Goal: Information Seeking & Learning: Learn about a topic

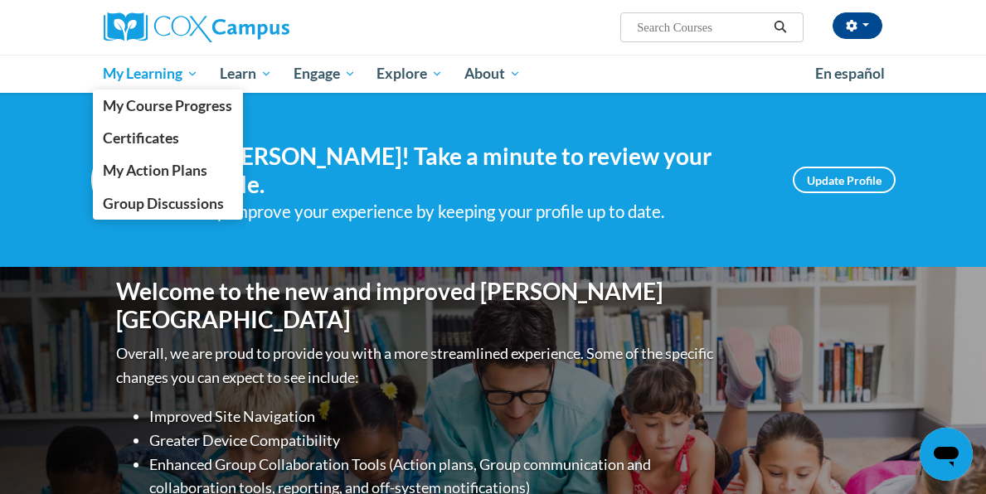
click at [120, 75] on span "My Learning" at bounding box center [150, 74] width 95 height 20
click at [189, 74] on span "My Learning" at bounding box center [150, 74] width 95 height 20
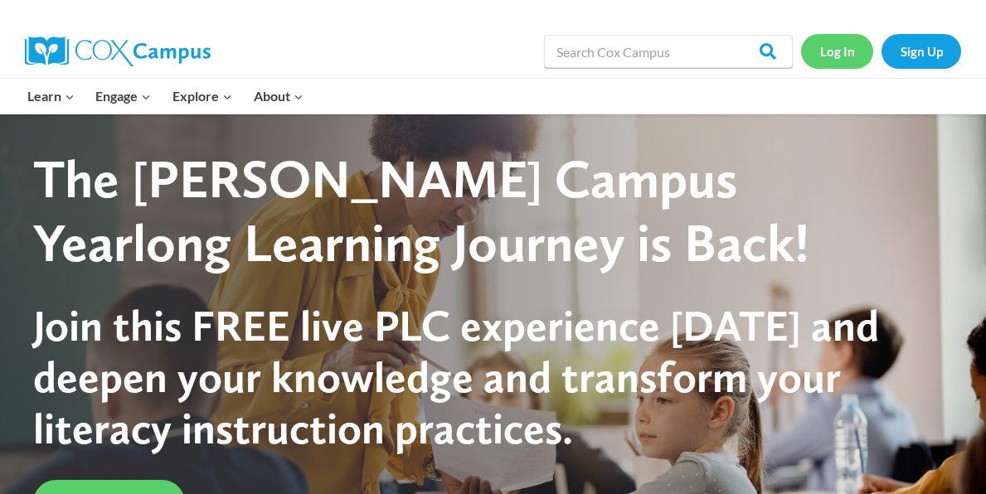
click at [827, 51] on link "Log In" at bounding box center [837, 51] width 72 height 34
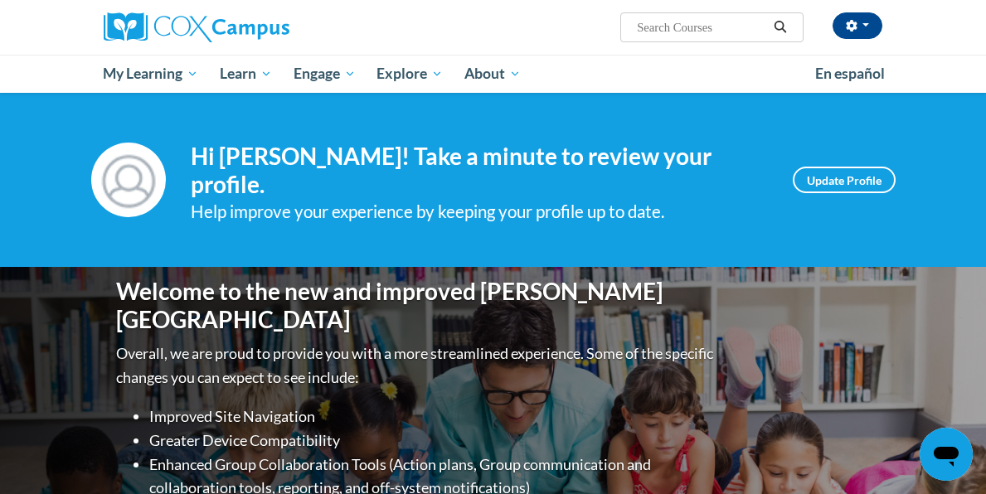
click at [576, 198] on div "Help improve your experience by keeping your profile up to date." at bounding box center [479, 211] width 577 height 27
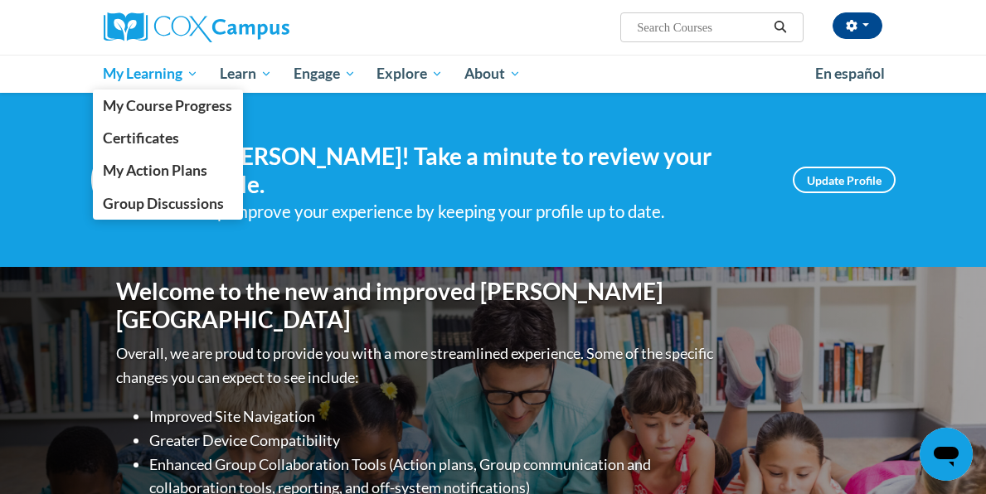
click at [148, 64] on span "My Learning" at bounding box center [150, 74] width 95 height 20
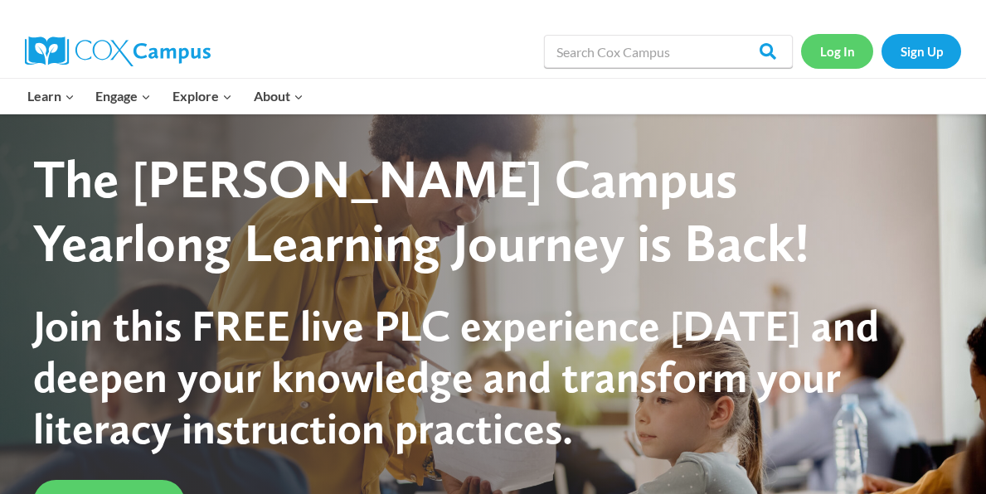
click at [830, 46] on link "Log In" at bounding box center [837, 51] width 72 height 34
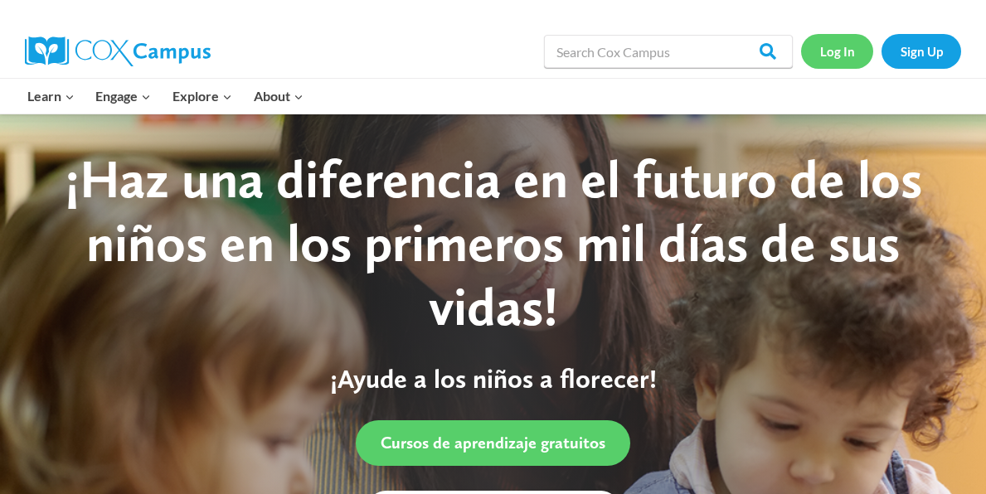
click at [836, 54] on link "Log In" at bounding box center [837, 51] width 72 height 34
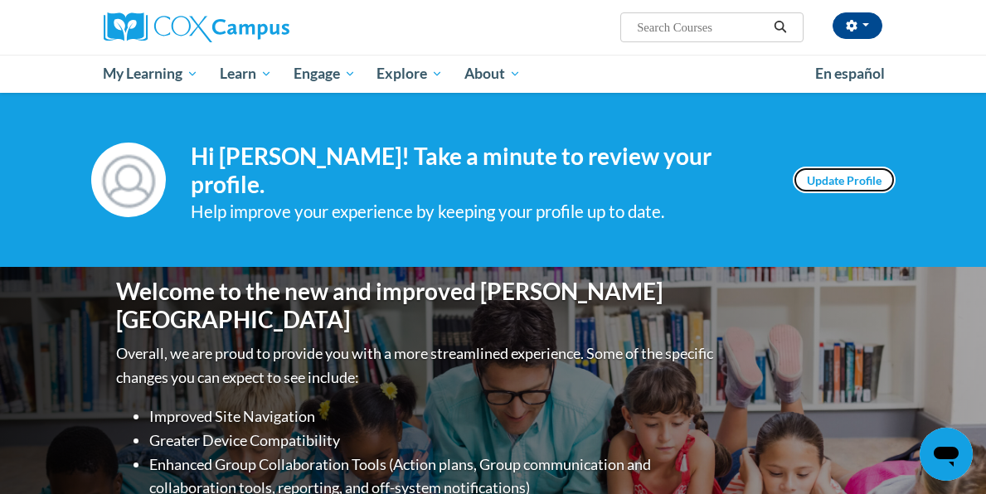
click at [857, 169] on link "Update Profile" at bounding box center [844, 180] width 103 height 27
click at [127, 179] on img at bounding box center [128, 180] width 75 height 75
click at [869, 27] on button "button" at bounding box center [857, 25] width 50 height 27
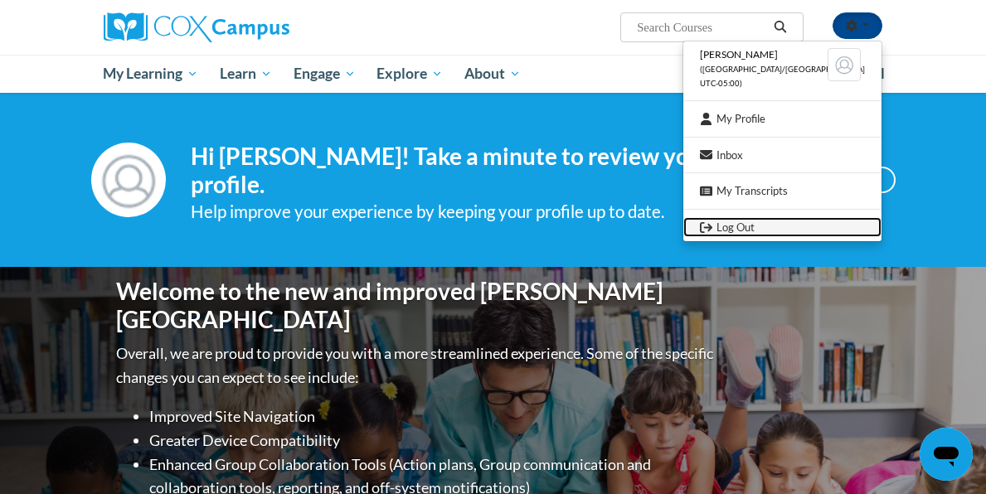
click at [781, 230] on link "Log Out" at bounding box center [782, 227] width 198 height 21
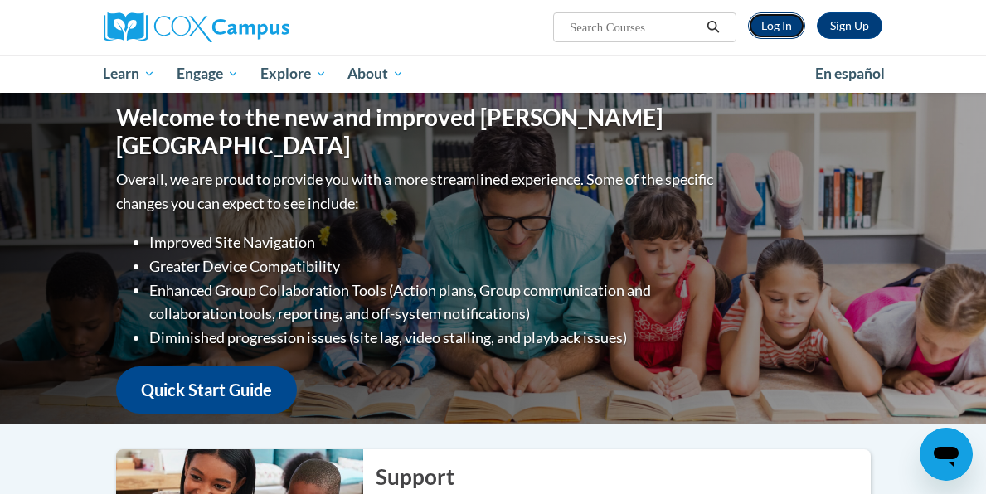
click at [766, 29] on link "Log In" at bounding box center [776, 25] width 57 height 27
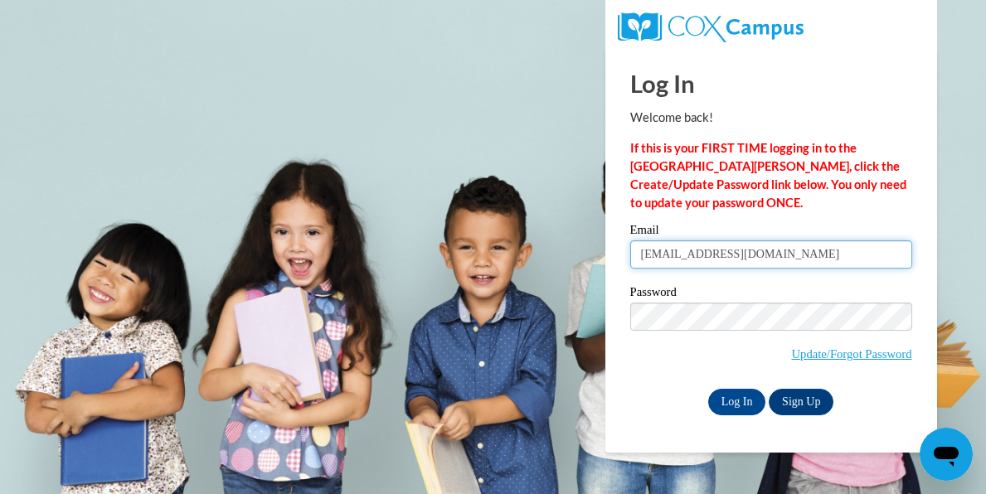
click at [762, 259] on input "[EMAIL_ADDRESS][DOMAIN_NAME]" at bounding box center [771, 254] width 282 height 28
type input "s"
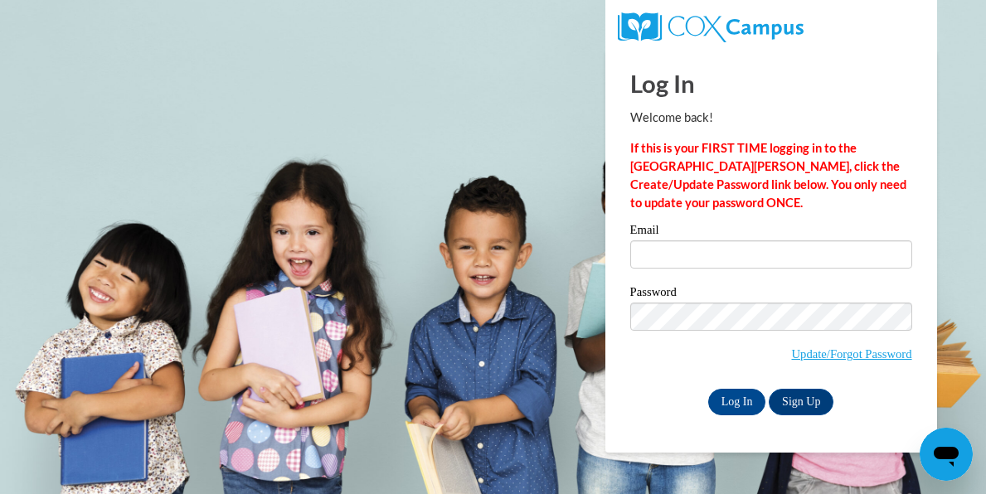
click at [918, 261] on div "Please enter your email! Please enter your password! Email Password Update/Forg…" at bounding box center [771, 319] width 307 height 191
click at [640, 260] on input "Email" at bounding box center [771, 254] width 282 height 28
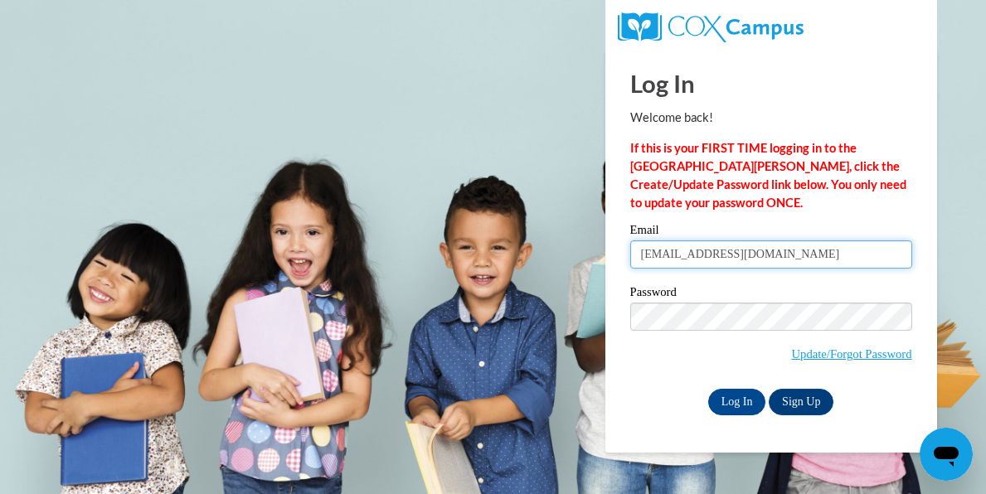
type input "Evelyndknight58@gmail.com"
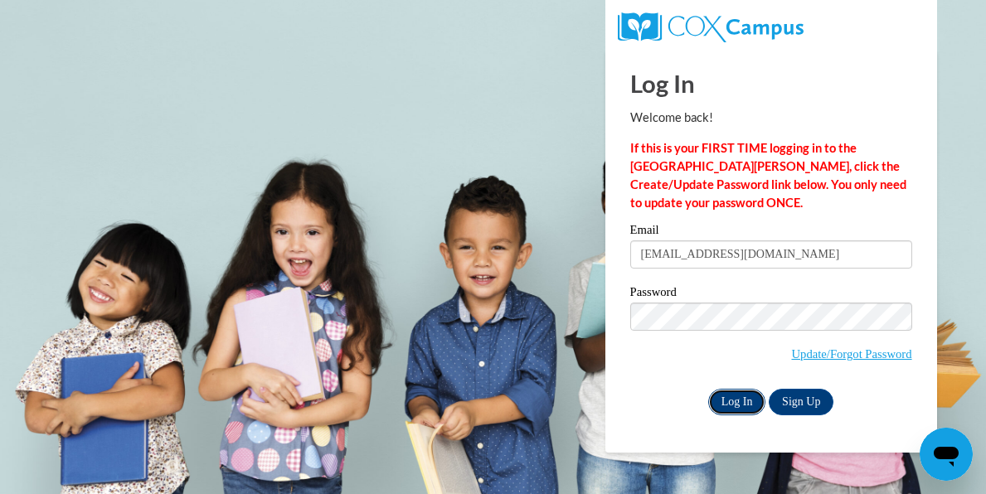
click at [735, 405] on input "Log In" at bounding box center [737, 402] width 58 height 27
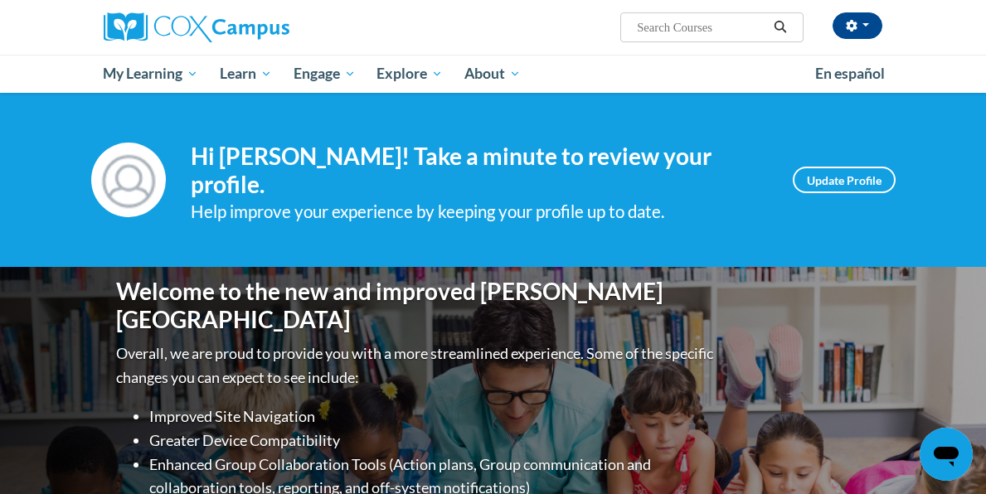
click at [896, 211] on div "Your profile Hi Evelyn Knight! Take a minute to review your profile. Help impro…" at bounding box center [493, 180] width 986 height 174
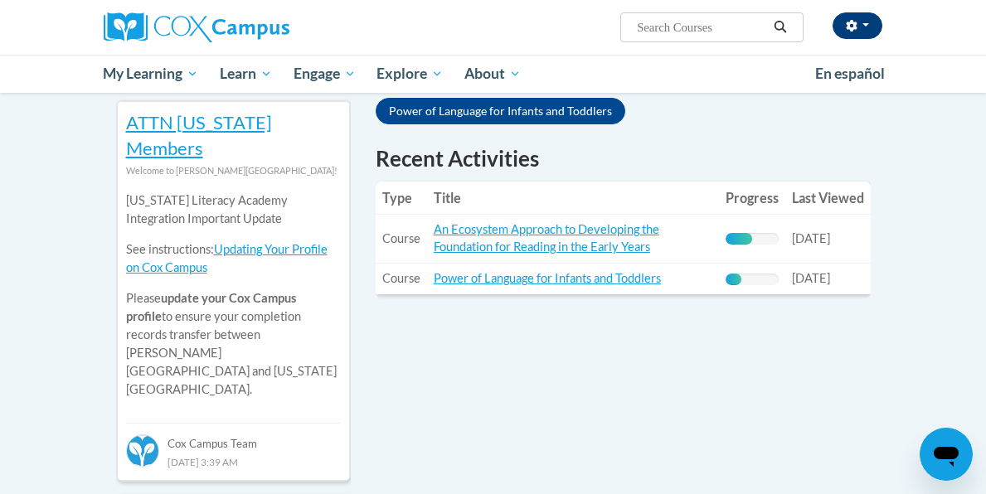
scroll to position [597, 0]
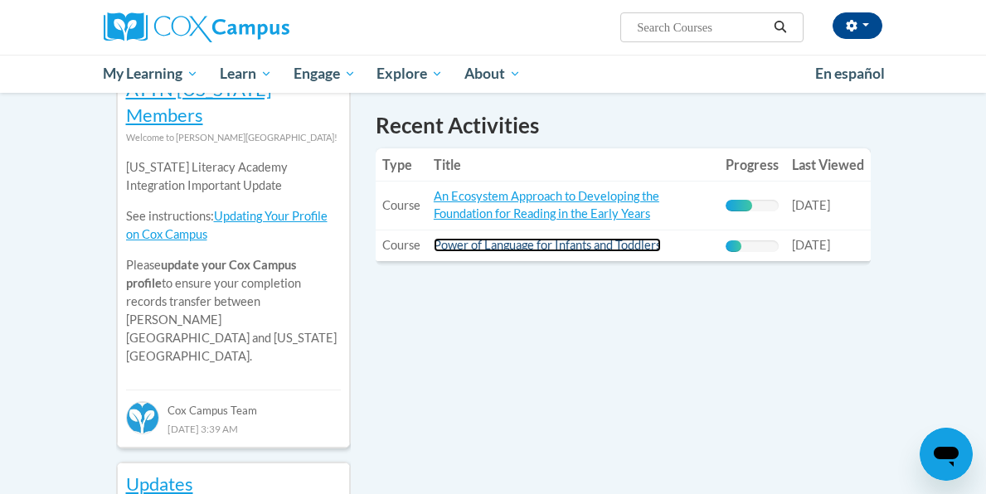
click at [618, 238] on link "Power of Language for Infants and Toddlers" at bounding box center [547, 245] width 227 height 14
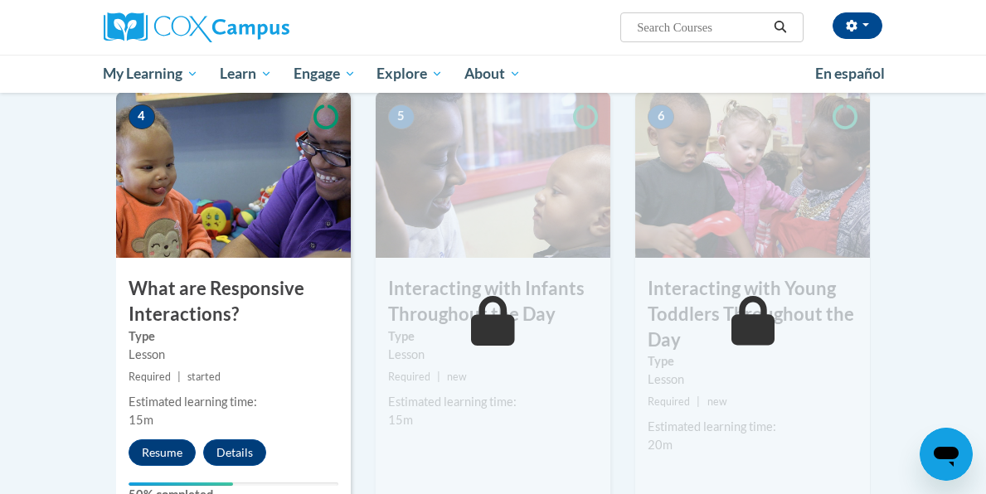
scroll to position [895, 0]
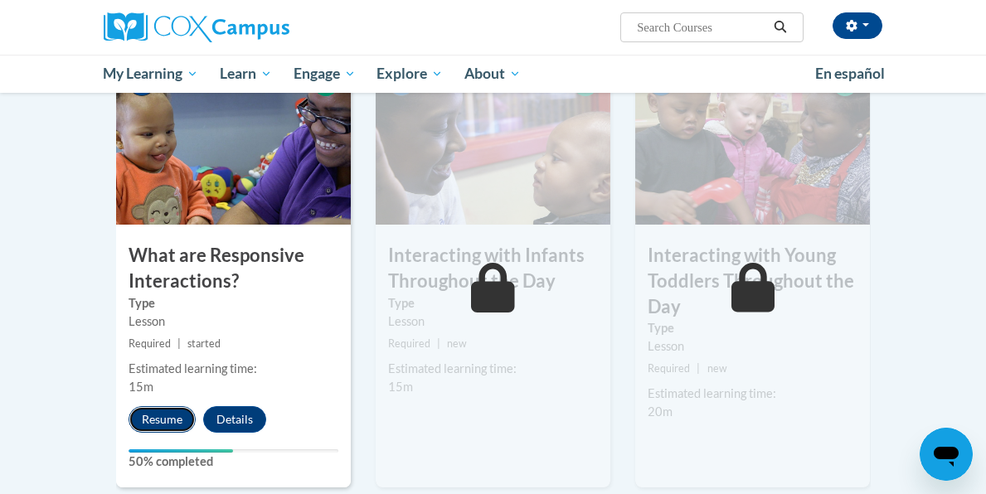
click at [153, 418] on button "Resume" at bounding box center [162, 419] width 67 height 27
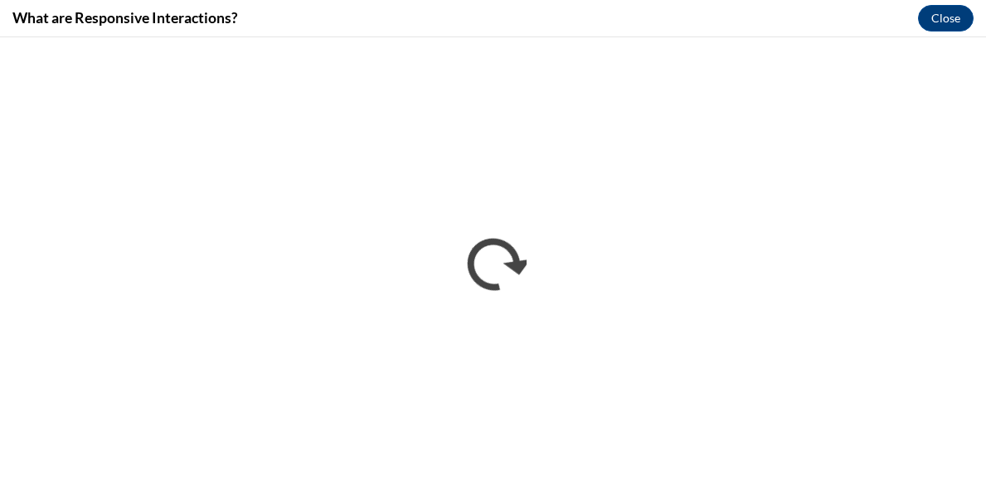
scroll to position [0, 0]
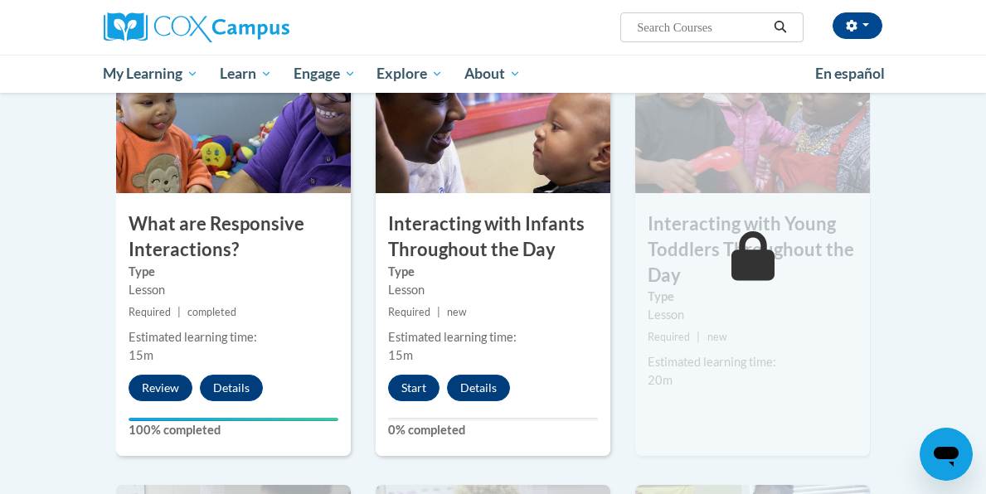
scroll to position [929, 0]
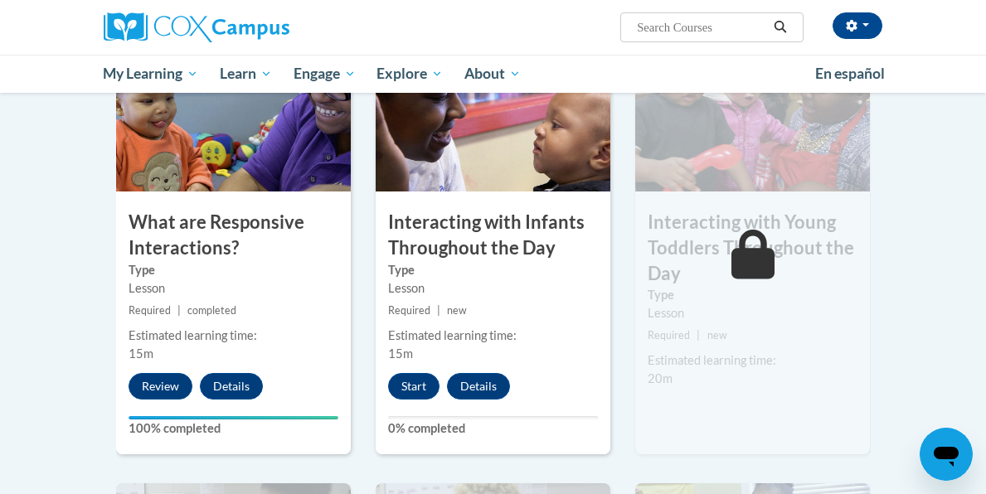
click at [695, 228] on h3 "Interacting with Young Toddlers Throughout the Day" at bounding box center [752, 248] width 235 height 76
click at [738, 249] on icon at bounding box center [753, 255] width 44 height 50
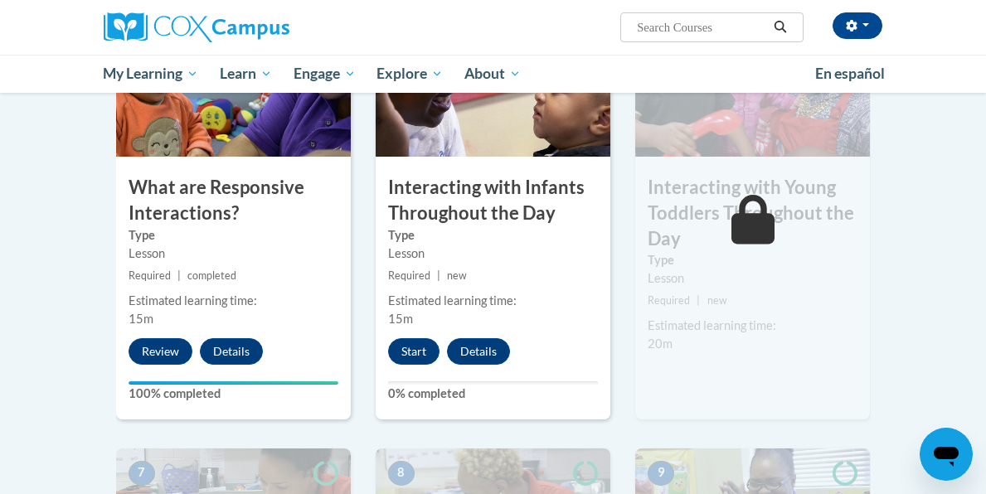
scroll to position [962, 0]
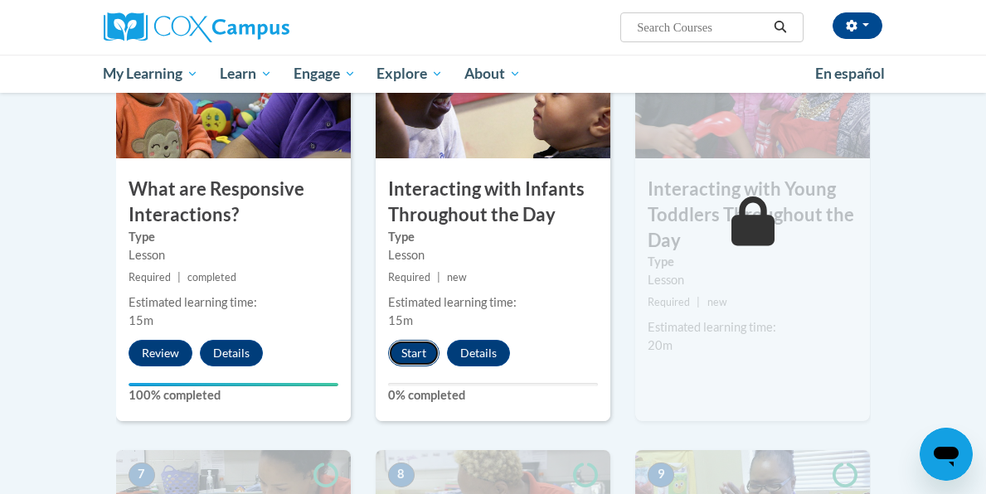
click at [410, 354] on button "Start" at bounding box center [413, 353] width 51 height 27
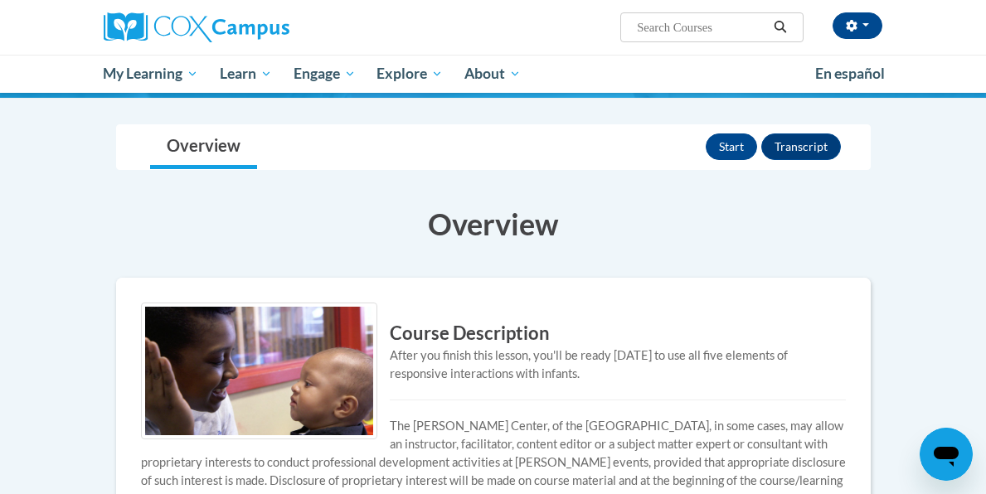
scroll to position [166, 0]
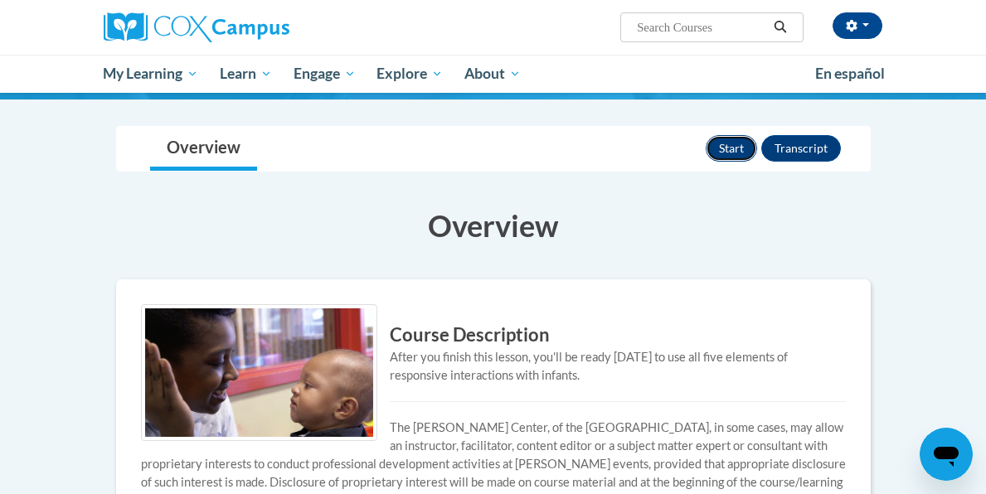
click at [722, 145] on button "Start" at bounding box center [731, 148] width 51 height 27
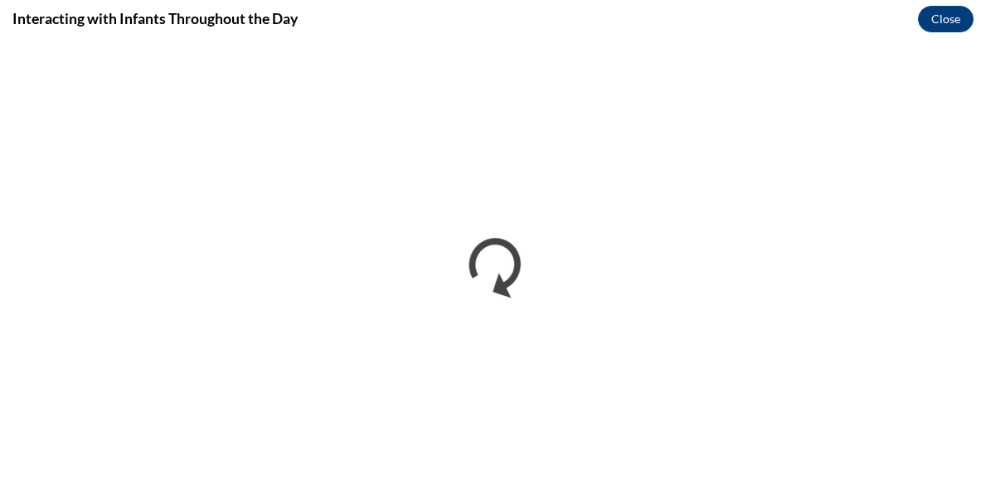
scroll to position [0, 0]
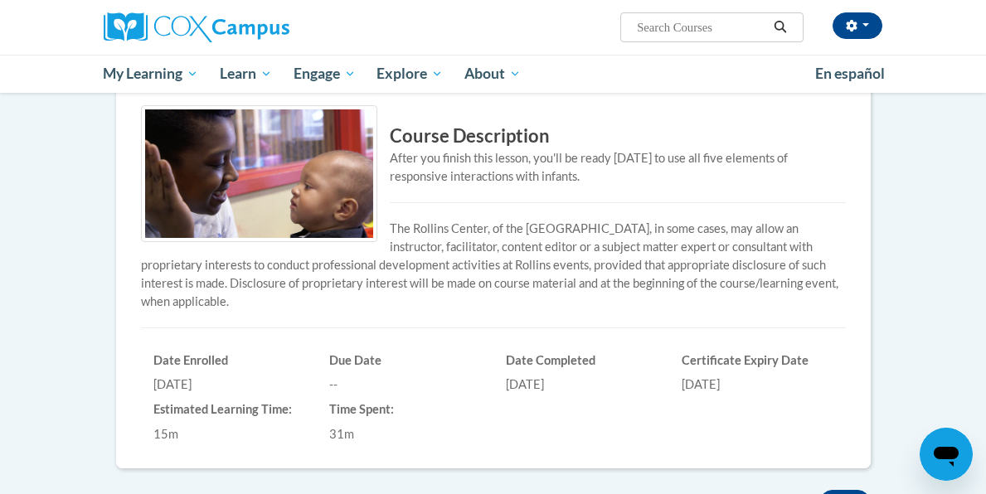
scroll to position [398, 0]
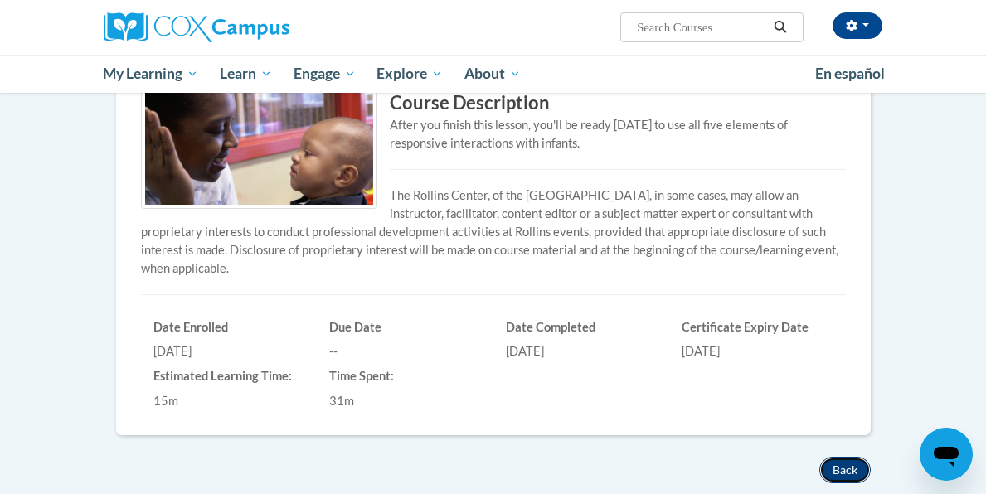
click at [842, 463] on button "Back" at bounding box center [844, 470] width 51 height 27
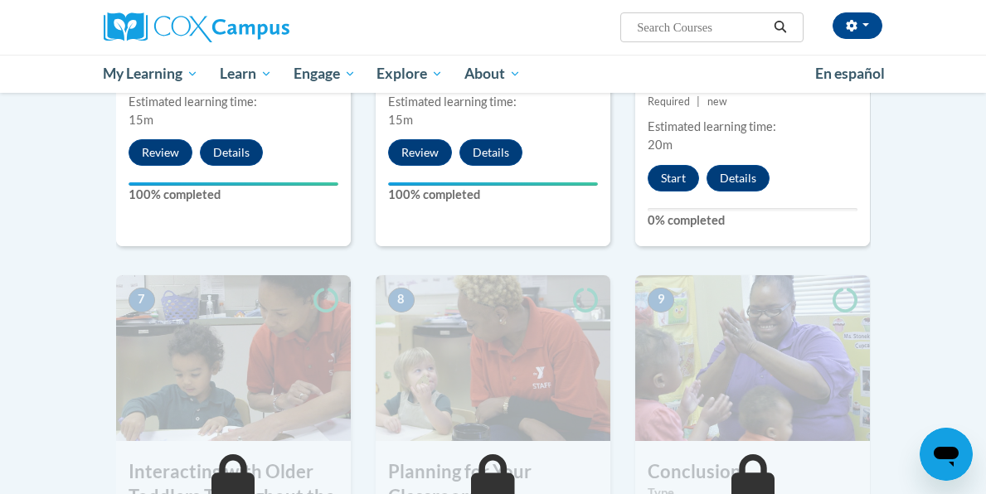
scroll to position [1161, 0]
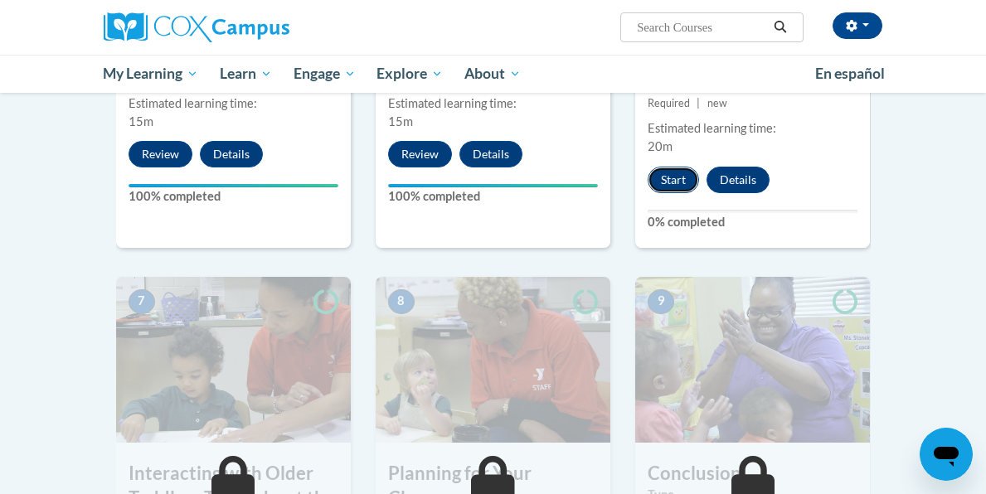
click at [682, 177] on button "Start" at bounding box center [673, 180] width 51 height 27
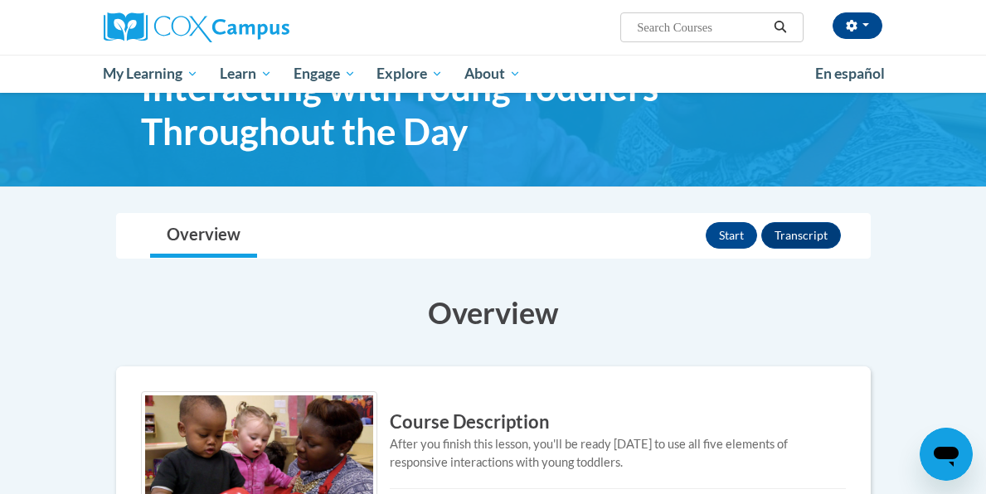
scroll to position [33, 0]
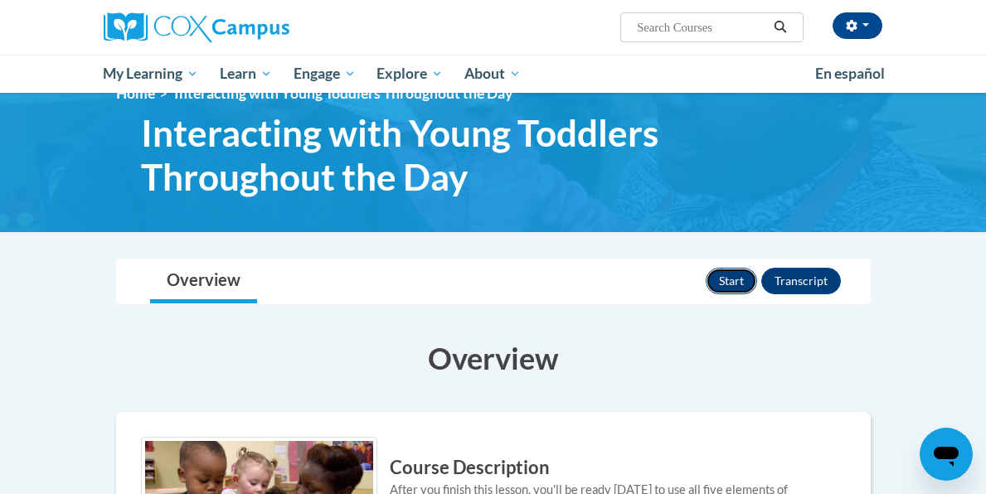
click at [737, 268] on button "Start" at bounding box center [731, 281] width 51 height 27
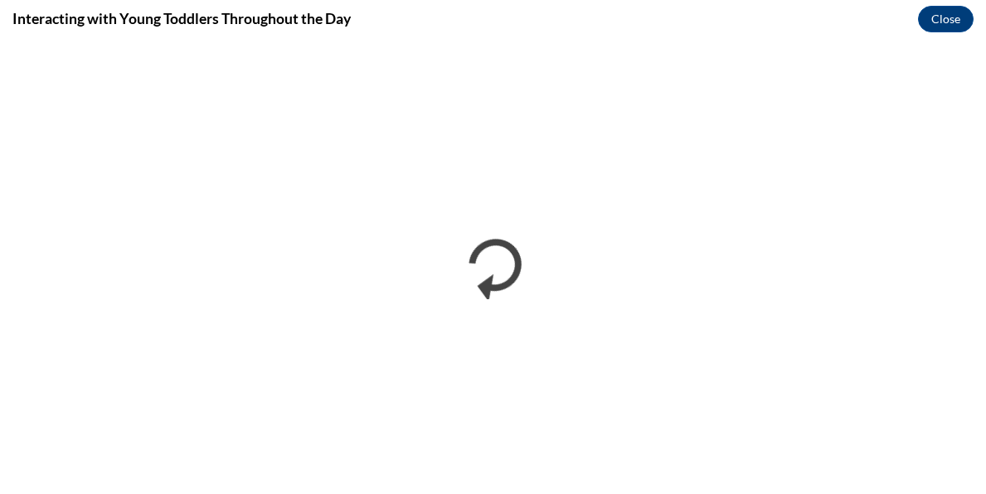
scroll to position [0, 0]
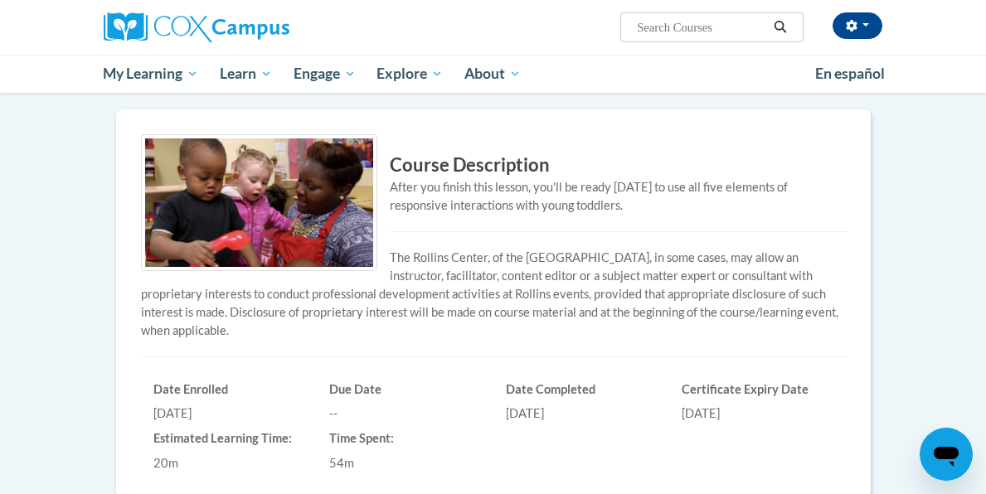
scroll to position [449, 0]
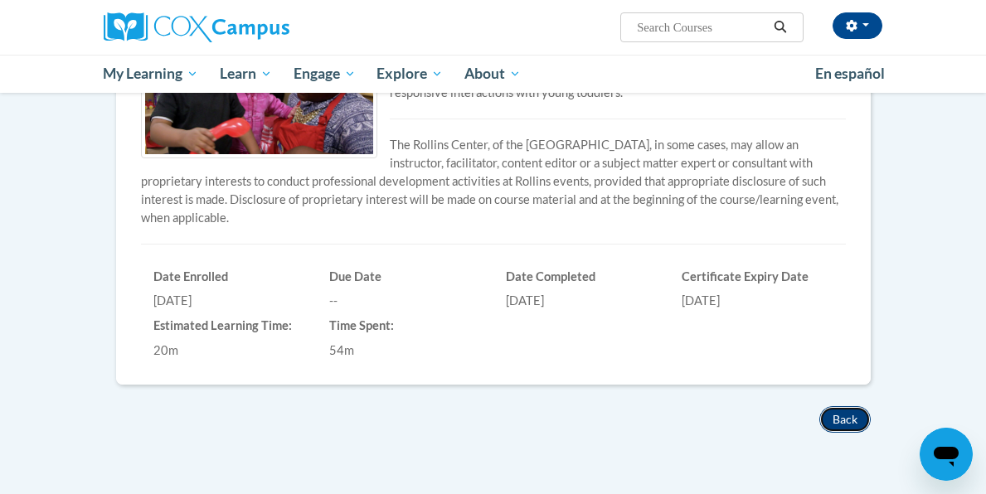
click at [856, 424] on button "Back" at bounding box center [844, 419] width 51 height 27
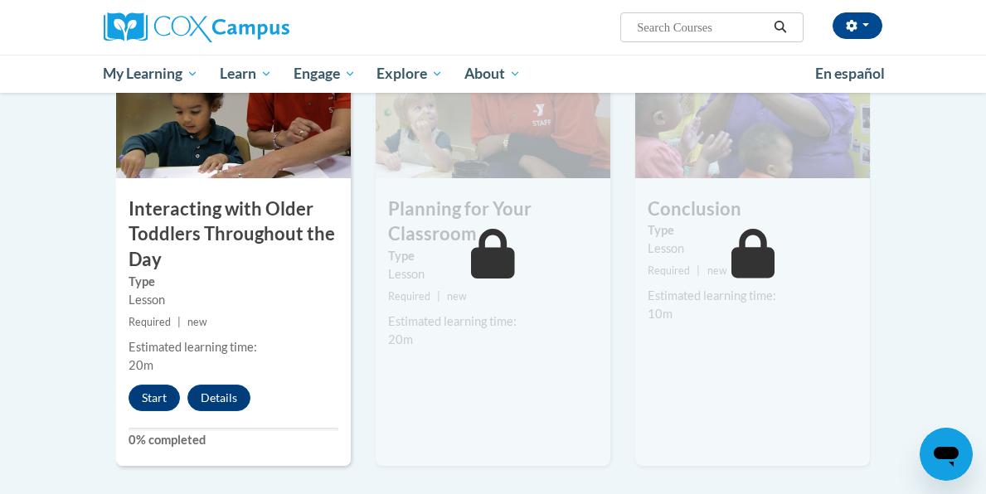
scroll to position [1426, 0]
click at [157, 393] on button "Start" at bounding box center [154, 397] width 51 height 27
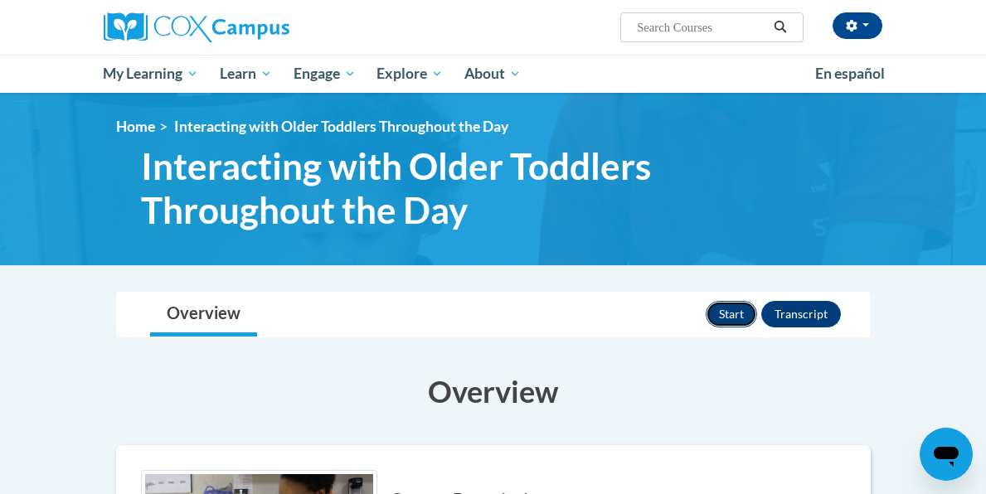
click at [725, 315] on button "Start" at bounding box center [731, 314] width 51 height 27
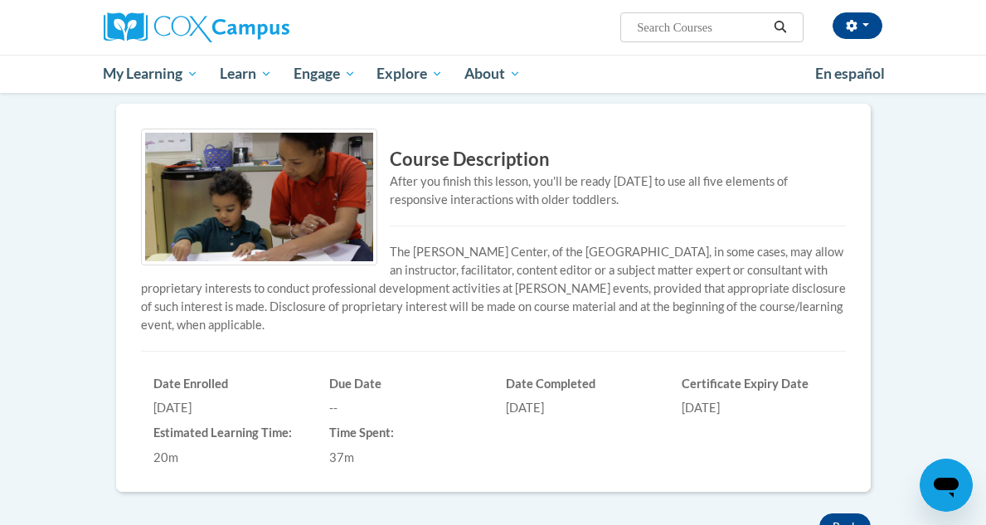
scroll to position [365, 0]
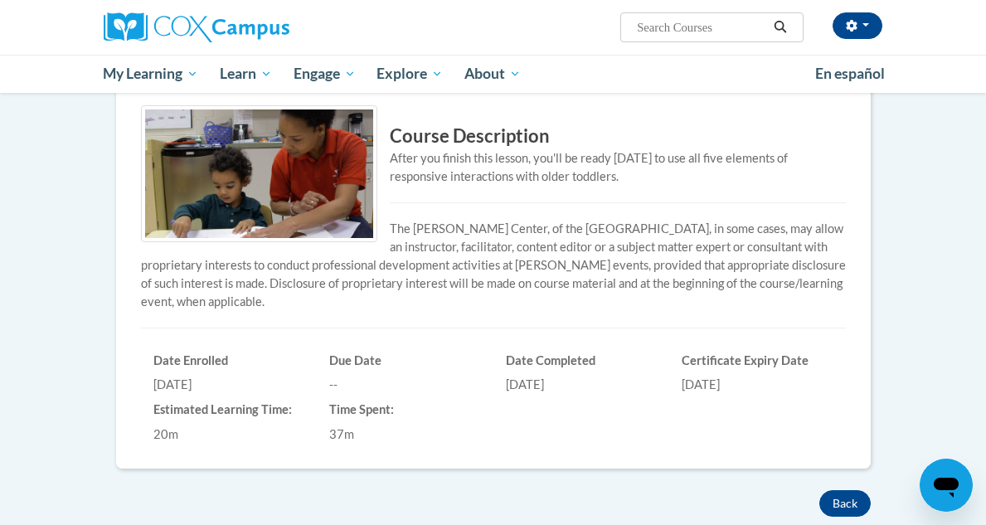
click at [782, 378] on div "[DATE]" at bounding box center [758, 385] width 152 height 18
click at [827, 505] on button "Back" at bounding box center [844, 503] width 51 height 27
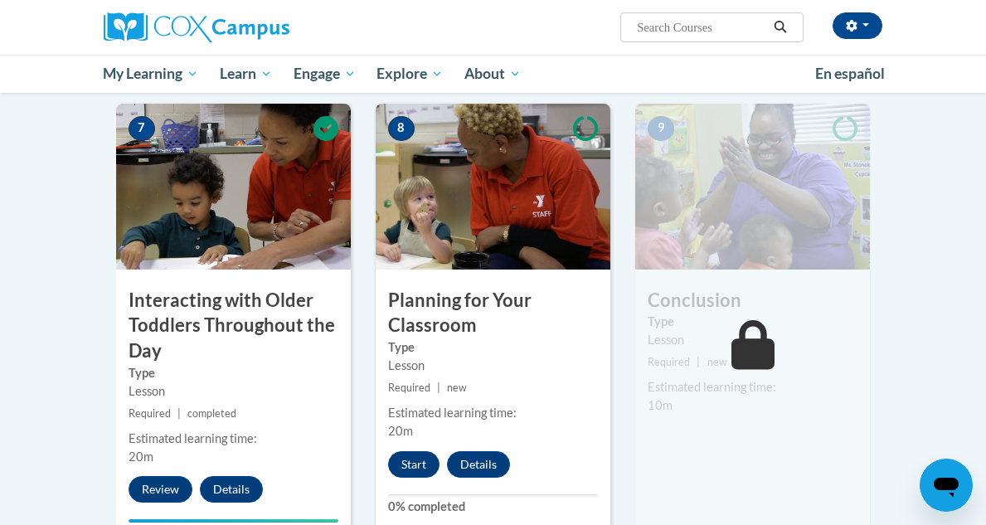
scroll to position [1360, 0]
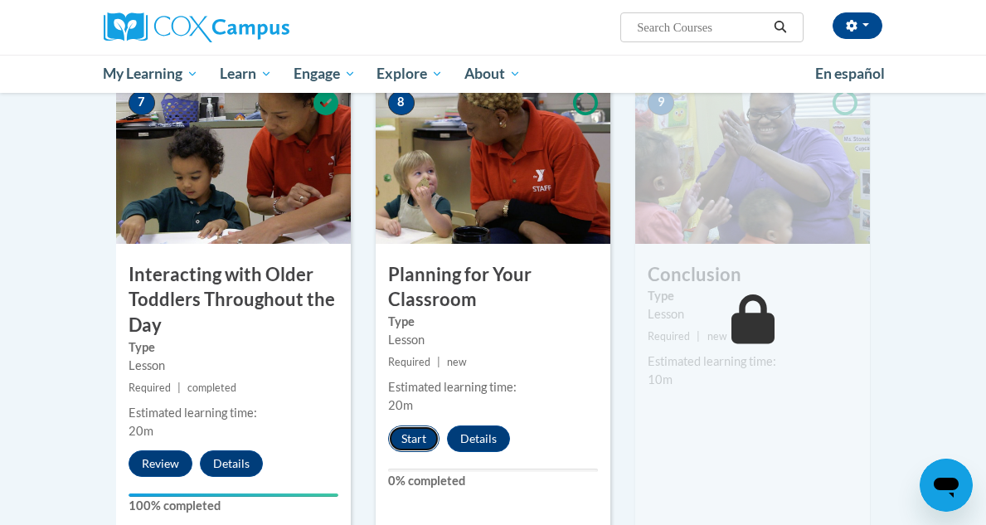
click at [424, 441] on button "Start" at bounding box center [413, 438] width 51 height 27
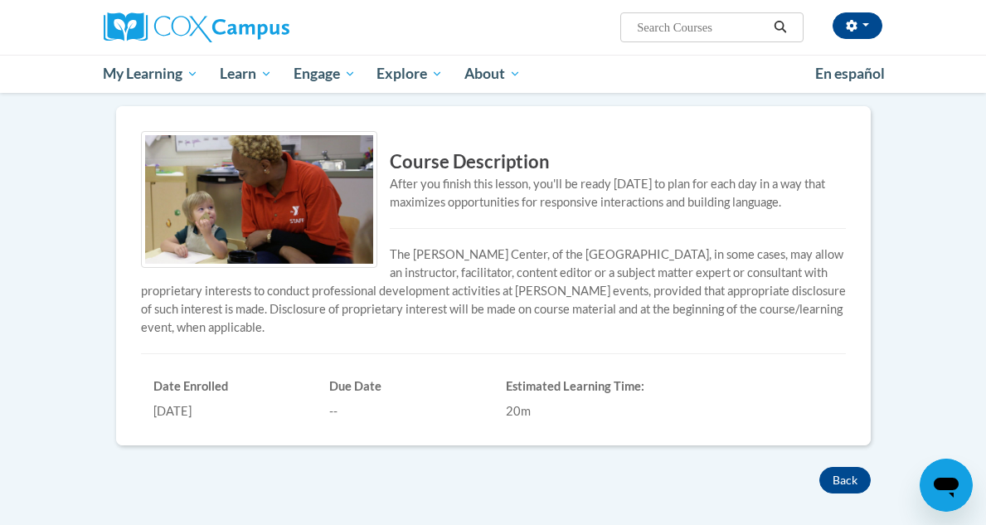
scroll to position [298, 0]
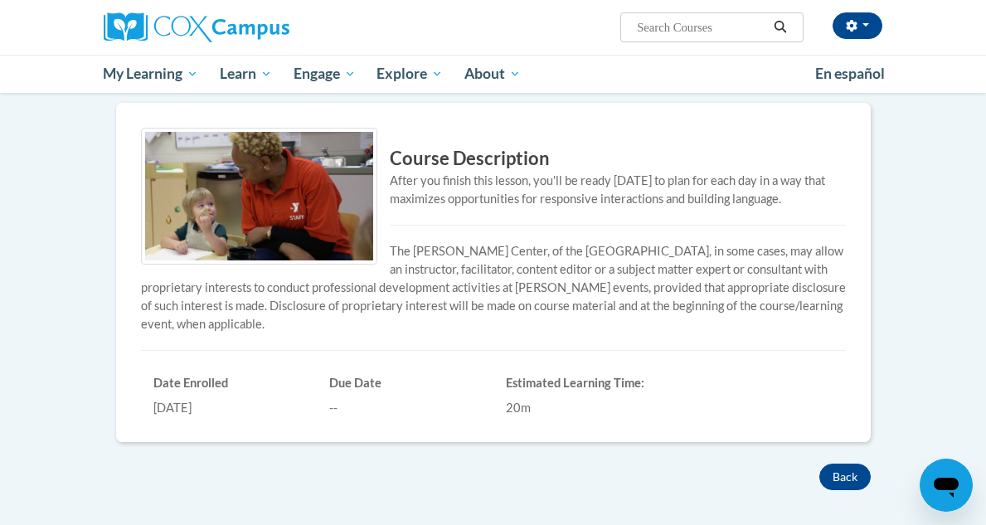
click at [424, 445] on div "Course Description After you finish this lesson, you'll be ready tomorrow to pl…" at bounding box center [493, 283] width 754 height 360
click at [840, 469] on button "Back" at bounding box center [844, 476] width 51 height 27
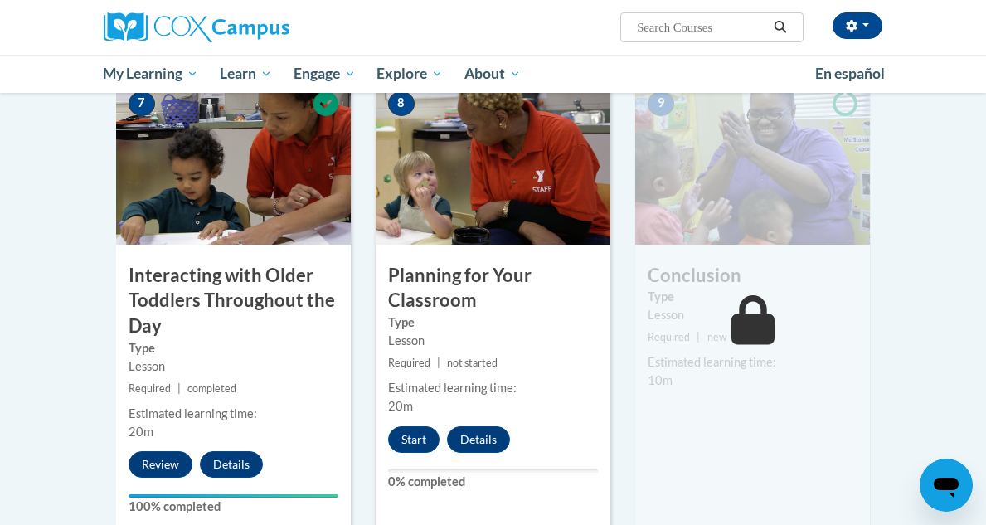
scroll to position [1360, 0]
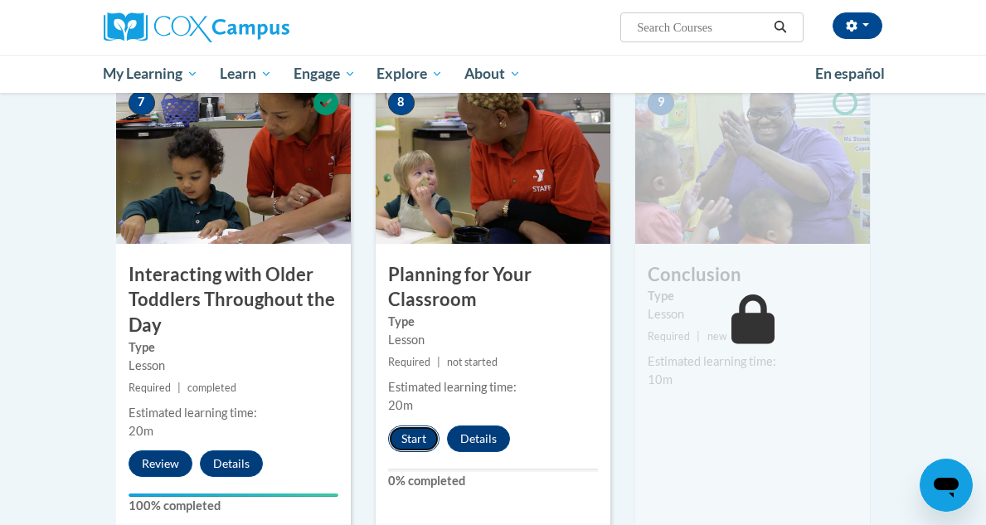
click at [422, 439] on button "Start" at bounding box center [413, 438] width 51 height 27
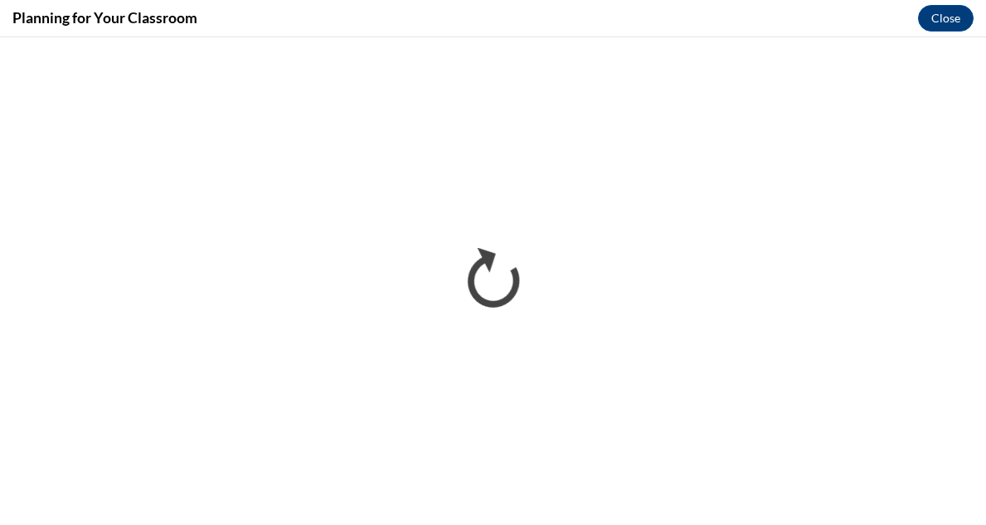
scroll to position [0, 0]
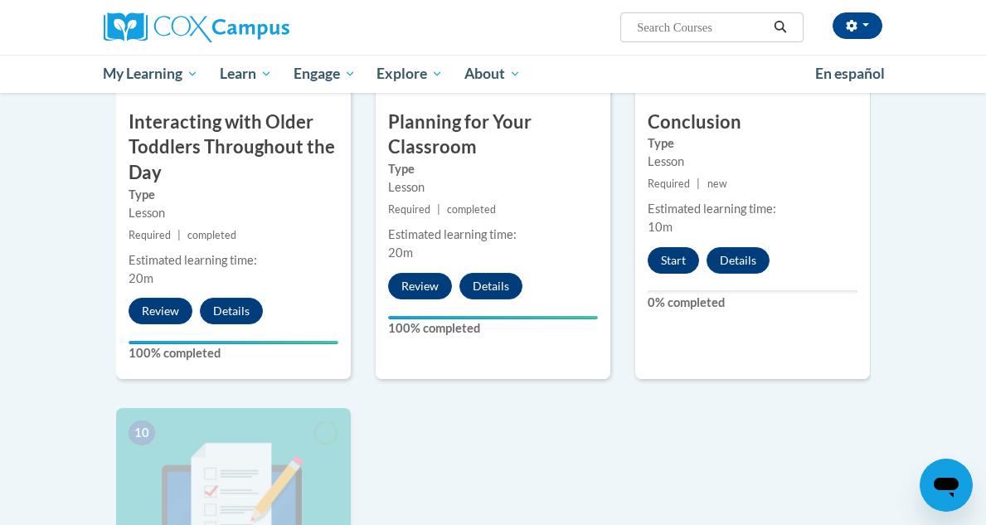
scroll to position [1625, 0]
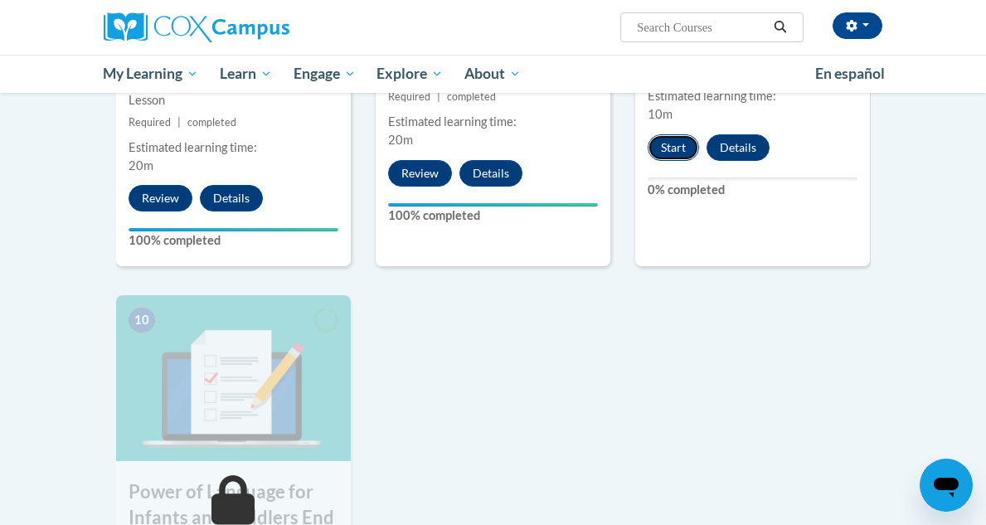
click at [662, 156] on button "Start" at bounding box center [673, 147] width 51 height 27
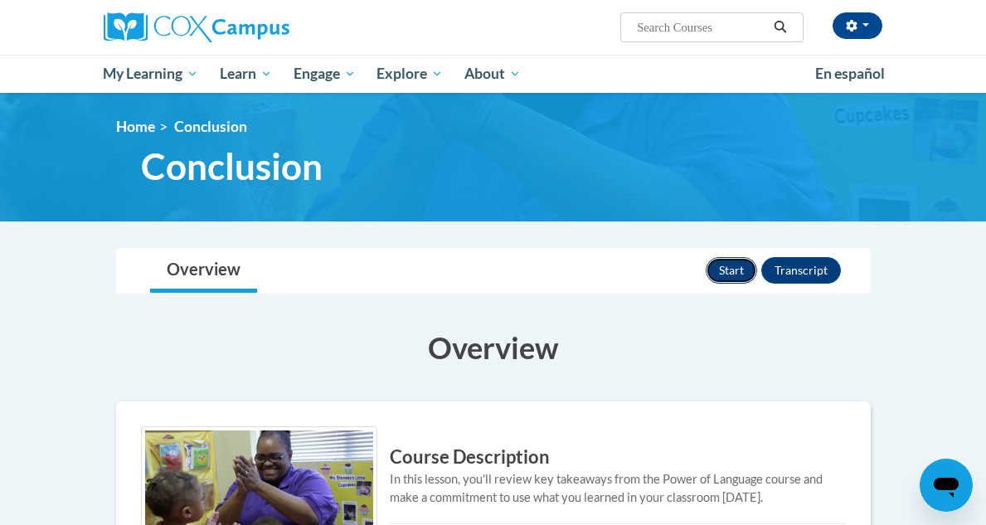
click at [720, 262] on button "Start" at bounding box center [731, 270] width 51 height 27
click at [731, 263] on button "Review" at bounding box center [725, 270] width 64 height 27
click at [214, 175] on span "Conclusion" at bounding box center [232, 166] width 182 height 44
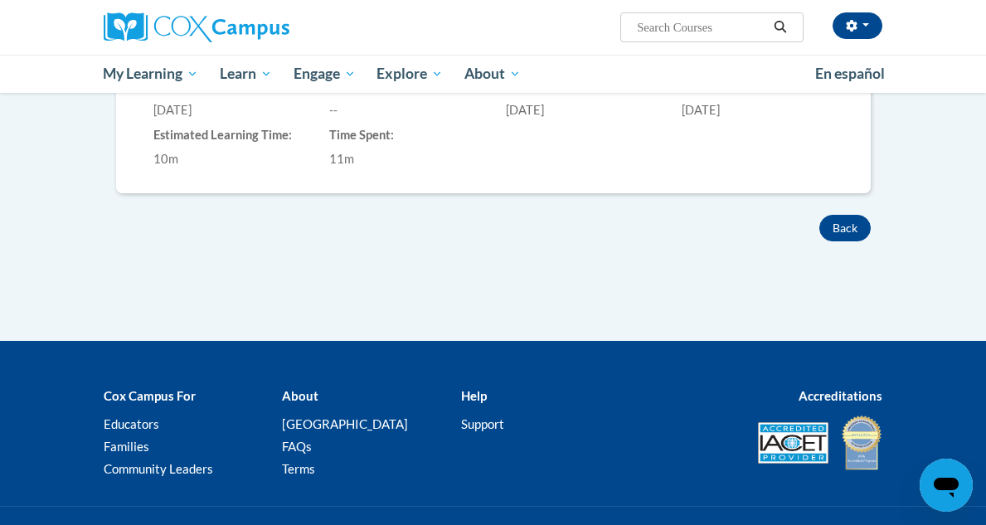
scroll to position [630, 0]
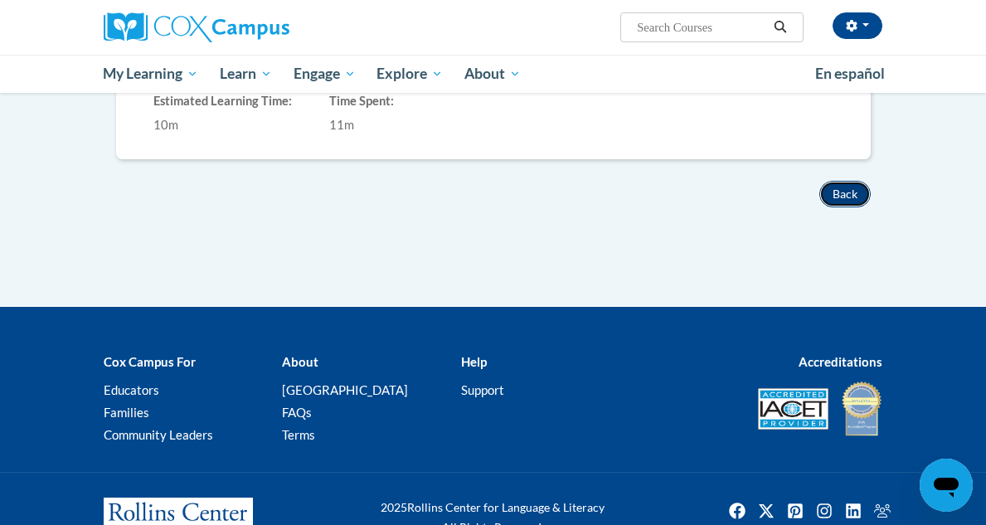
click at [849, 201] on button "Back" at bounding box center [844, 194] width 51 height 27
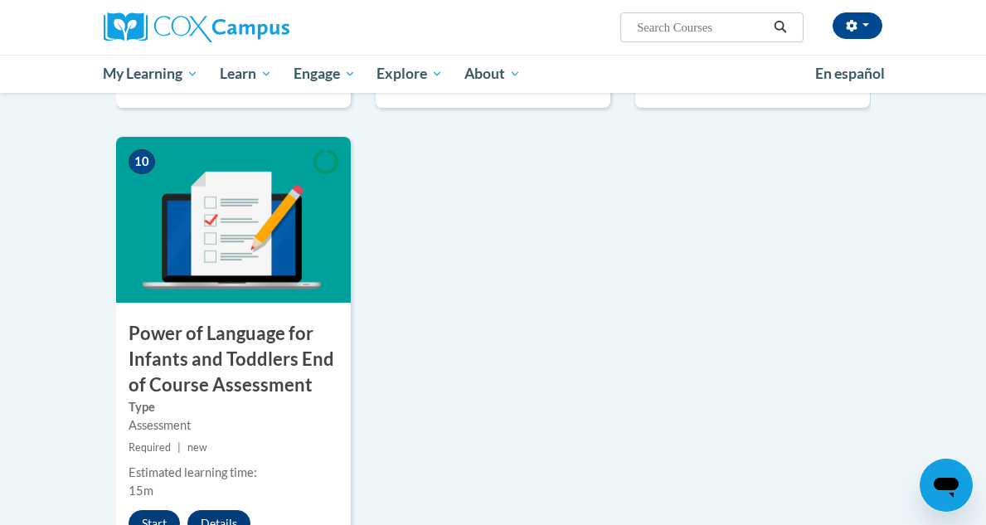
scroll to position [1791, 0]
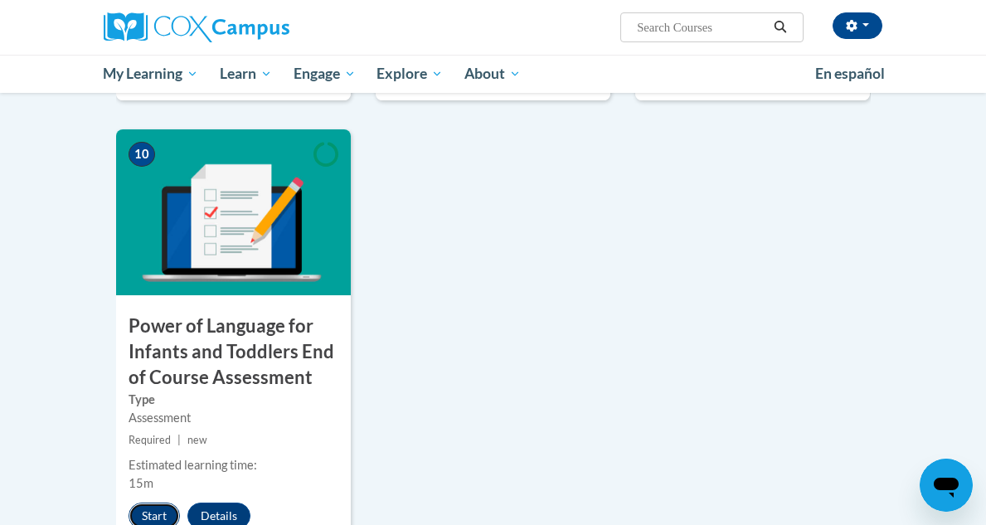
click at [162, 511] on button "Start" at bounding box center [154, 515] width 51 height 27
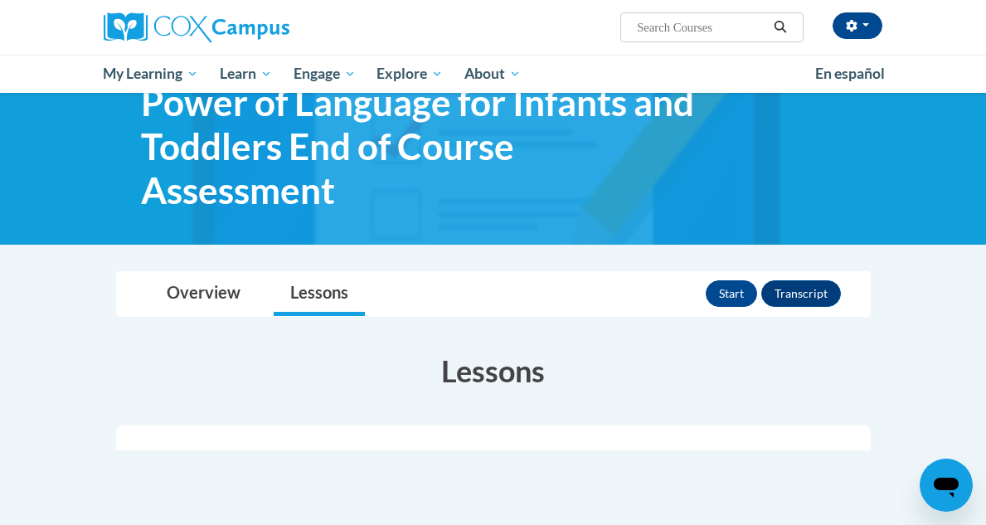
scroll to position [66, 0]
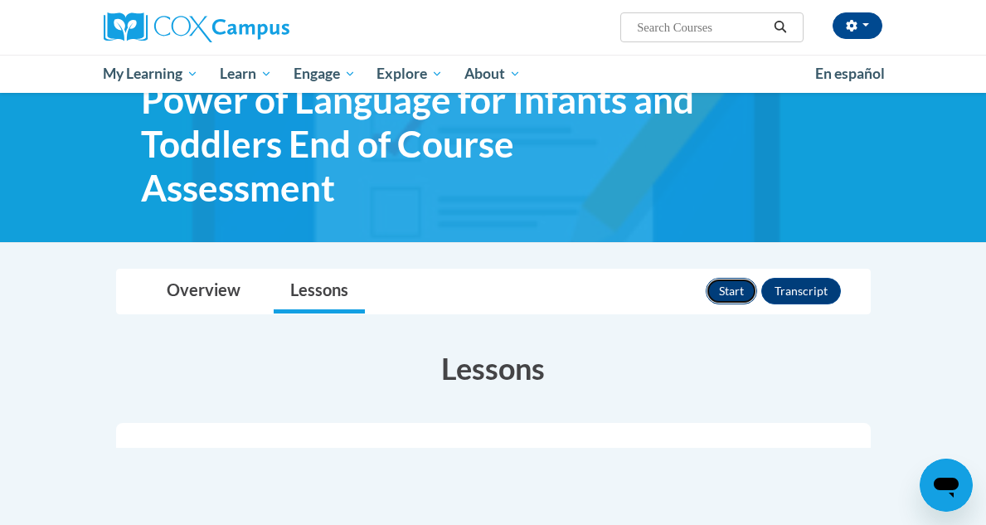
click at [736, 284] on button "Start" at bounding box center [731, 291] width 51 height 27
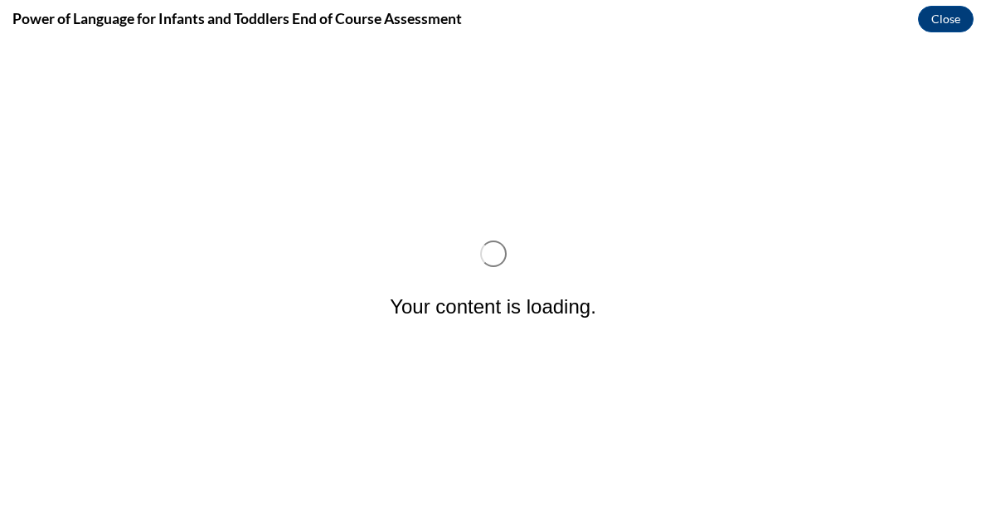
scroll to position [0, 0]
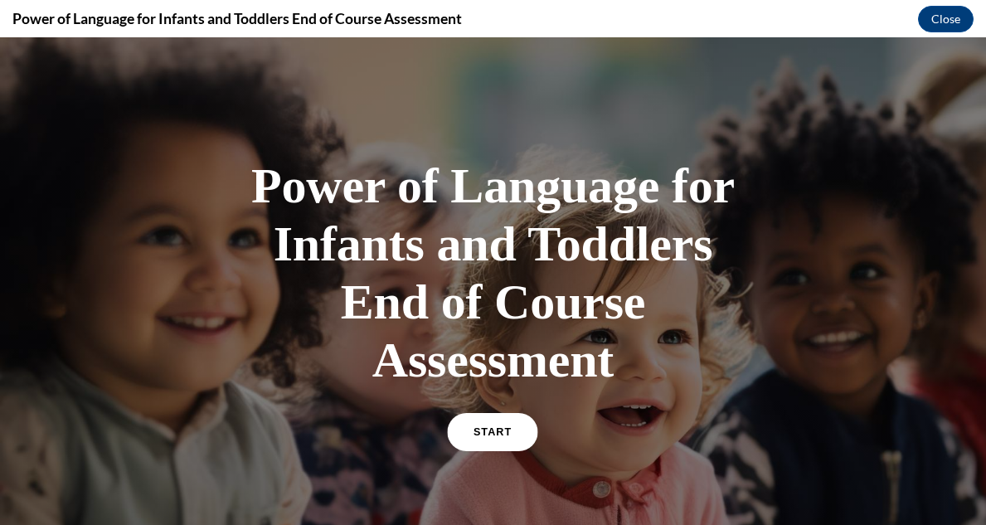
click at [482, 425] on link "START" at bounding box center [493, 432] width 90 height 38
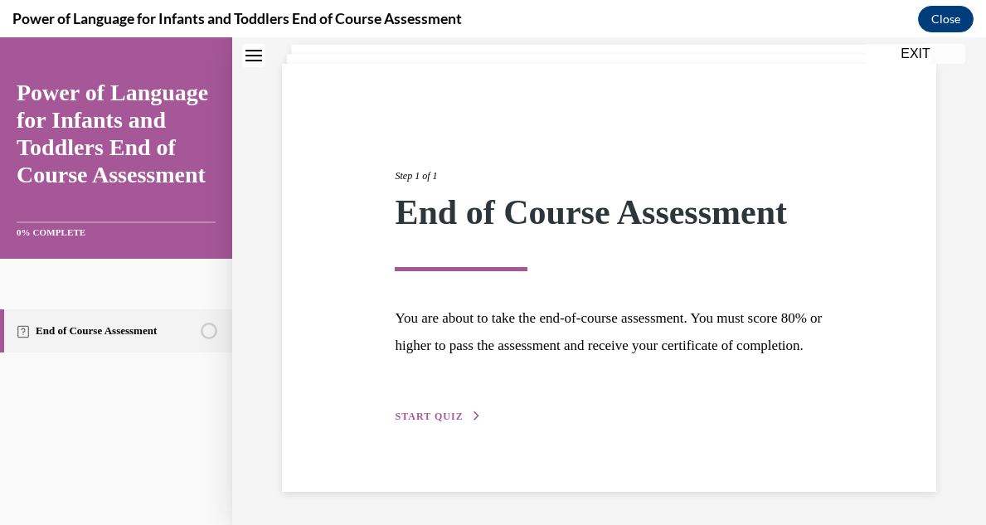
scroll to position [128, 0]
click at [433, 412] on span "START QUIZ" at bounding box center [429, 416] width 68 height 12
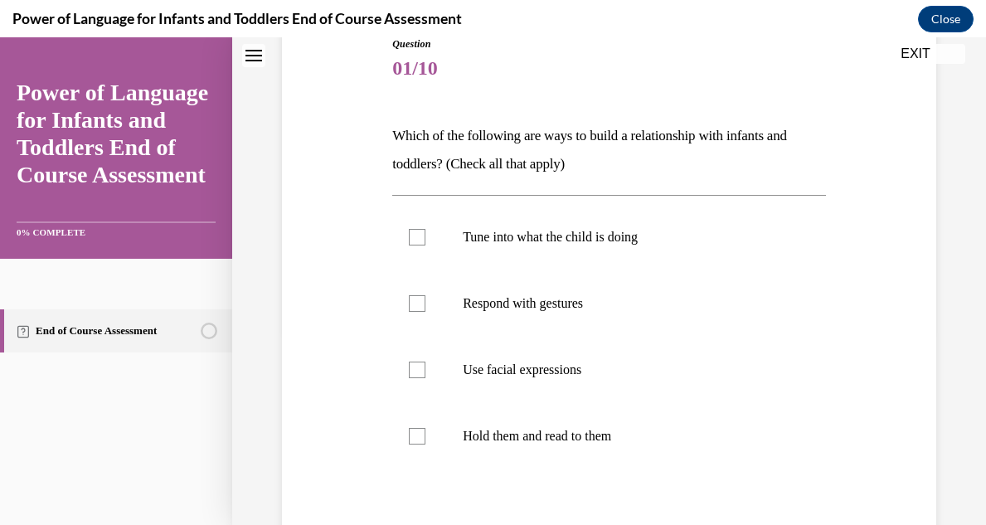
scroll to position [227, 0]
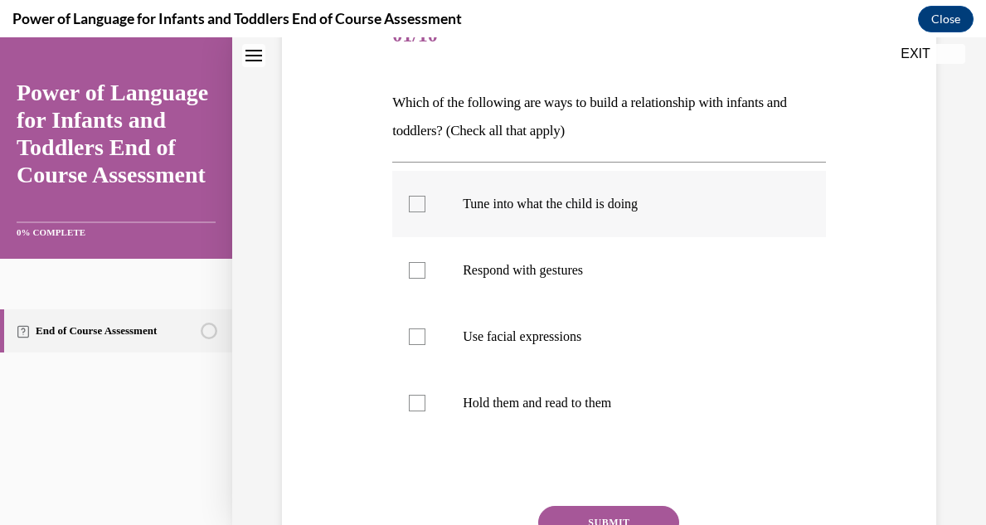
click at [407, 212] on label "Tune into what the child is doing" at bounding box center [609, 204] width 434 height 66
click at [409, 212] on input "Tune into what the child is doing" at bounding box center [417, 204] width 17 height 17
checkbox input "true"
click at [416, 262] on div at bounding box center [417, 270] width 17 height 17
click at [416, 262] on input "Respond with gestures" at bounding box center [417, 270] width 17 height 17
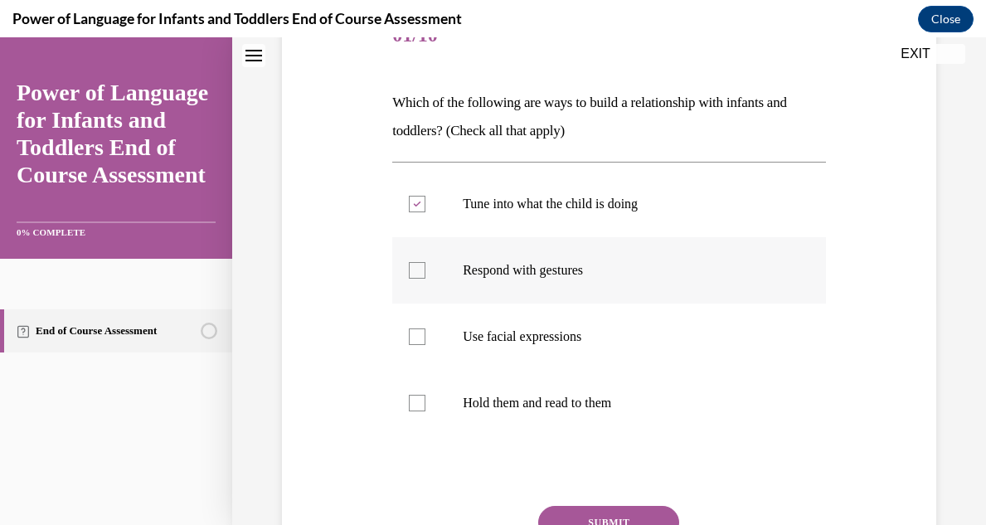
checkbox input "true"
click at [413, 333] on div at bounding box center [417, 336] width 17 height 17
click at [413, 333] on input "Use facial expressions" at bounding box center [417, 336] width 17 height 17
checkbox input "true"
click at [415, 400] on div at bounding box center [417, 403] width 17 height 17
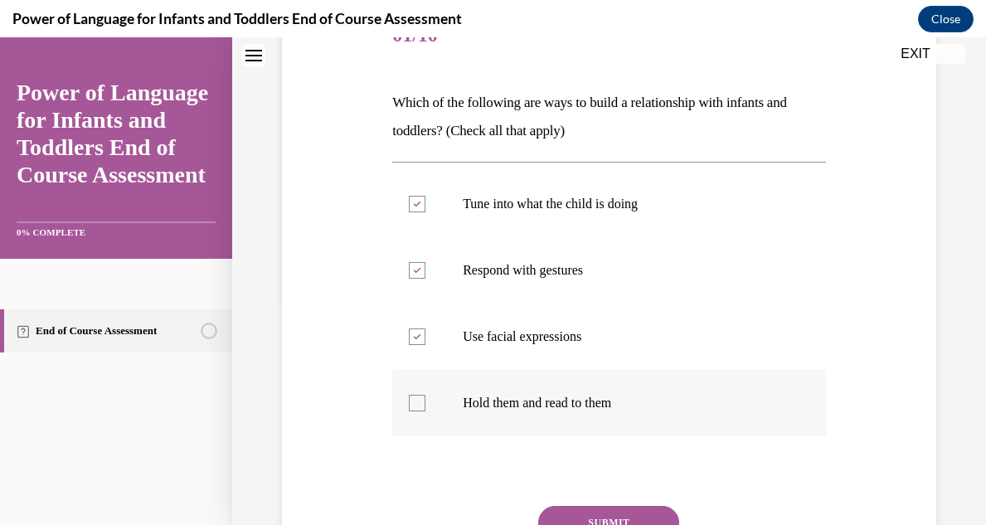
click at [415, 400] on input "Hold them and read to them" at bounding box center [417, 403] width 17 height 17
checkbox input "true"
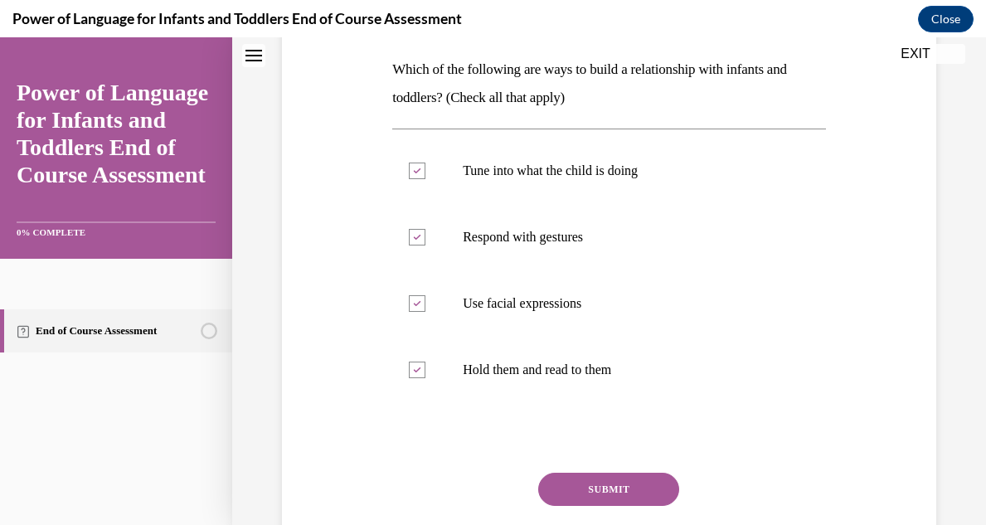
click at [624, 489] on button "SUBMIT" at bounding box center [608, 489] width 141 height 33
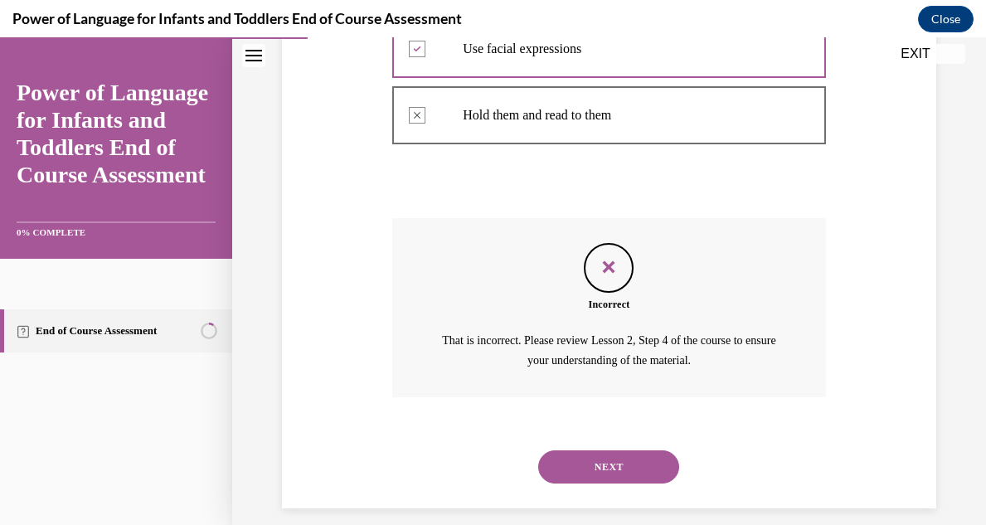
scroll to position [531, 0]
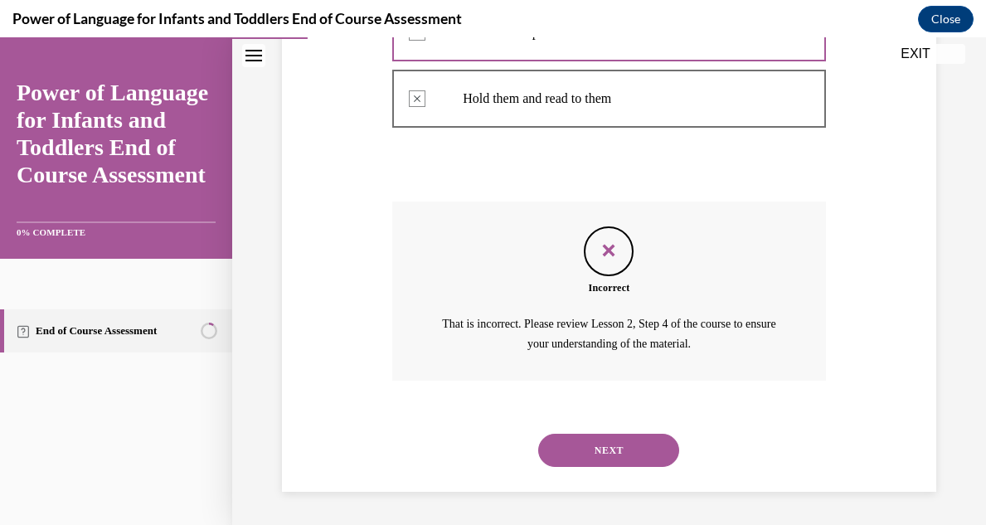
click at [606, 449] on button "NEXT" at bounding box center [608, 450] width 141 height 33
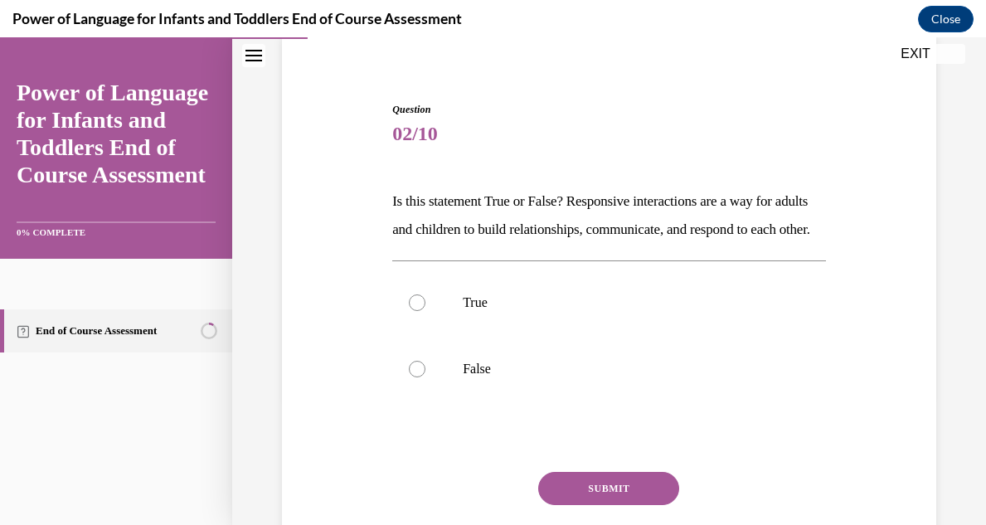
scroll to position [133, 0]
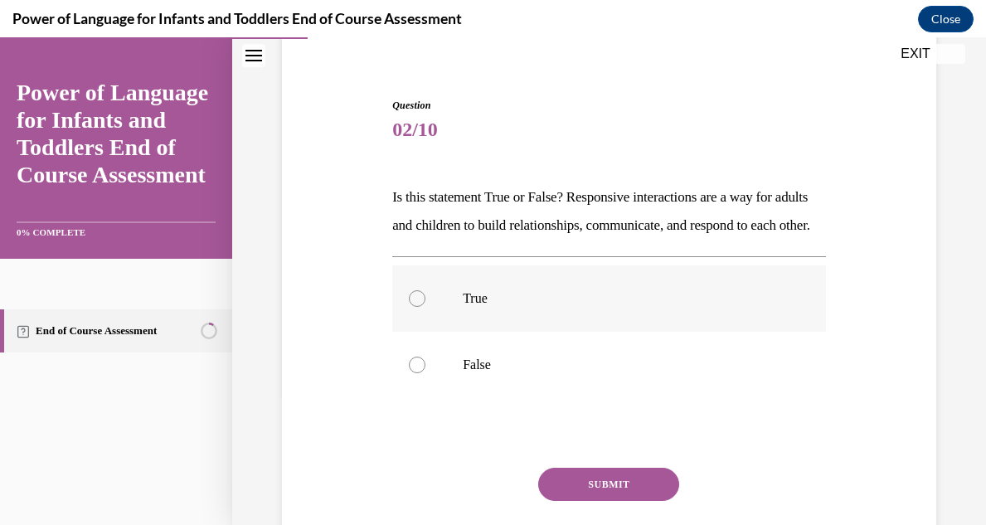
click at [414, 307] on div at bounding box center [417, 298] width 17 height 17
click at [414, 307] on input "True" at bounding box center [417, 298] width 17 height 17
radio input "true"
click at [562, 501] on button "SUBMIT" at bounding box center [608, 484] width 141 height 33
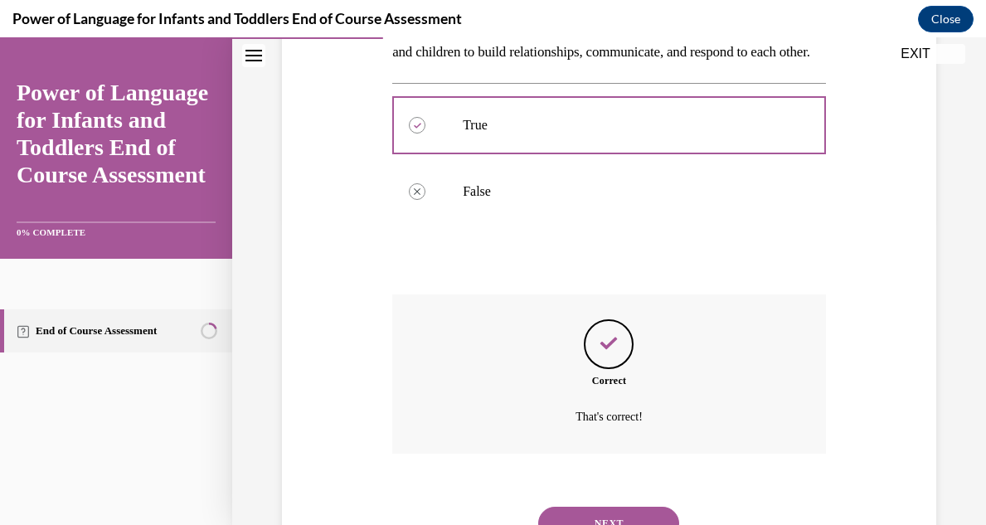
scroll to position [407, 0]
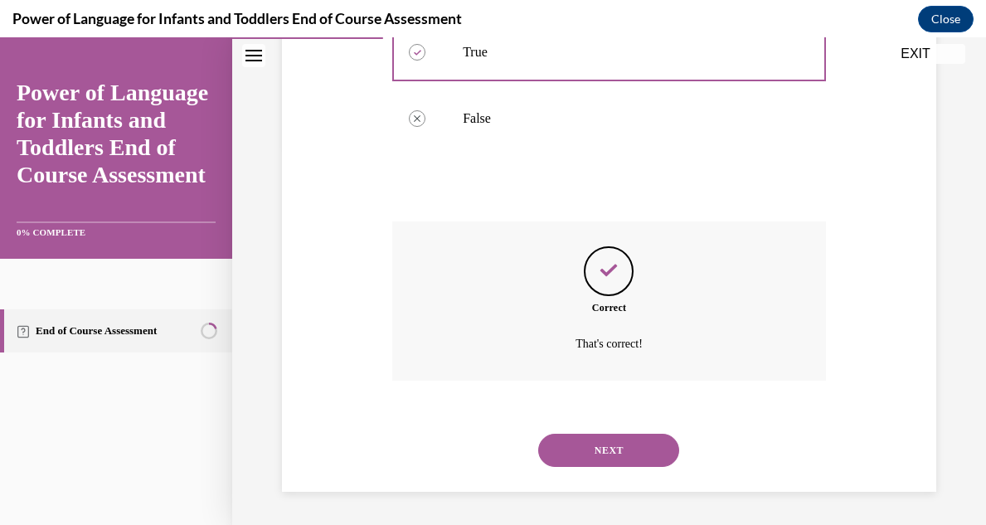
click at [595, 449] on button "NEXT" at bounding box center [608, 450] width 141 height 33
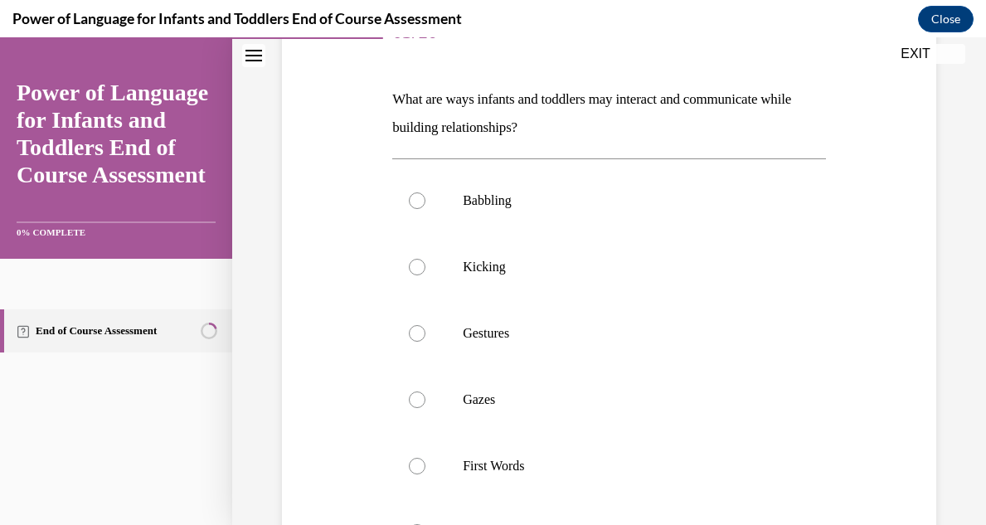
scroll to position [232, 0]
click at [417, 204] on div at bounding box center [417, 199] width 17 height 17
click at [417, 204] on input "Babbling" at bounding box center [417, 199] width 17 height 17
radio input "true"
click at [418, 265] on div at bounding box center [417, 265] width 17 height 17
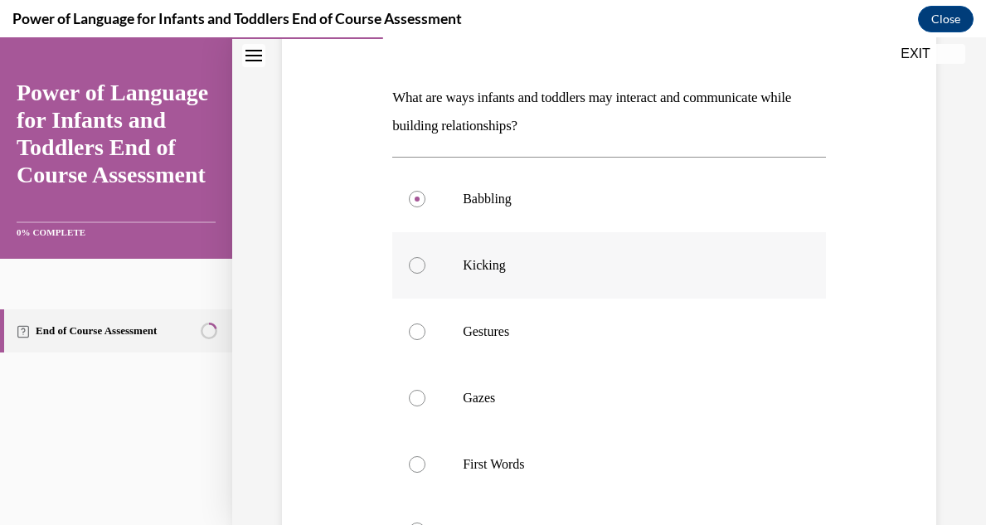
click at [418, 265] on input "Kicking" at bounding box center [417, 265] width 17 height 17
radio input "true"
click at [415, 396] on div at bounding box center [417, 398] width 17 height 17
click at [415, 396] on input "Gazes" at bounding box center [417, 398] width 17 height 17
radio input "true"
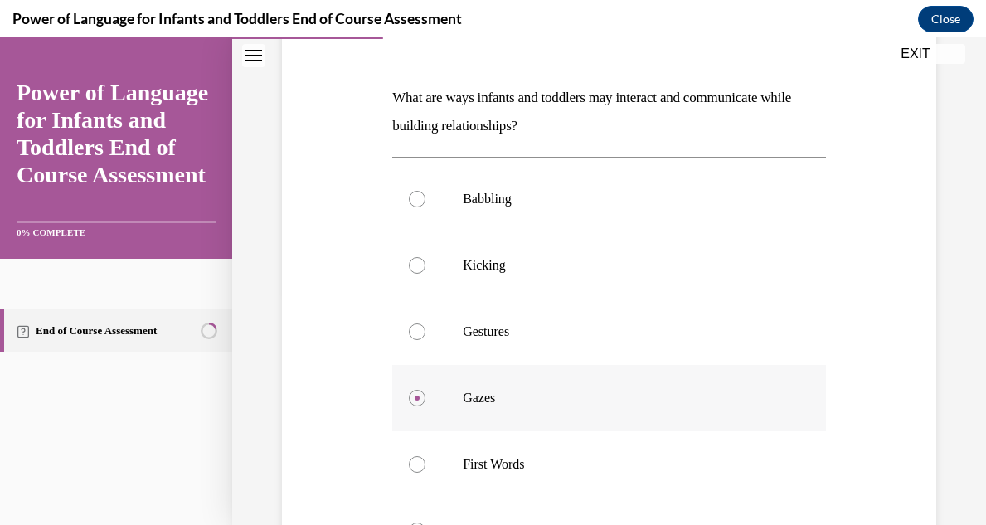
click at [409, 456] on input "First Words" at bounding box center [417, 464] width 17 height 17
radio input "true"
click at [410, 206] on label "Babbling" at bounding box center [609, 199] width 434 height 66
click at [410, 206] on input "Babbling" at bounding box center [417, 199] width 17 height 17
radio input "true"
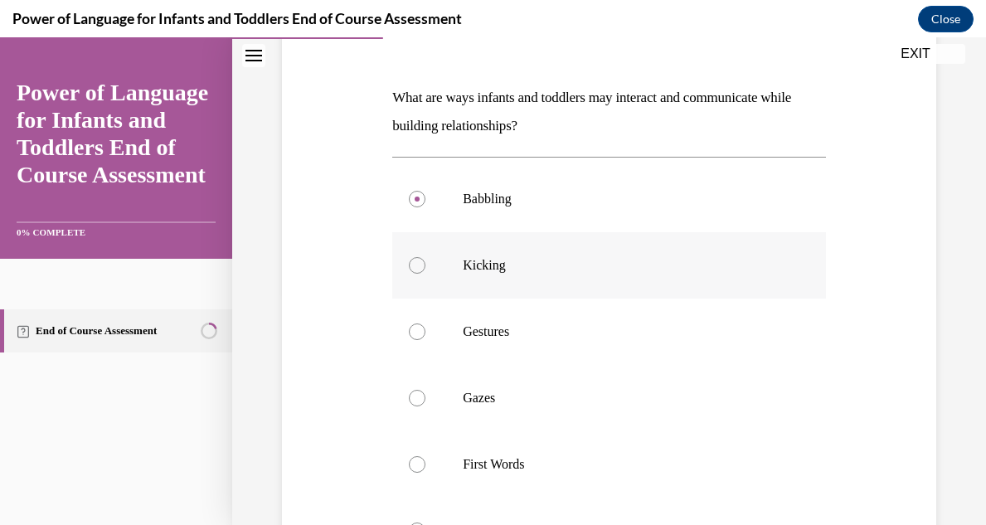
click at [418, 258] on div at bounding box center [417, 265] width 17 height 17
click at [418, 258] on input "Kicking" at bounding box center [417, 265] width 17 height 17
radio input "true"
click at [410, 199] on div at bounding box center [417, 199] width 17 height 17
click at [410, 199] on input "Babbling" at bounding box center [417, 199] width 17 height 17
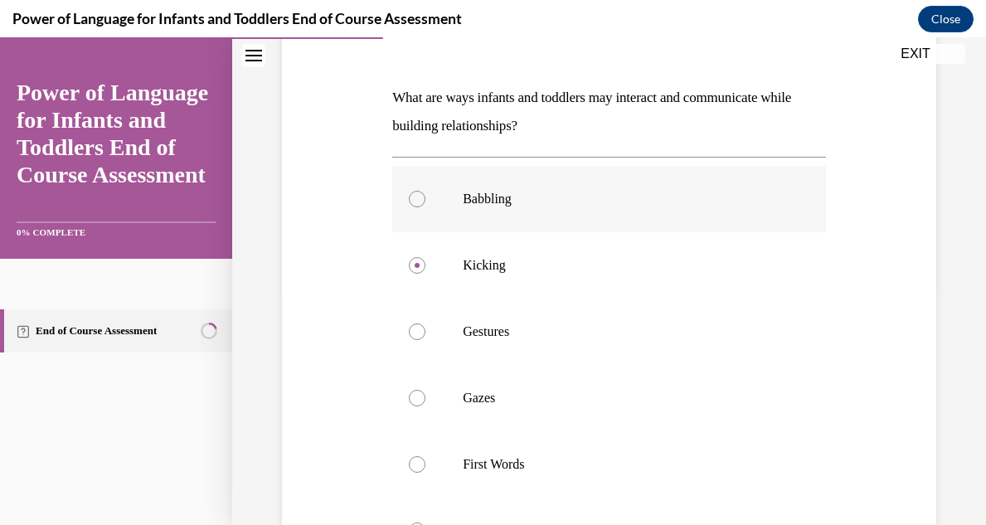
radio input "true"
click at [413, 270] on div at bounding box center [417, 265] width 17 height 17
click at [413, 270] on input "Kicking" at bounding box center [417, 265] width 17 height 17
radio input "true"
click at [415, 332] on div at bounding box center [417, 331] width 17 height 17
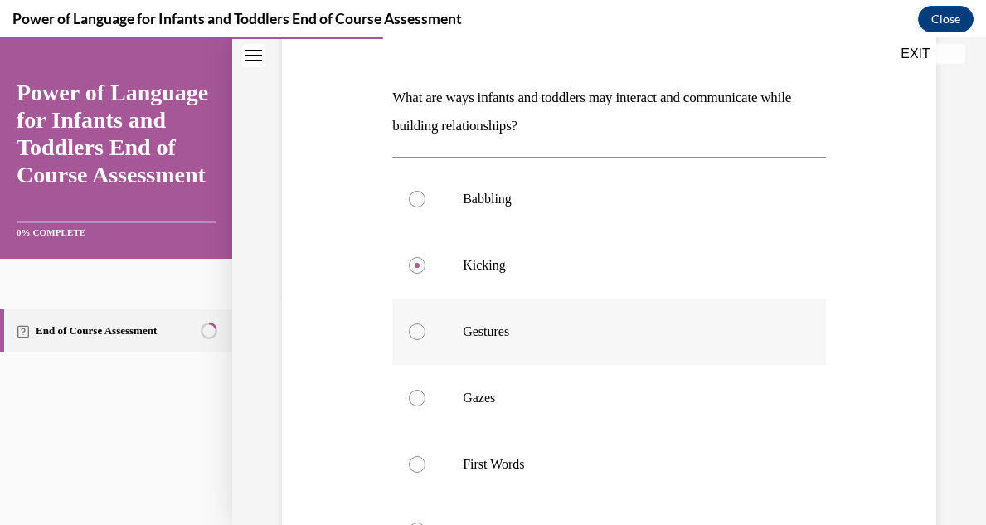
click at [415, 332] on input "Gestures" at bounding box center [417, 331] width 17 height 17
radio input "true"
click at [415, 332] on circle at bounding box center [417, 331] width 5 height 5
click at [415, 332] on input "Gestures" at bounding box center [417, 331] width 17 height 17
click at [417, 400] on div at bounding box center [417, 398] width 17 height 17
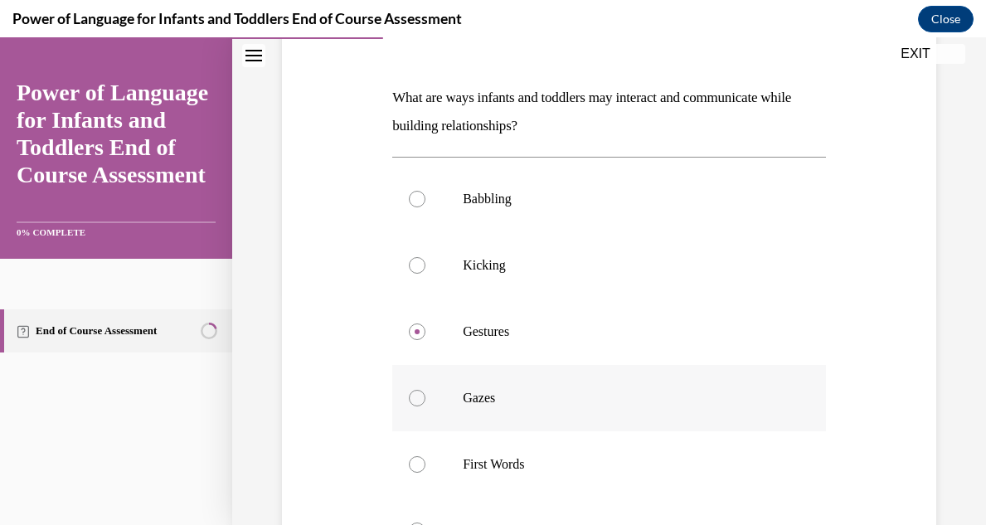
click at [417, 400] on input "Gazes" at bounding box center [417, 398] width 17 height 17
radio input "true"
click at [409, 456] on input "First Words" at bounding box center [417, 464] width 17 height 17
radio input "true"
click at [409, 522] on input "All of the above" at bounding box center [417, 530] width 17 height 17
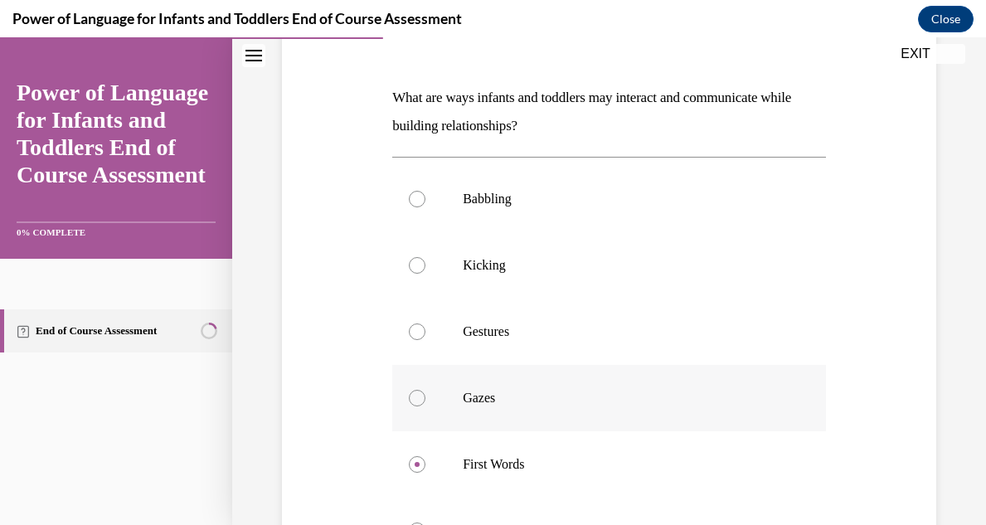
radio input "true"
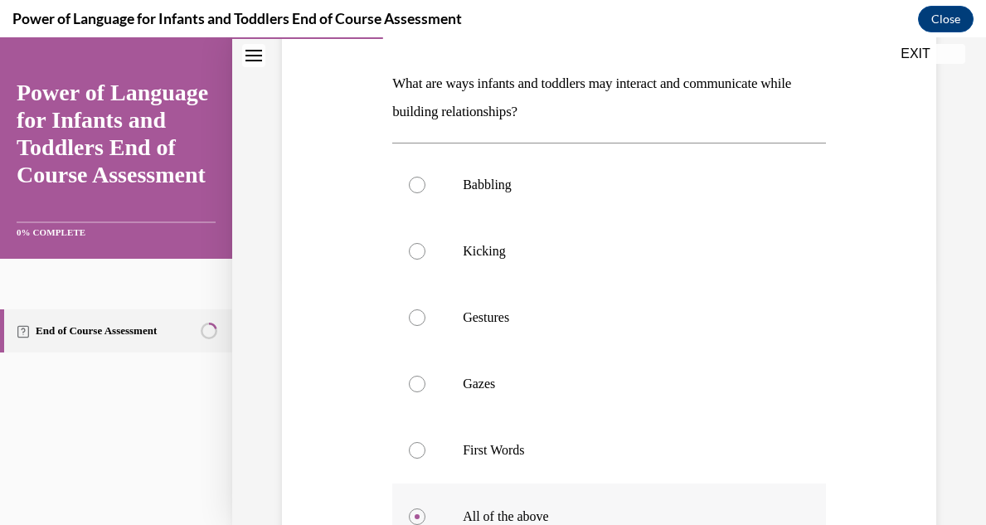
click at [412, 513] on div at bounding box center [417, 516] width 17 height 17
click at [412, 513] on input "All of the above" at bounding box center [417, 516] width 17 height 17
click at [409, 177] on input "Babbling" at bounding box center [417, 185] width 17 height 17
radio input "true"
click at [409, 243] on input "Kicking" at bounding box center [417, 251] width 17 height 17
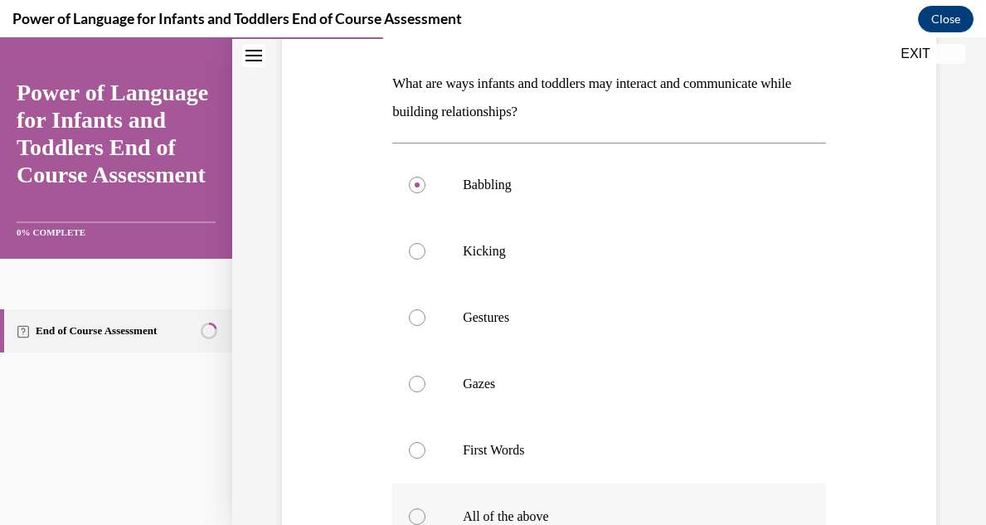
radio input "true"
click at [409, 309] on input "Gestures" at bounding box center [417, 317] width 17 height 17
radio input "true"
click at [409, 376] on input "Gazes" at bounding box center [417, 384] width 17 height 17
radio input "true"
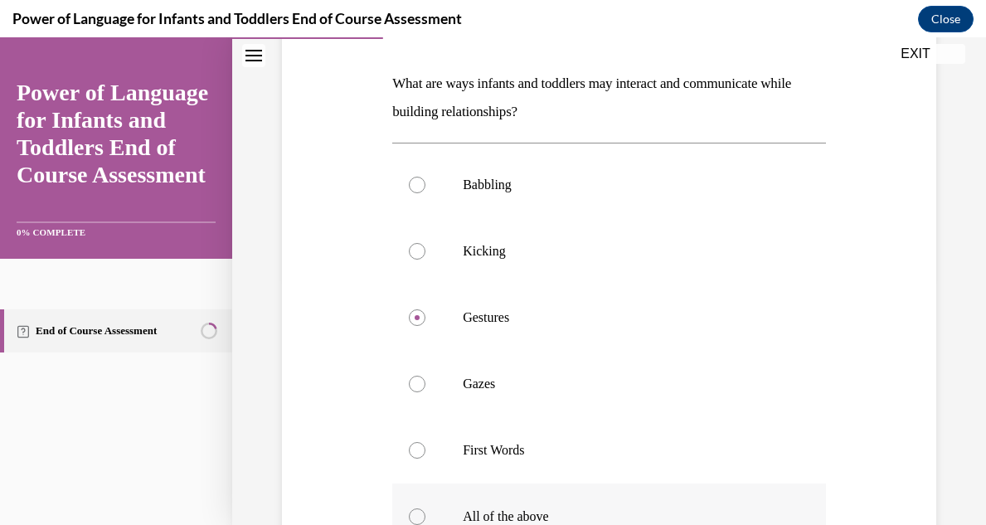
click at [409, 442] on input "First Words" at bounding box center [417, 450] width 17 height 17
radio input "true"
click at [409, 508] on input "All of the above" at bounding box center [417, 516] width 17 height 17
radio input "true"
click at [409, 177] on input "Babbling" at bounding box center [417, 185] width 17 height 17
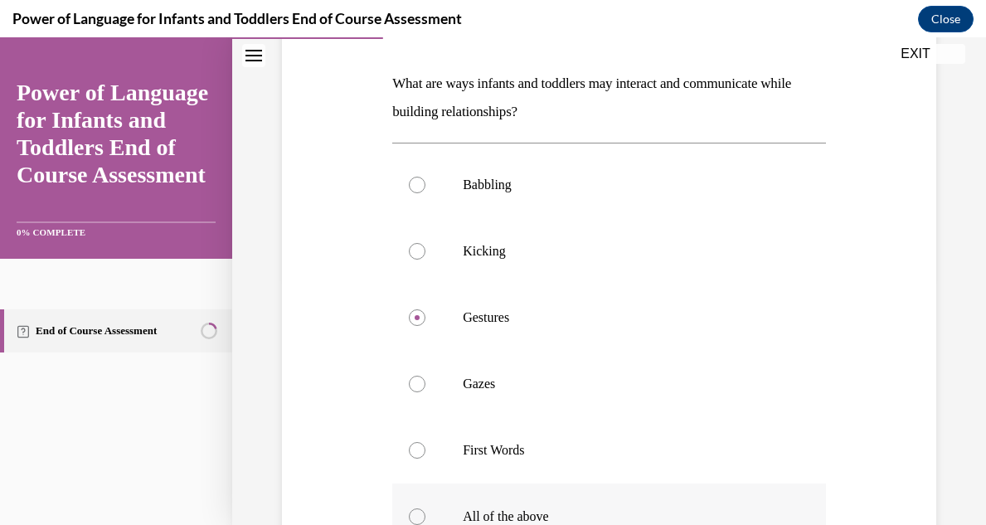
radio input "true"
click at [409, 243] on input "Kicking" at bounding box center [417, 251] width 17 height 17
radio input "true"
click at [409, 309] on input "Gestures" at bounding box center [417, 317] width 17 height 17
radio input "true"
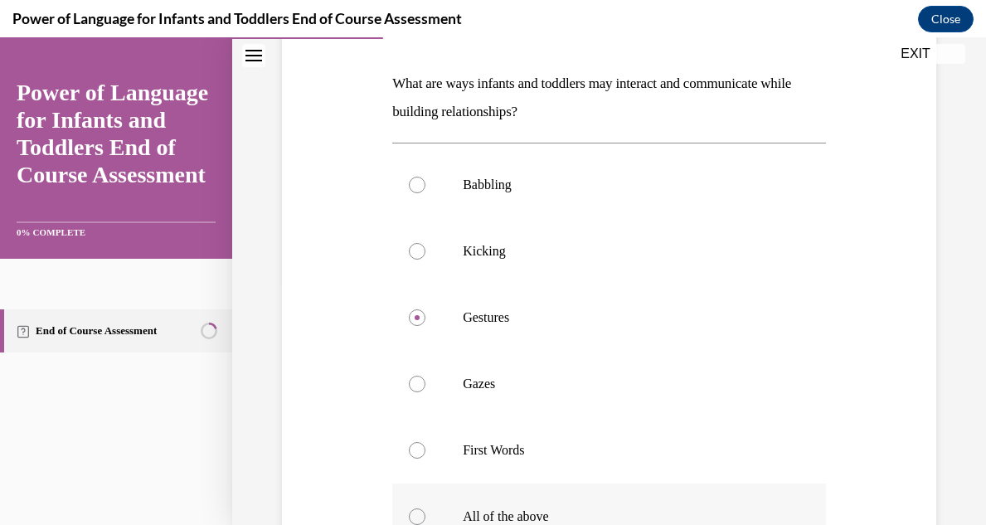
radio input "false"
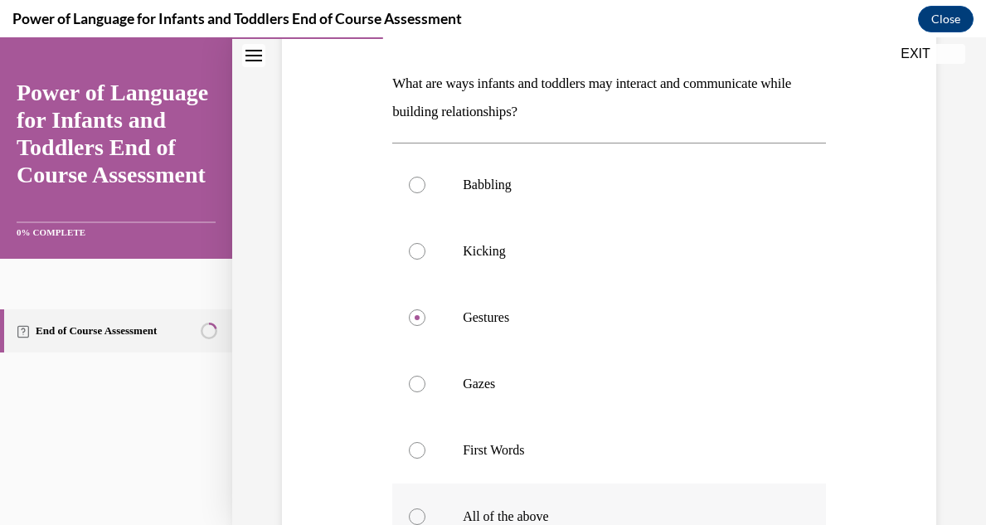
click at [409, 376] on input "Gazes" at bounding box center [417, 384] width 17 height 17
radio input "true"
click at [409, 442] on input "First Words" at bounding box center [417, 450] width 17 height 17
radio input "true"
click at [409, 508] on input "All of the above" at bounding box center [417, 516] width 17 height 17
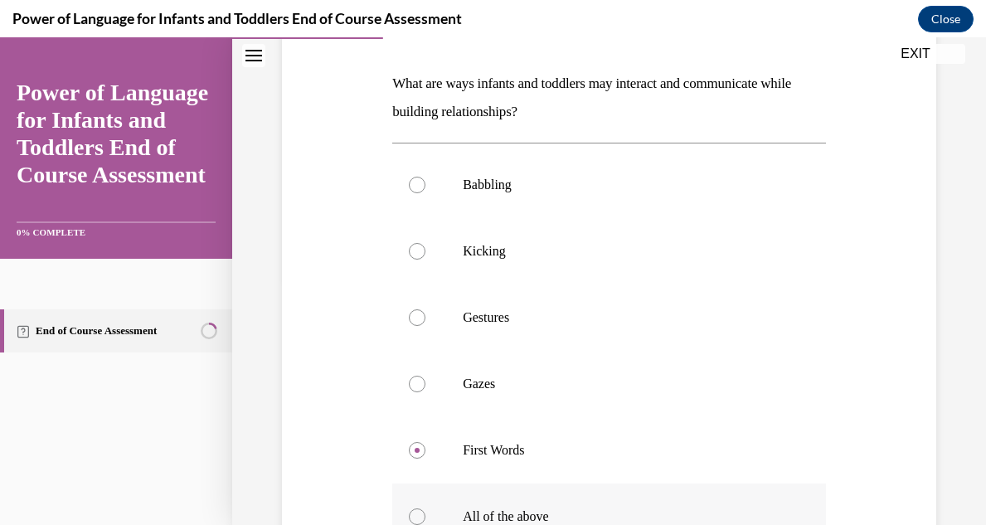
radio input "true"
click at [412, 513] on div at bounding box center [417, 516] width 17 height 17
click at [412, 513] on input "All of the above" at bounding box center [417, 516] width 17 height 17
click at [409, 177] on input "Babbling" at bounding box center [417, 185] width 17 height 17
radio input "true"
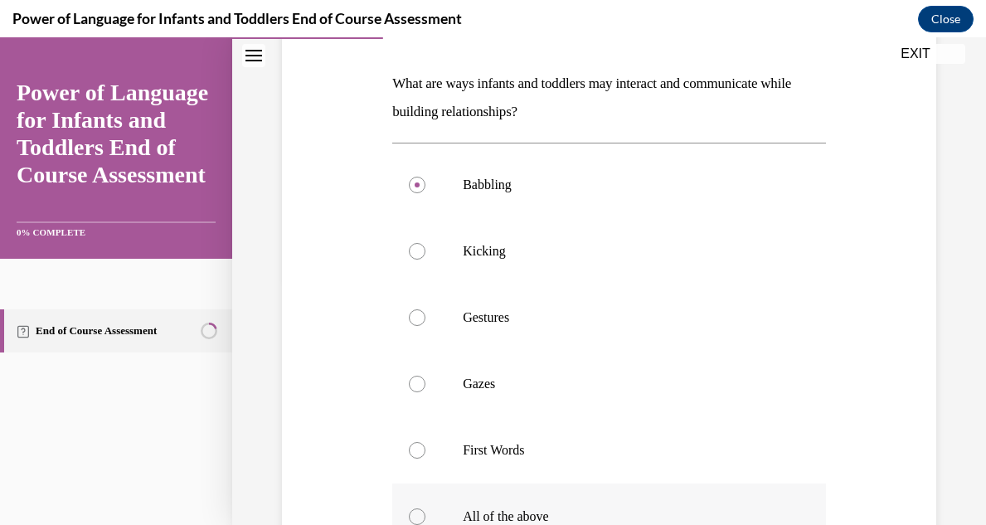
click at [409, 243] on input "Kicking" at bounding box center [417, 251] width 17 height 17
radio input "true"
click at [409, 309] on input "Gestures" at bounding box center [417, 317] width 17 height 17
radio input "true"
click at [409, 376] on input "Gazes" at bounding box center [417, 384] width 17 height 17
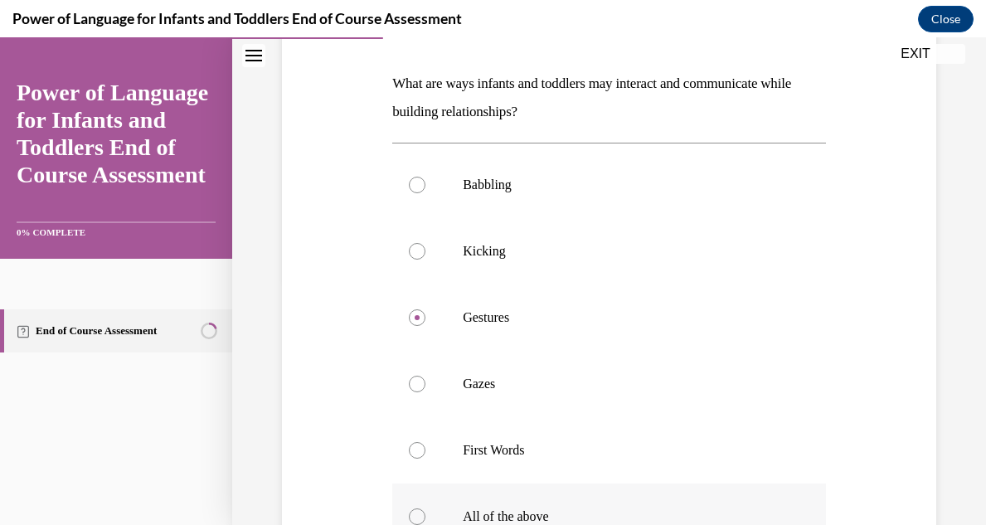
radio input "true"
click at [409, 442] on input "First Words" at bounding box center [417, 450] width 17 height 17
radio input "true"
click at [409, 508] on input "All of the above" at bounding box center [417, 516] width 17 height 17
radio input "true"
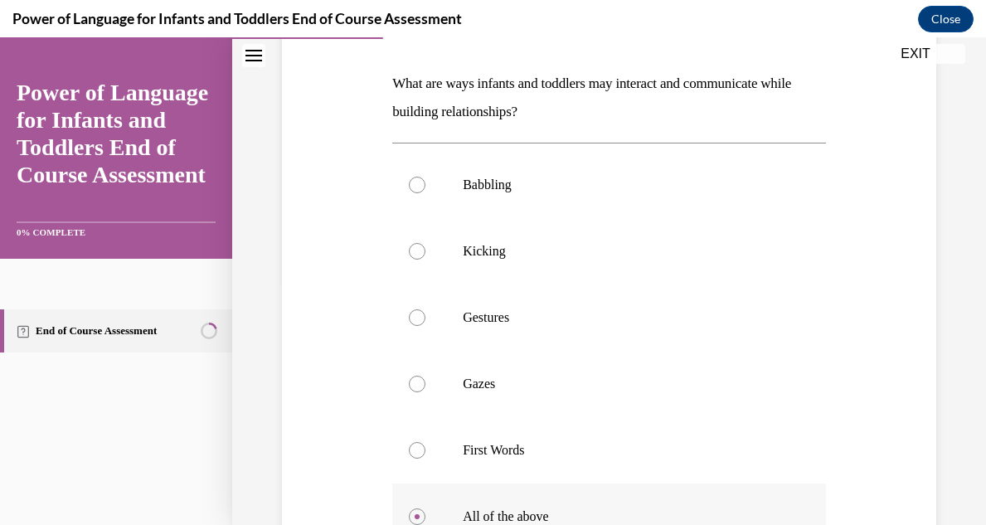
click at [409, 177] on input "Babbling" at bounding box center [417, 185] width 17 height 17
radio input "true"
click at [409, 243] on input "Kicking" at bounding box center [417, 251] width 17 height 17
radio input "true"
click at [409, 309] on input "Gestures" at bounding box center [417, 317] width 17 height 17
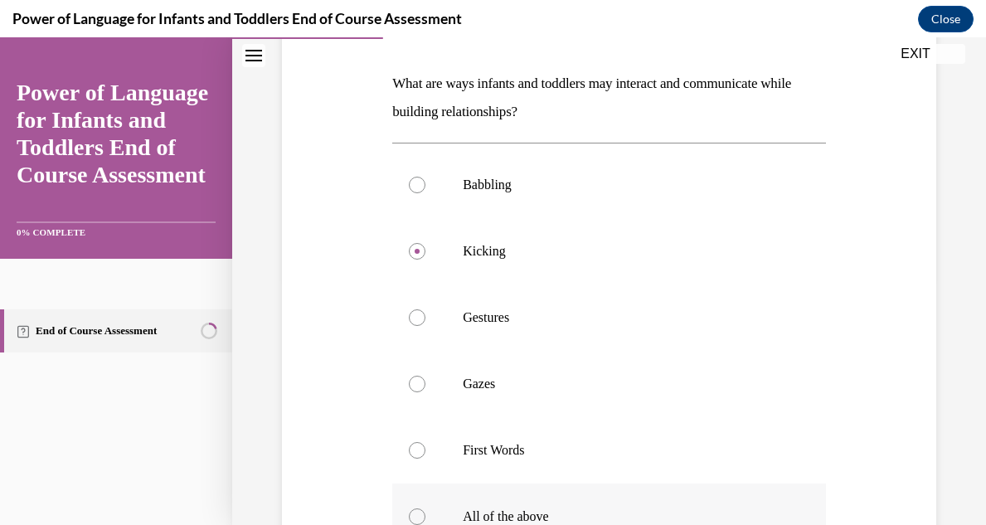
radio input "true"
click at [409, 376] on input "Gazes" at bounding box center [417, 384] width 17 height 17
radio input "true"
click at [409, 442] on input "First Words" at bounding box center [417, 450] width 17 height 17
radio input "true"
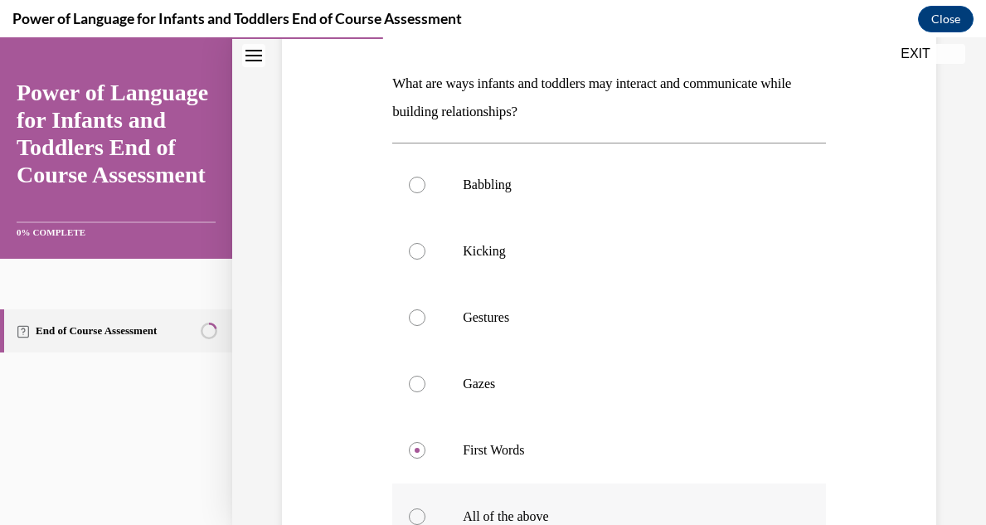
click at [409, 508] on input "All of the above" at bounding box center [417, 516] width 17 height 17
radio input "true"
click at [412, 513] on div at bounding box center [417, 516] width 17 height 17
click at [412, 513] on input "All of the above" at bounding box center [417, 516] width 17 height 17
click at [374, 103] on div "Question 03/10 What are ways infants and toddlers may interact and communicate …" at bounding box center [609, 345] width 662 height 821
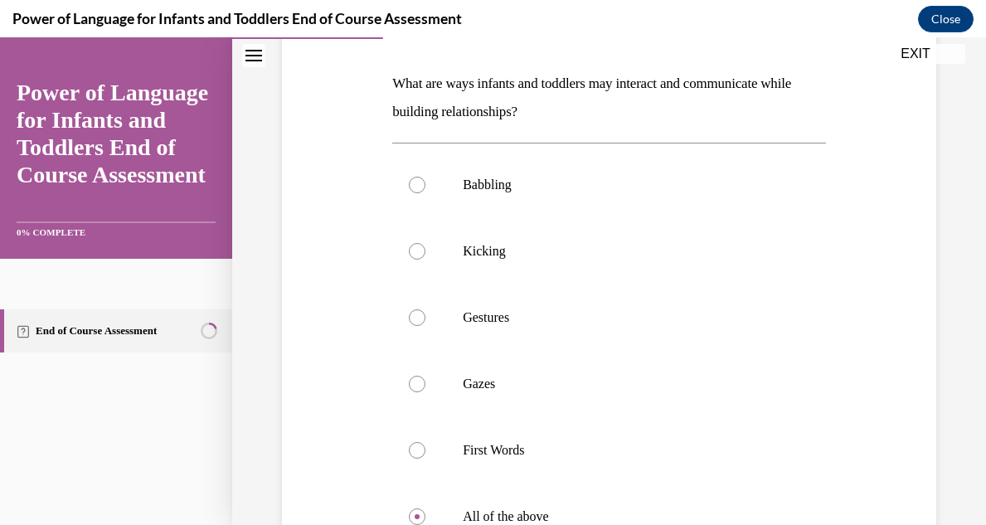
click at [374, 103] on div "Question 03/10 What are ways infants and toddlers may interact and communicate …" at bounding box center [609, 345] width 662 height 821
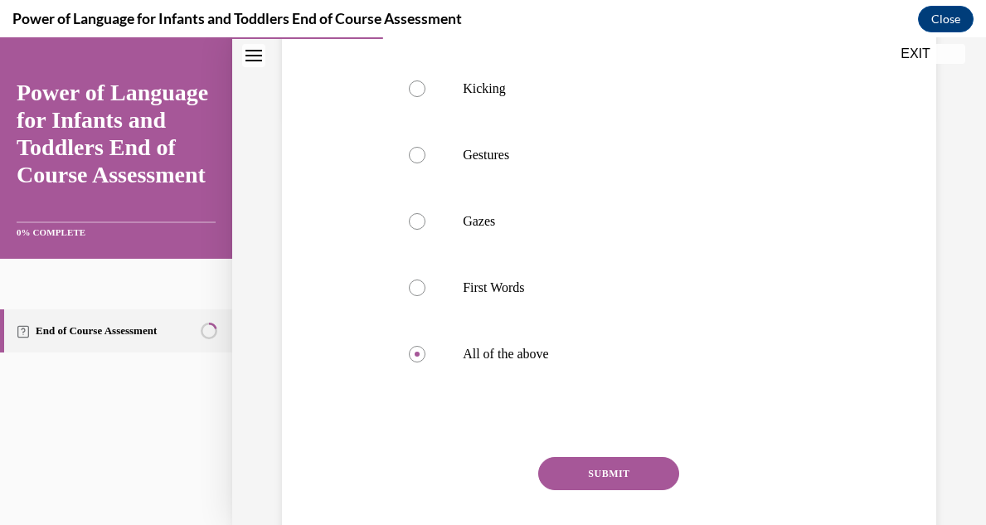
scroll to position [412, 0]
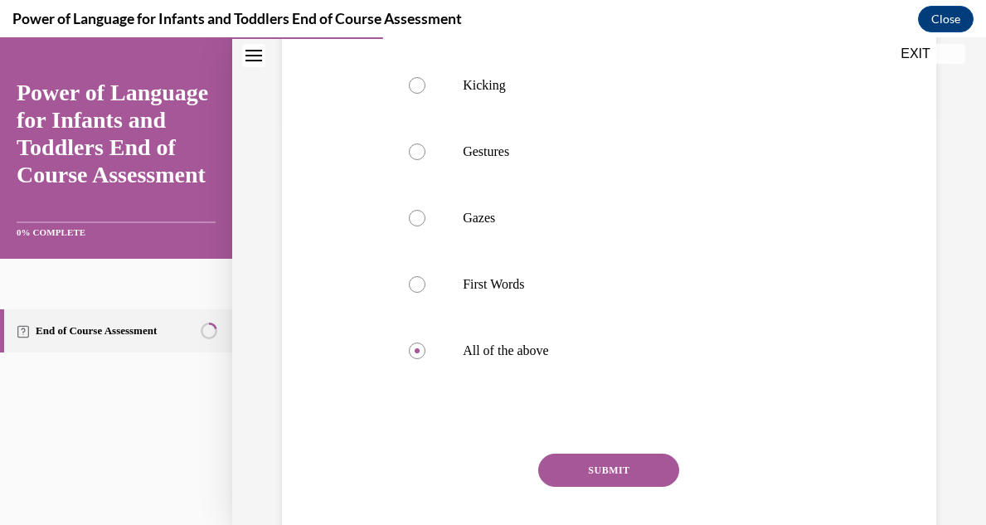
click at [589, 463] on button "SUBMIT" at bounding box center [608, 470] width 141 height 33
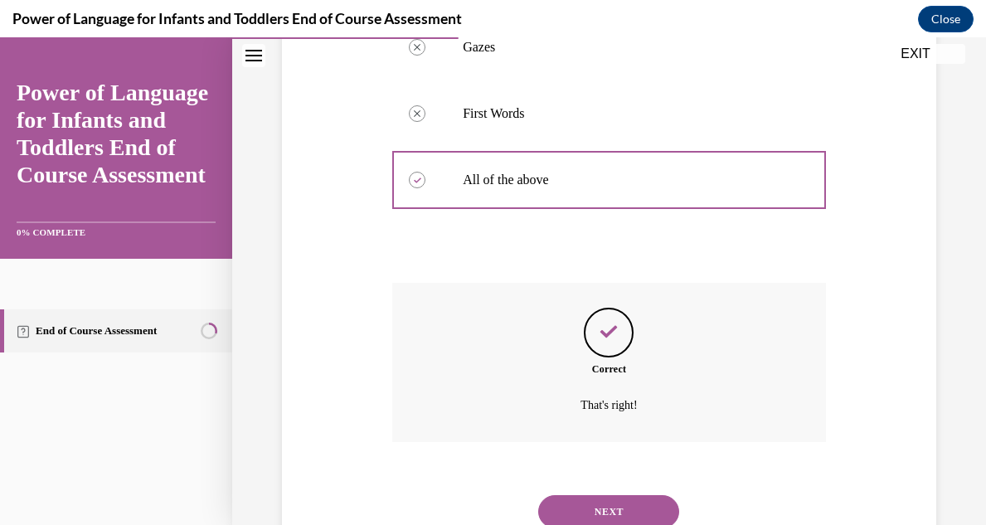
scroll to position [644, 0]
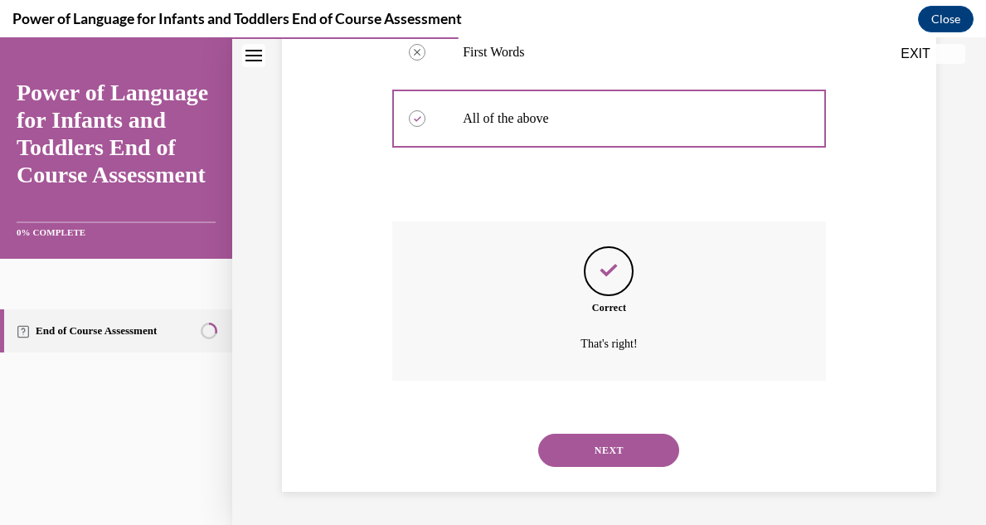
click at [606, 451] on button "NEXT" at bounding box center [608, 450] width 141 height 33
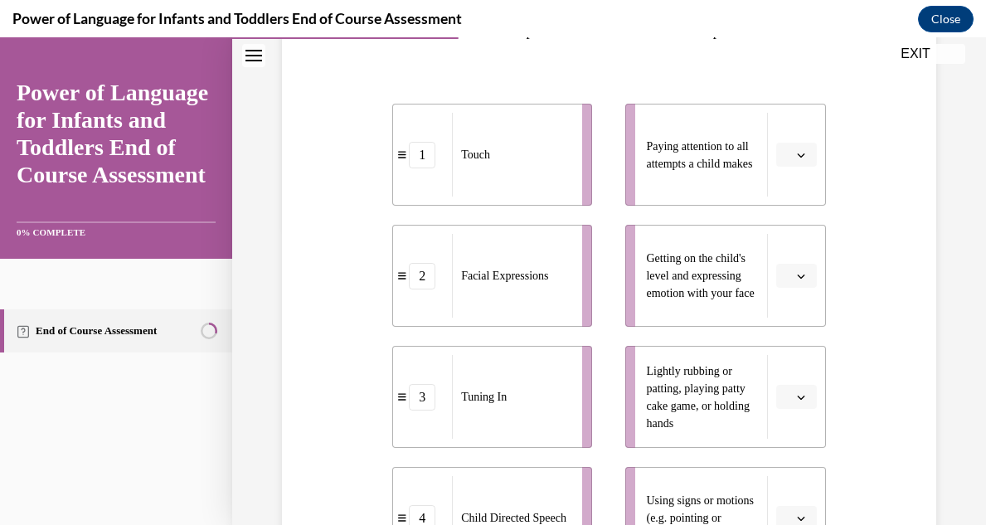
scroll to position [332, 0]
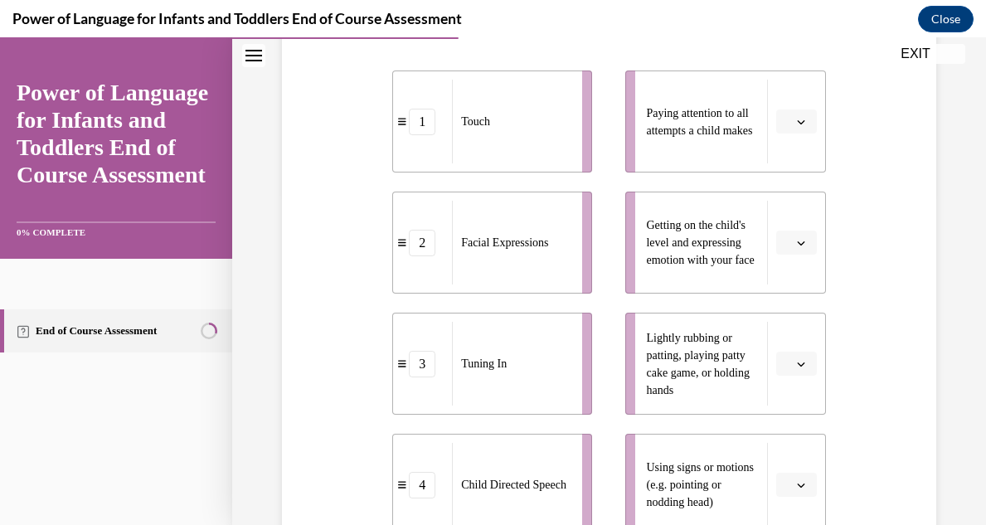
click at [795, 370] on span "button" at bounding box center [801, 364] width 12 height 12
click at [784, 226] on div "1" at bounding box center [794, 222] width 41 height 33
click at [784, 226] on li "Getting on the child's level and expressing emotion with your face" at bounding box center [725, 243] width 200 height 102
click at [797, 126] on icon "button" at bounding box center [801, 122] width 8 height 8
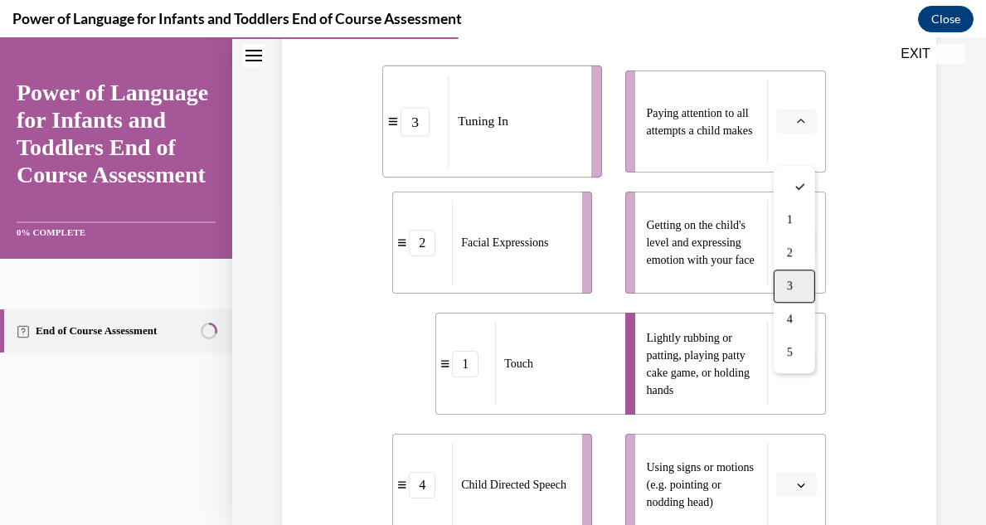
click at [787, 283] on span "3" at bounding box center [790, 285] width 6 height 13
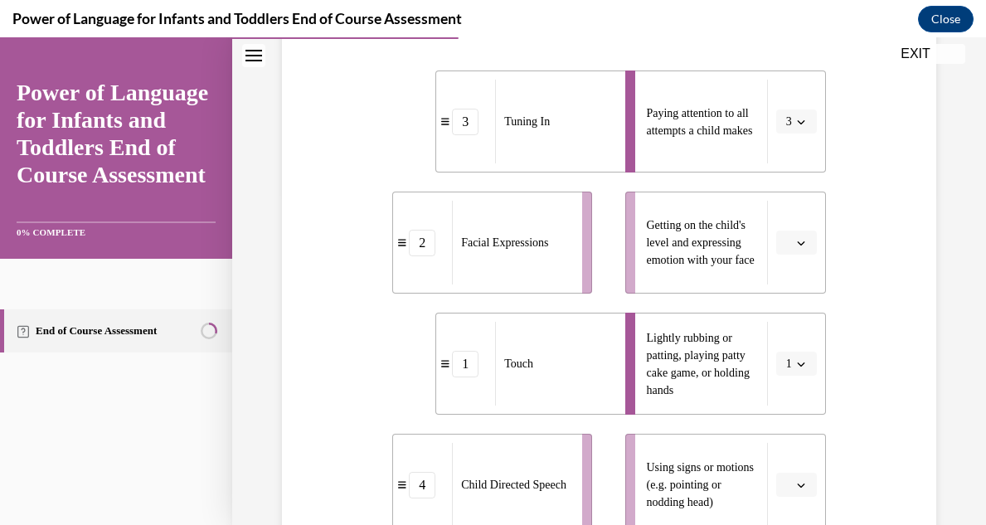
click at [913, 275] on div "Question 04/10 Please match each example with the correct element of responsive…" at bounding box center [609, 355] width 662 height 1013
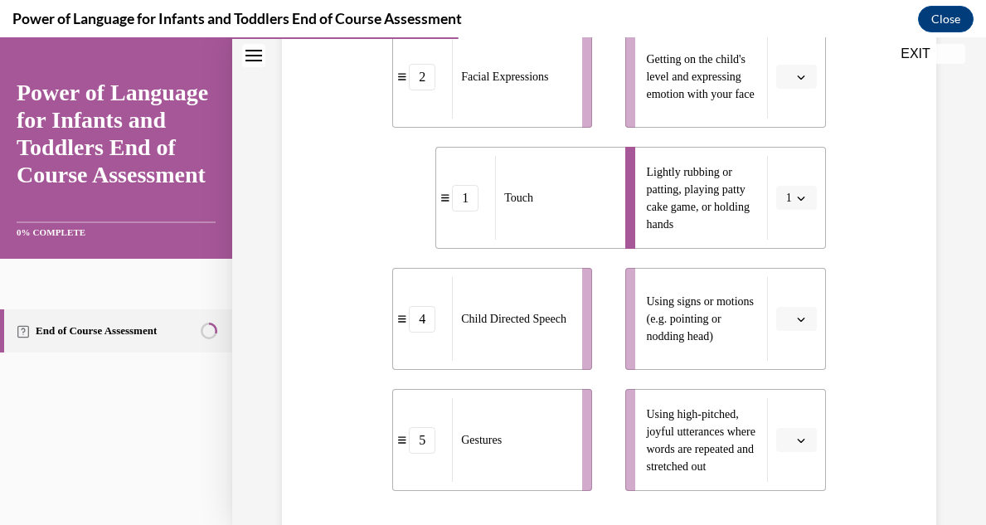
scroll to position [531, 0]
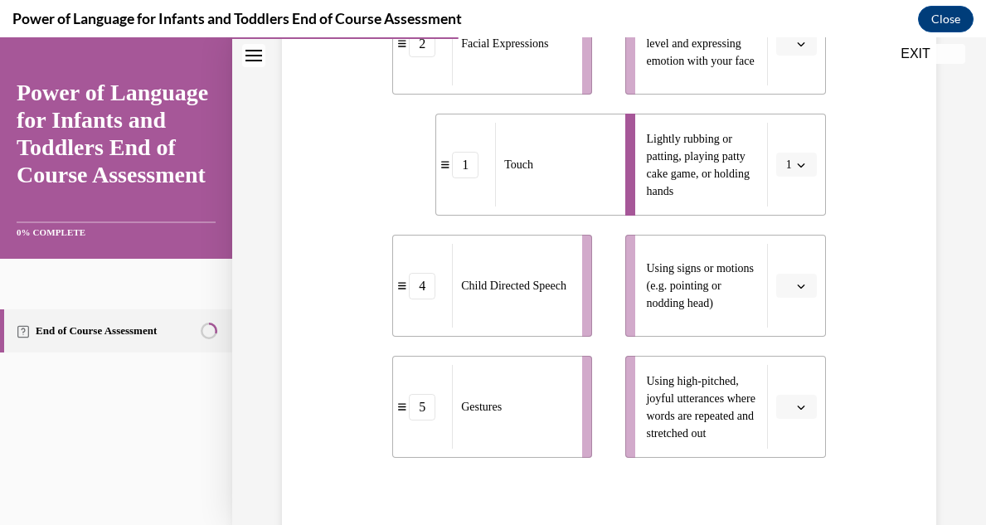
click at [800, 411] on icon "button" at bounding box center [801, 407] width 8 height 8
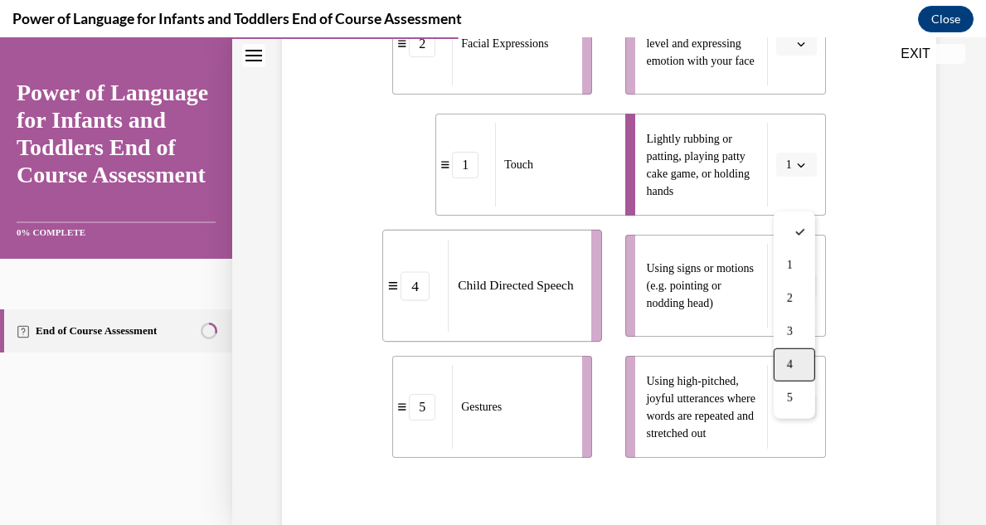
click at [787, 363] on span "4" at bounding box center [790, 364] width 6 height 13
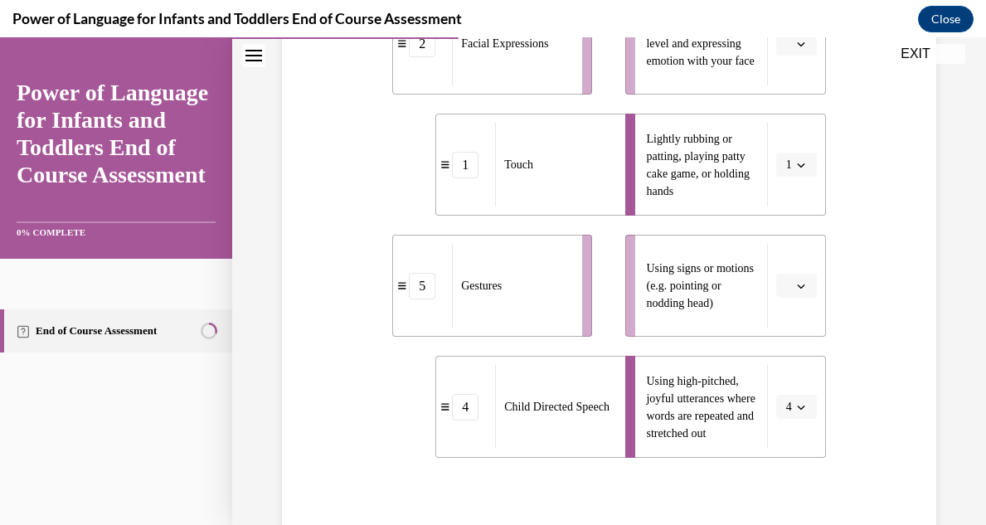
click at [846, 175] on div "Question 04/10 Please match each example with the correct element of responsive…" at bounding box center [609, 156] width 662 height 1013
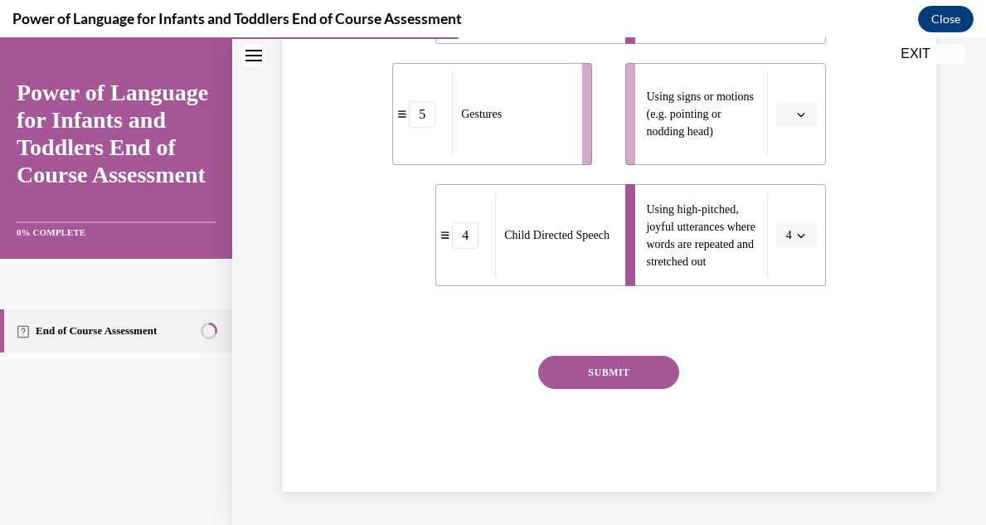
scroll to position [730, 0]
click at [622, 379] on button "SUBMIT" at bounding box center [608, 372] width 141 height 33
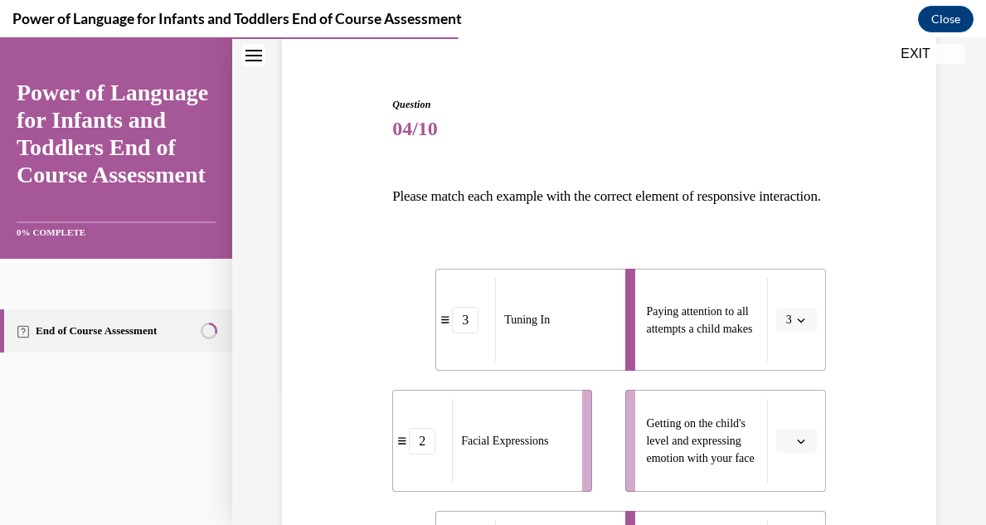
scroll to position [167, 0]
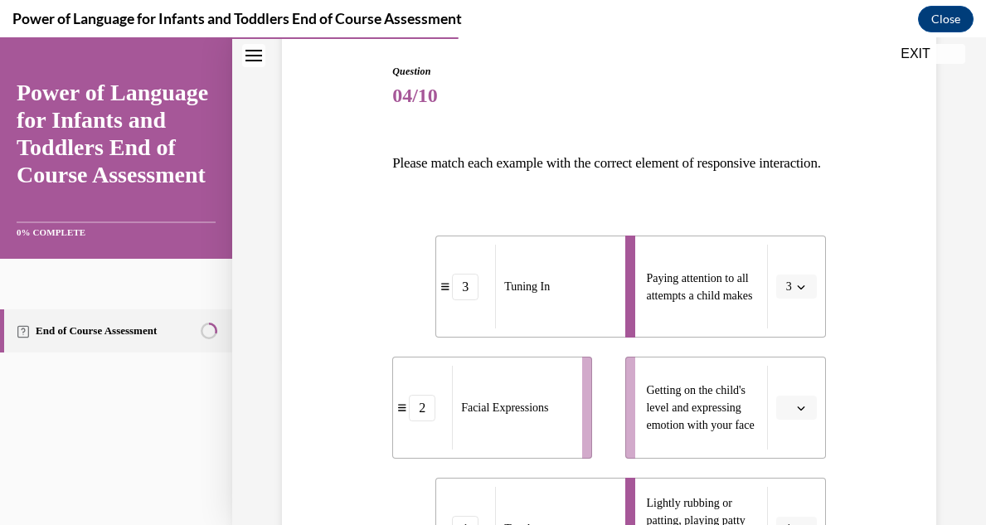
click at [528, 293] on span "Tuning In" at bounding box center [527, 286] width 46 height 12
click at [797, 291] on icon "button" at bounding box center [801, 287] width 8 height 8
click at [797, 291] on icon "button" at bounding box center [801, 286] width 8 height 9
click at [914, 257] on div "Question 04/10 Please match each example with the correct element of responsive…" at bounding box center [609, 520] width 662 height 1013
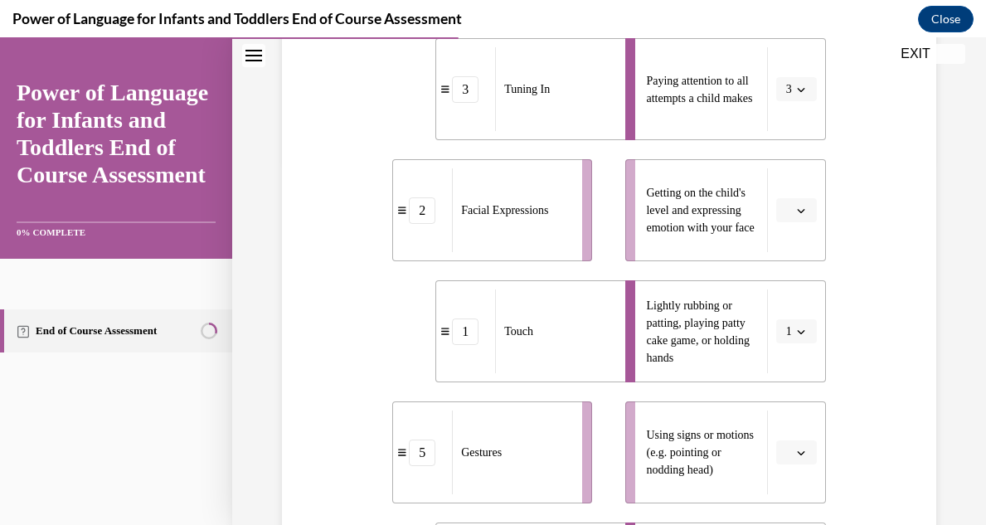
scroll to position [366, 0]
click at [804, 215] on span "button" at bounding box center [801, 209] width 12 height 12
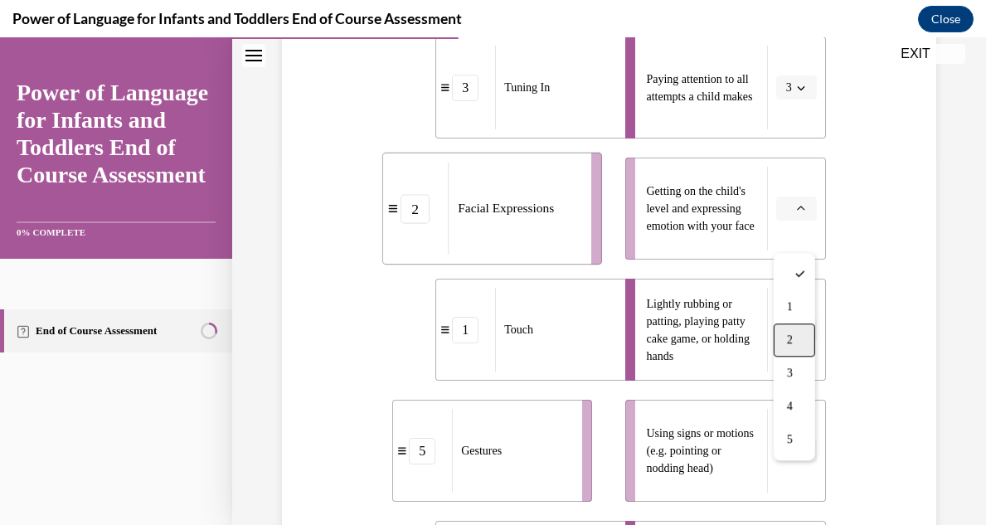
click at [799, 336] on div "2" at bounding box center [794, 339] width 41 height 33
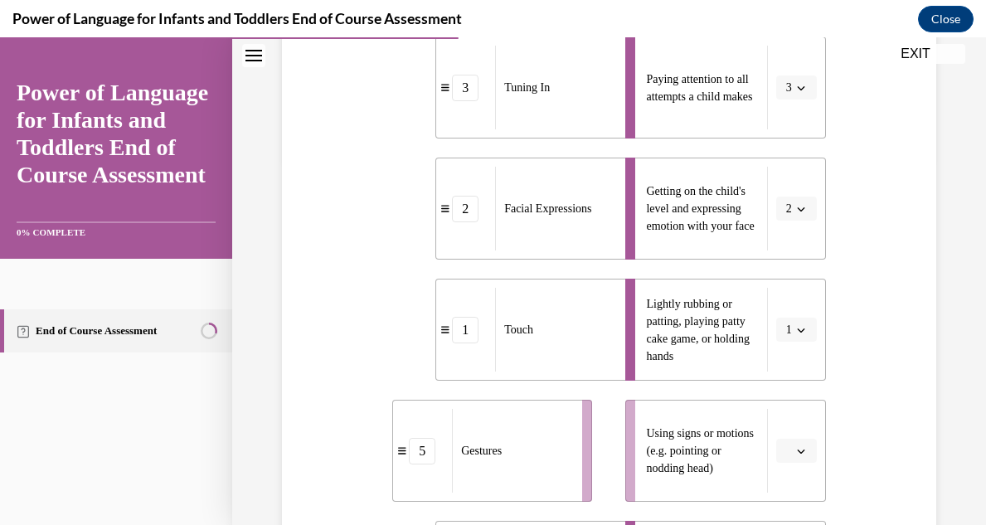
click at [901, 359] on div "Question 04/10 Please match each example with the correct element of responsive…" at bounding box center [609, 321] width 662 height 1013
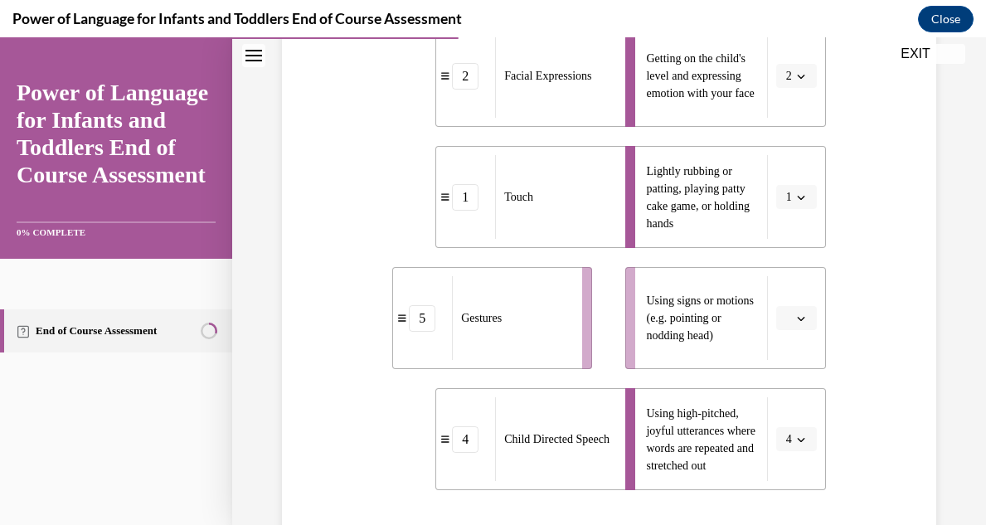
scroll to position [531, 0]
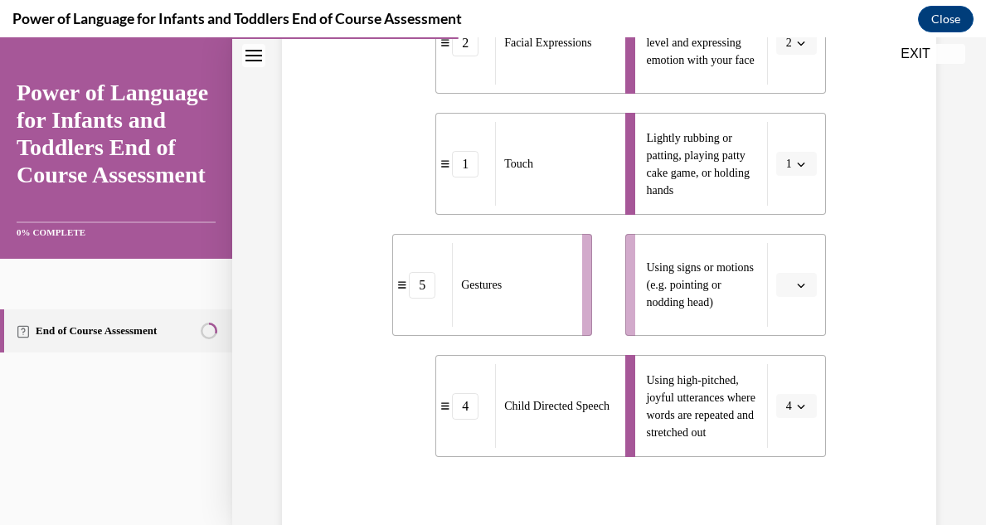
click at [800, 288] on icon "button" at bounding box center [800, 286] width 7 height 4
click at [797, 279] on div "5" at bounding box center [794, 276] width 41 height 33
click at [909, 289] on div "Question 04/10 Please match each example with the correct element of responsive…" at bounding box center [609, 155] width 662 height 1013
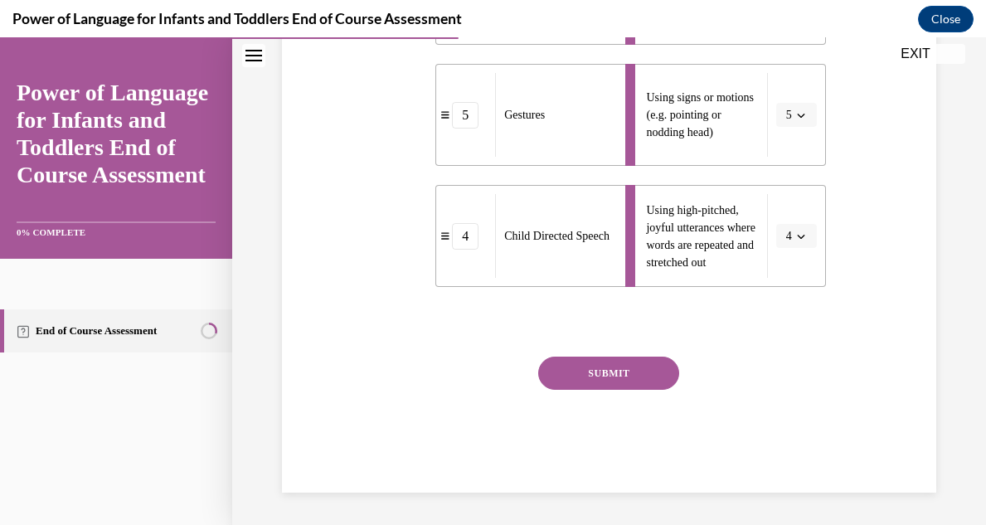
scroll to position [730, 0]
click at [603, 369] on button "SUBMIT" at bounding box center [608, 372] width 141 height 33
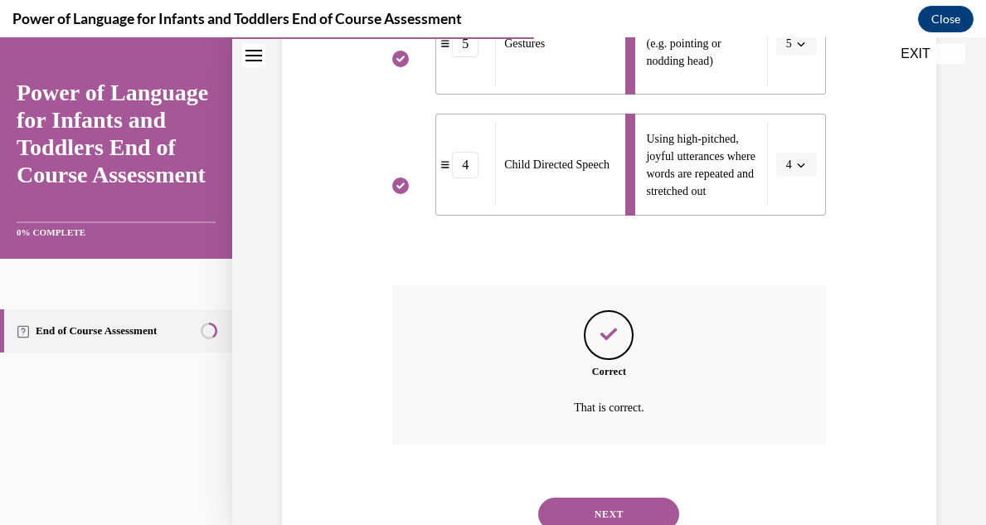
scroll to position [865, 0]
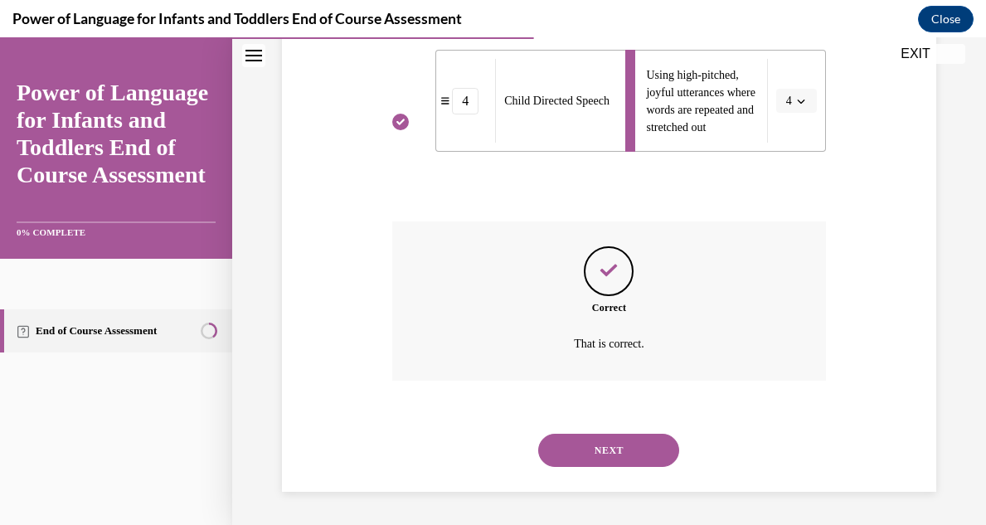
click at [614, 449] on button "NEXT" at bounding box center [608, 450] width 141 height 33
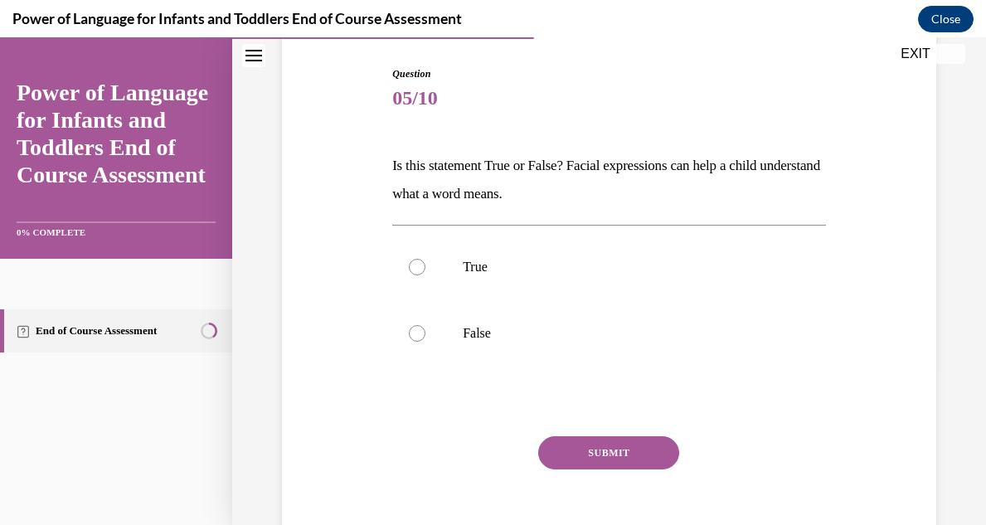
scroll to position [166, 0]
click at [420, 264] on div at bounding box center [417, 265] width 17 height 17
click at [420, 264] on input "True" at bounding box center [417, 265] width 17 height 17
radio input "true"
click at [616, 448] on button "SUBMIT" at bounding box center [608, 450] width 141 height 33
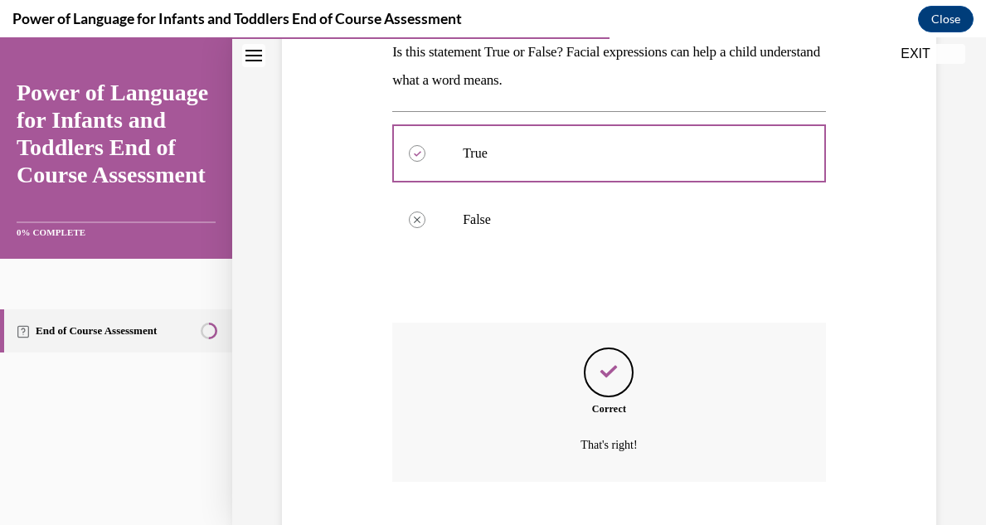
scroll to position [379, 0]
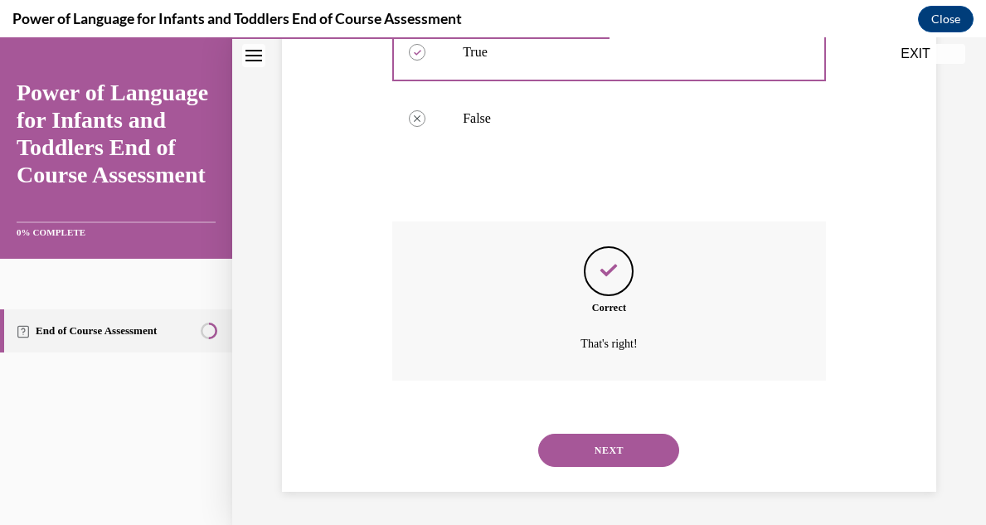
click at [622, 454] on button "NEXT" at bounding box center [608, 450] width 141 height 33
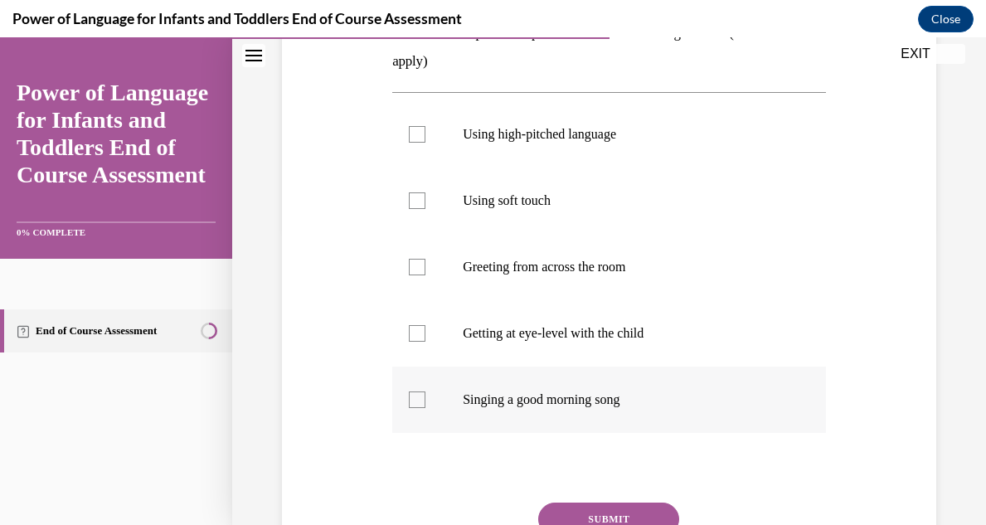
scroll to position [298, 0]
click at [420, 333] on div at bounding box center [417, 331] width 17 height 17
click at [420, 333] on input "Getting at eye-level with the child" at bounding box center [417, 331] width 17 height 17
checkbox input "true"
click at [657, 85] on div "Question 06/10 What are examples of responsive interactions during arrival? (ch…" at bounding box center [609, 284] width 434 height 705
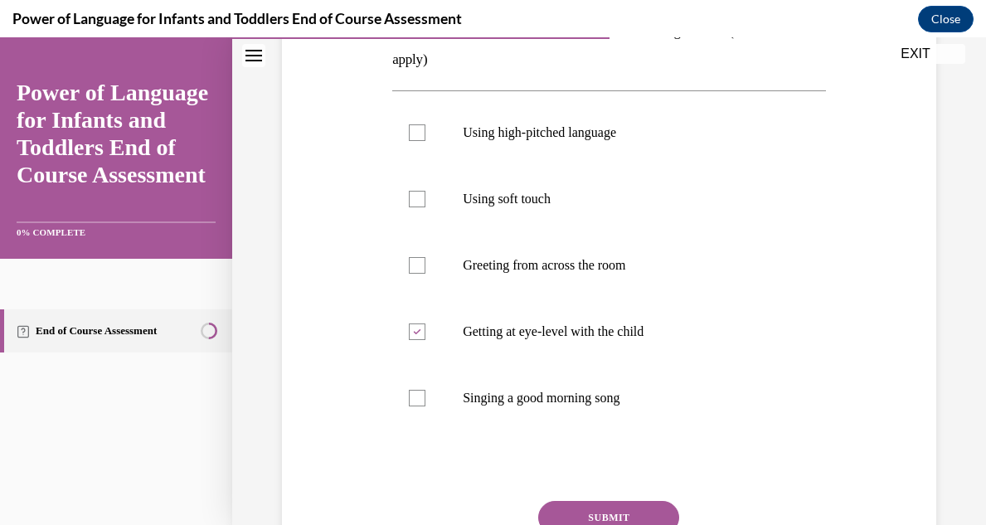
scroll to position [265, 0]
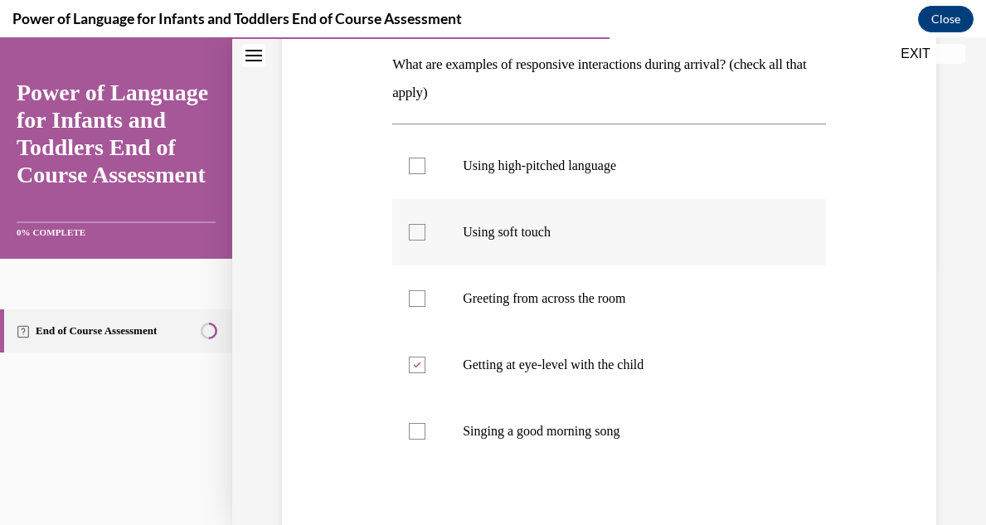
click at [415, 231] on div at bounding box center [417, 232] width 17 height 17
click at [415, 231] on input "Using soft touch" at bounding box center [417, 232] width 17 height 17
checkbox input "true"
click at [413, 431] on div at bounding box center [417, 431] width 17 height 17
click at [413, 431] on input "Singing a good morning song" at bounding box center [417, 431] width 17 height 17
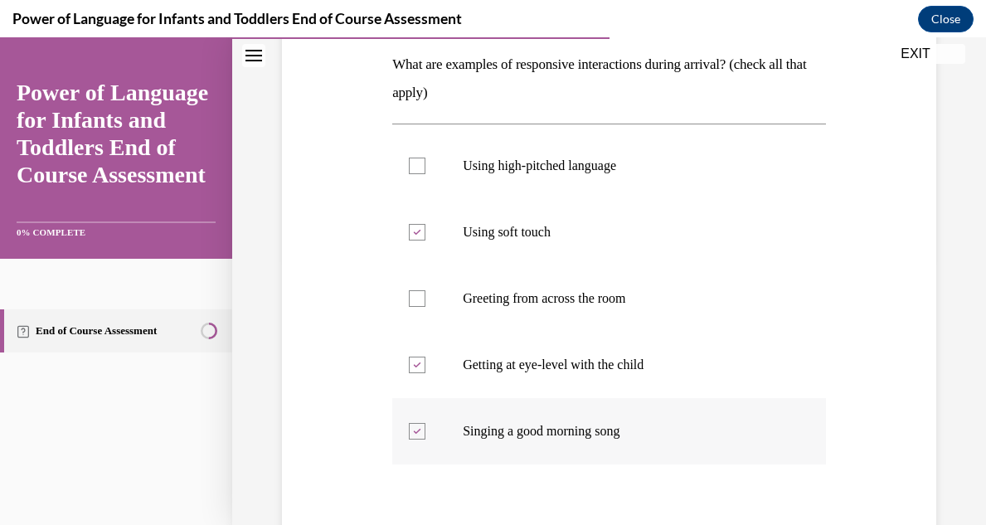
click at [414, 431] on icon at bounding box center [417, 432] width 7 height 6
click at [413, 431] on input "Singing a good morning song" at bounding box center [417, 431] width 17 height 17
checkbox input "false"
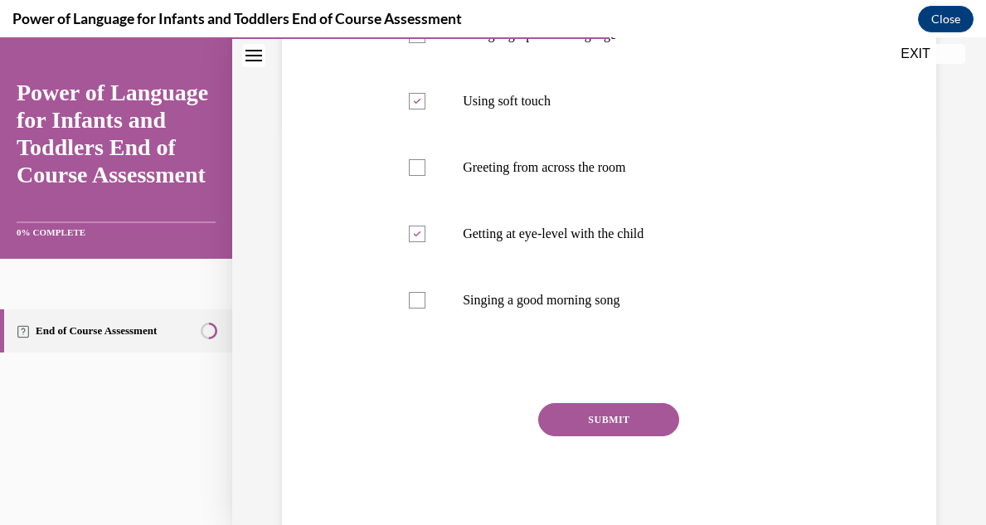
scroll to position [398, 0]
click at [648, 415] on button "SUBMIT" at bounding box center [608, 417] width 141 height 33
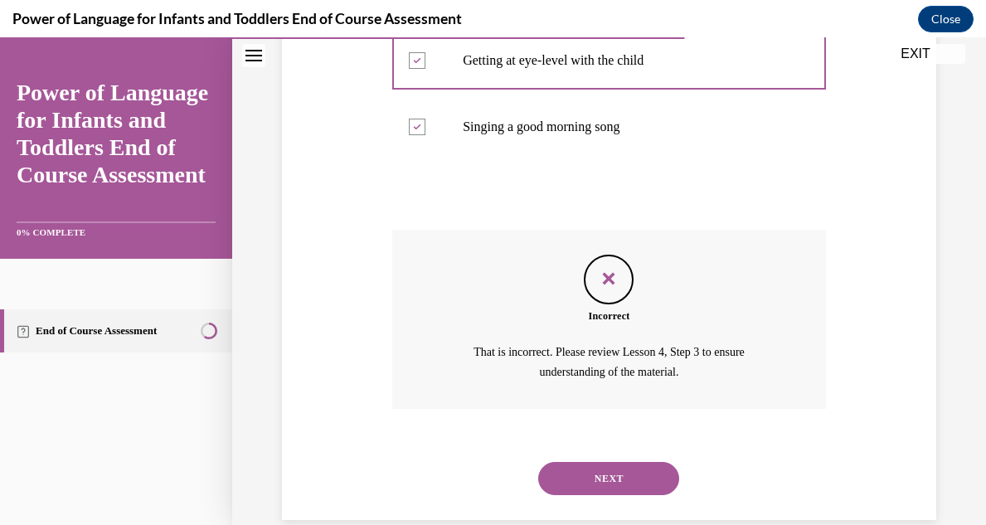
scroll to position [598, 0]
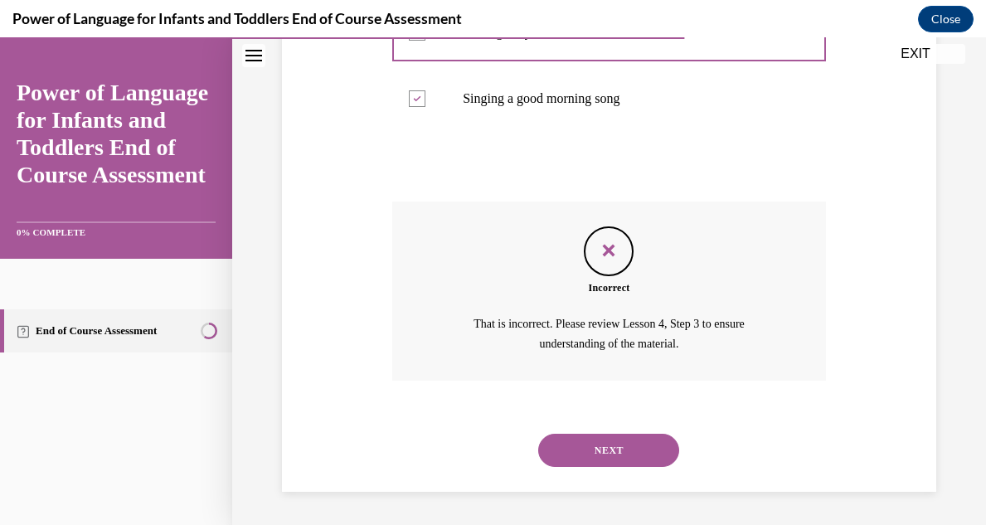
click at [606, 444] on button "NEXT" at bounding box center [608, 450] width 141 height 33
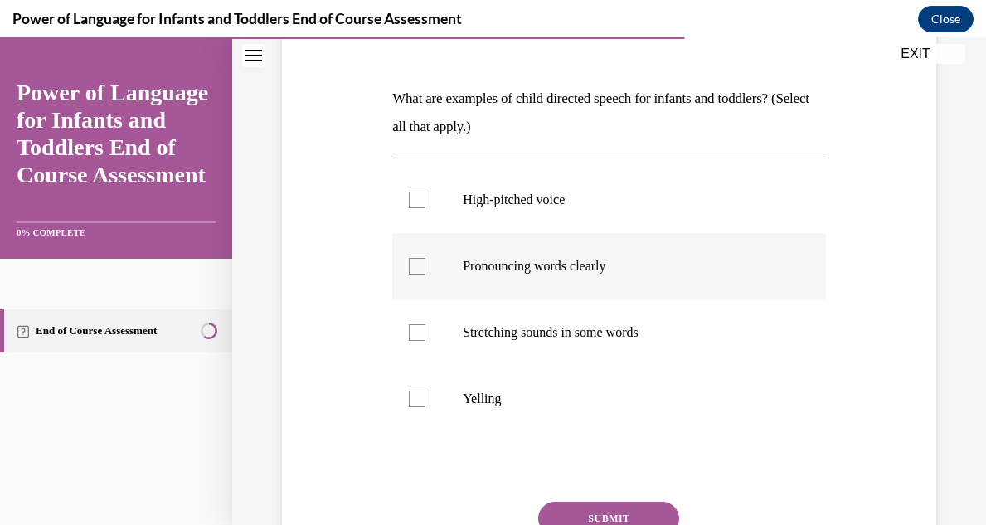
scroll to position [232, 0]
click at [411, 266] on div at bounding box center [417, 265] width 17 height 17
click at [411, 266] on input "Pronouncing words clearly" at bounding box center [417, 265] width 17 height 17
checkbox input "true"
click at [424, 330] on div at bounding box center [417, 331] width 17 height 17
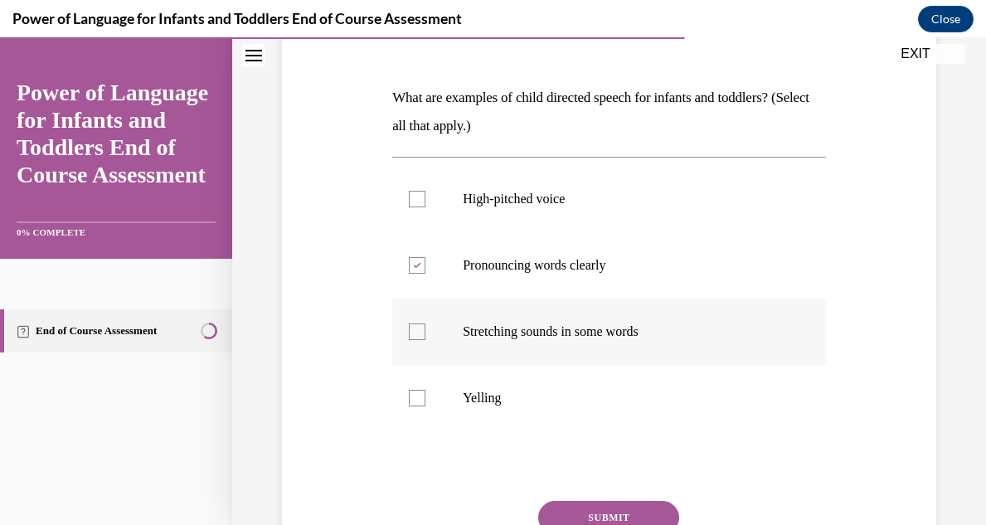
click at [424, 330] on input "Stretching sounds in some words" at bounding box center [417, 331] width 17 height 17
checkbox input "true"
click at [413, 204] on div at bounding box center [417, 199] width 17 height 17
click at [413, 204] on input "High-pitched voice" at bounding box center [417, 199] width 17 height 17
checkbox input "true"
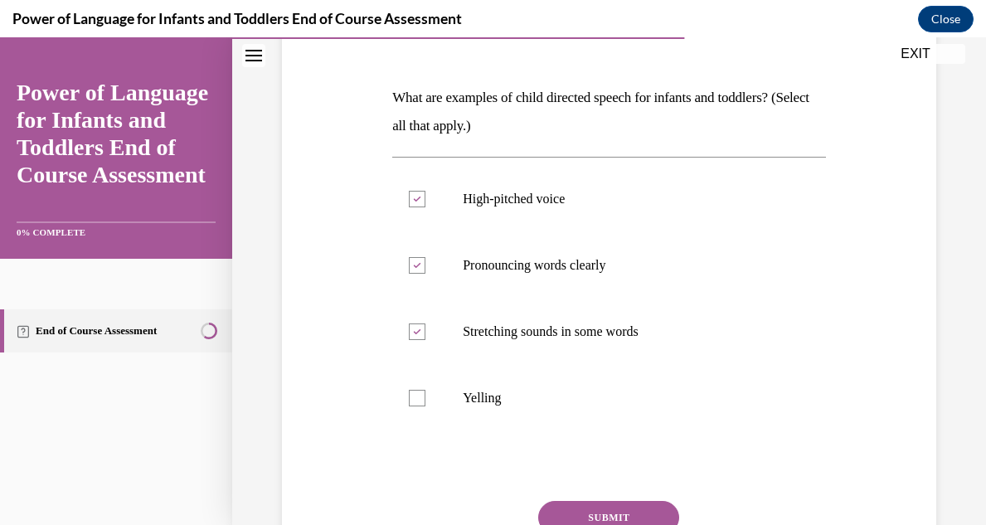
click at [570, 511] on button "SUBMIT" at bounding box center [608, 517] width 141 height 33
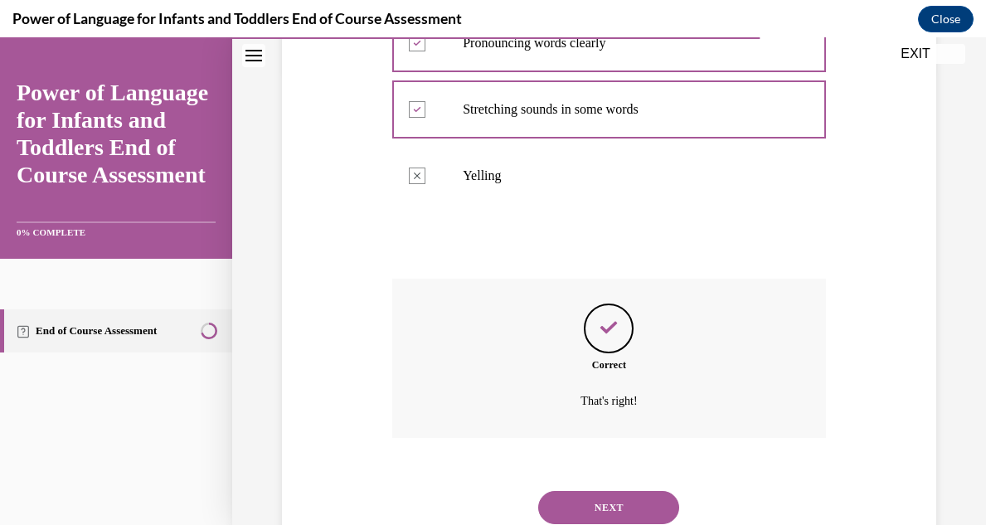
scroll to position [512, 0]
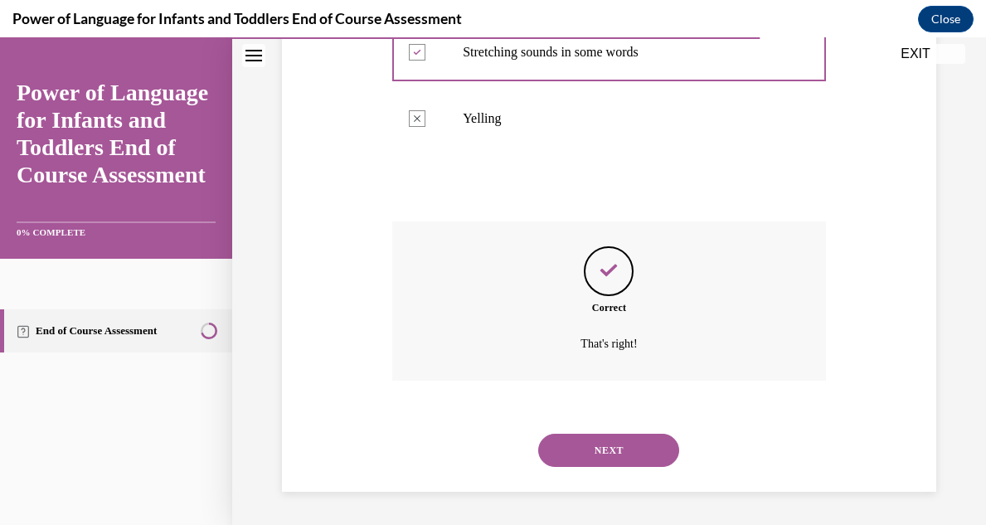
click at [582, 451] on button "NEXT" at bounding box center [608, 450] width 141 height 33
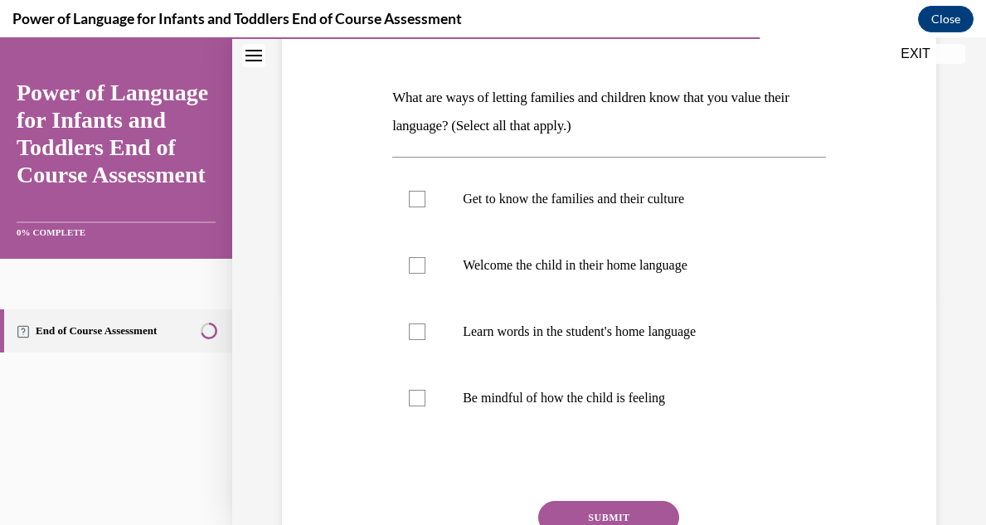
scroll to position [265, 0]
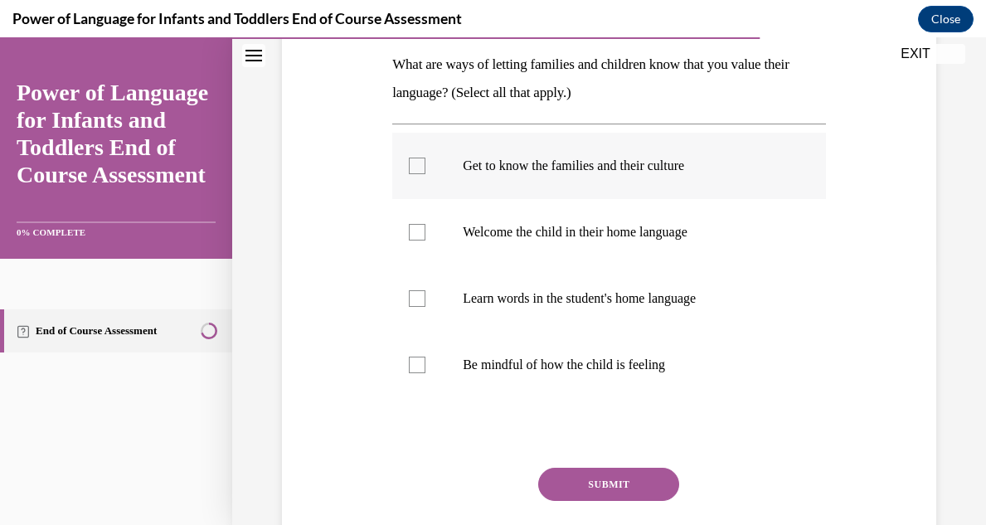
click at [420, 165] on div at bounding box center [417, 166] width 17 height 17
click at [420, 165] on input "Get to know the families and their culture" at bounding box center [417, 166] width 17 height 17
checkbox input "true"
click at [420, 298] on div at bounding box center [417, 298] width 17 height 17
click at [420, 298] on input "Learn words in the student's home language" at bounding box center [417, 298] width 17 height 17
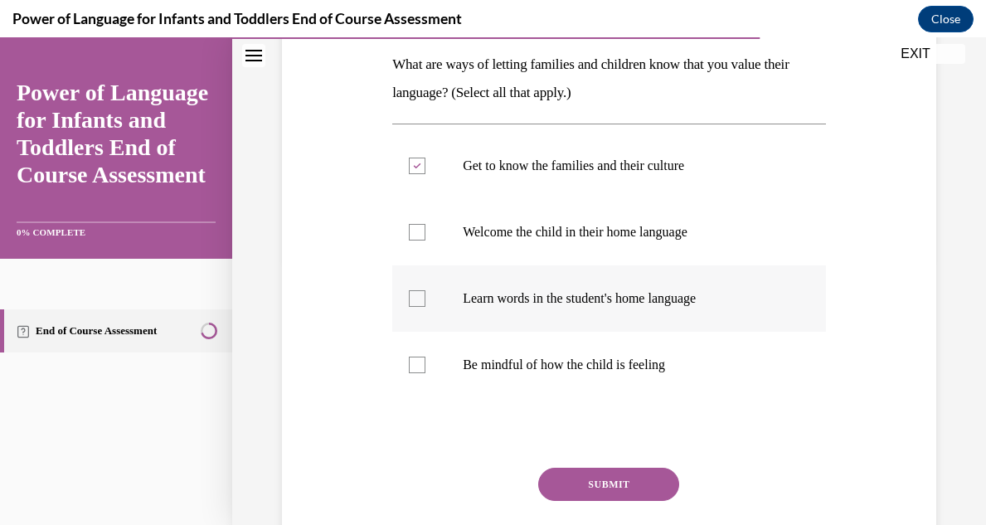
checkbox input "true"
click at [417, 234] on div at bounding box center [417, 232] width 17 height 17
click at [417, 234] on input "Welcome the child in their home language" at bounding box center [417, 232] width 17 height 17
checkbox input "true"
click at [602, 482] on button "SUBMIT" at bounding box center [608, 484] width 141 height 33
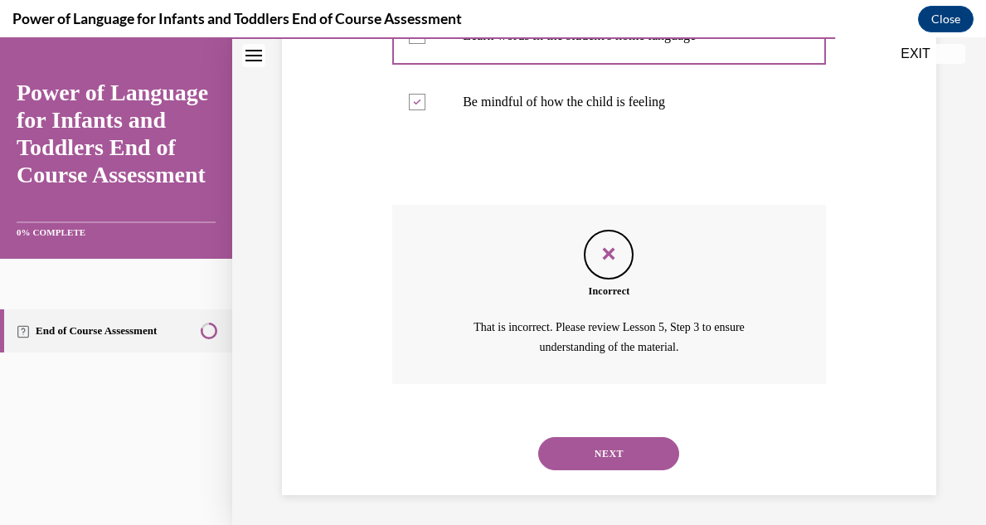
scroll to position [531, 0]
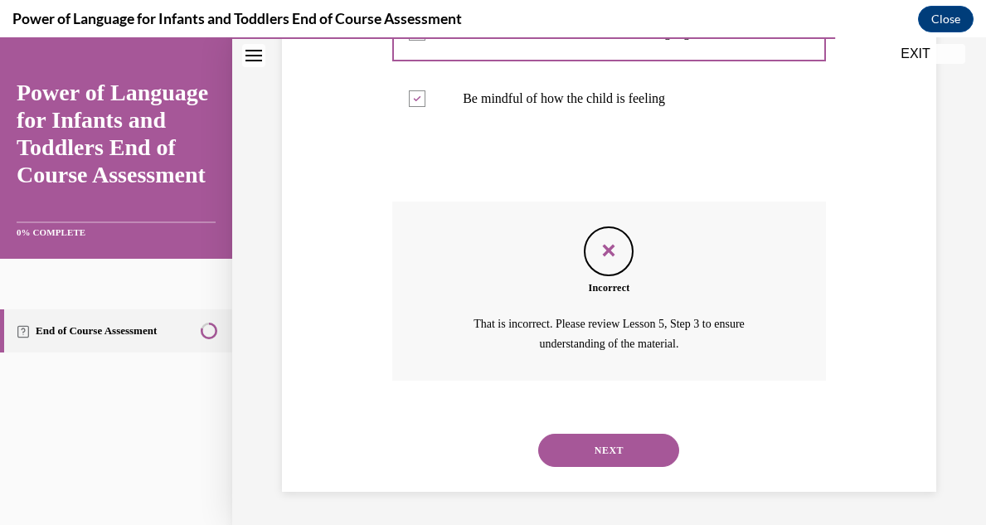
click at [563, 444] on button "NEXT" at bounding box center [608, 450] width 141 height 33
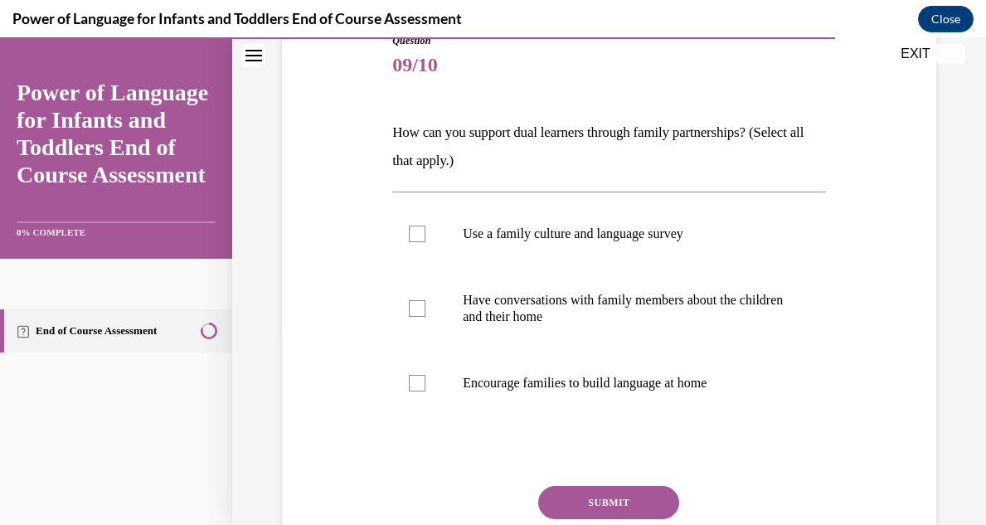
scroll to position [199, 0]
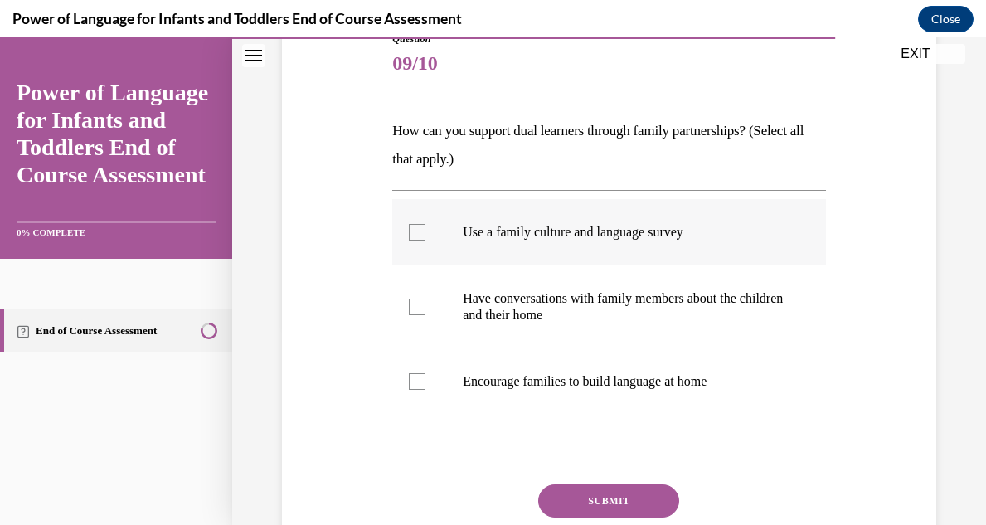
click at [422, 235] on div at bounding box center [417, 232] width 17 height 17
click at [422, 235] on input "Use a family culture and language survey" at bounding box center [417, 232] width 17 height 17
checkbox input "true"
click at [419, 304] on div at bounding box center [417, 306] width 17 height 17
click at [419, 304] on input "Have conversations with family members about the children and their home" at bounding box center [417, 306] width 17 height 17
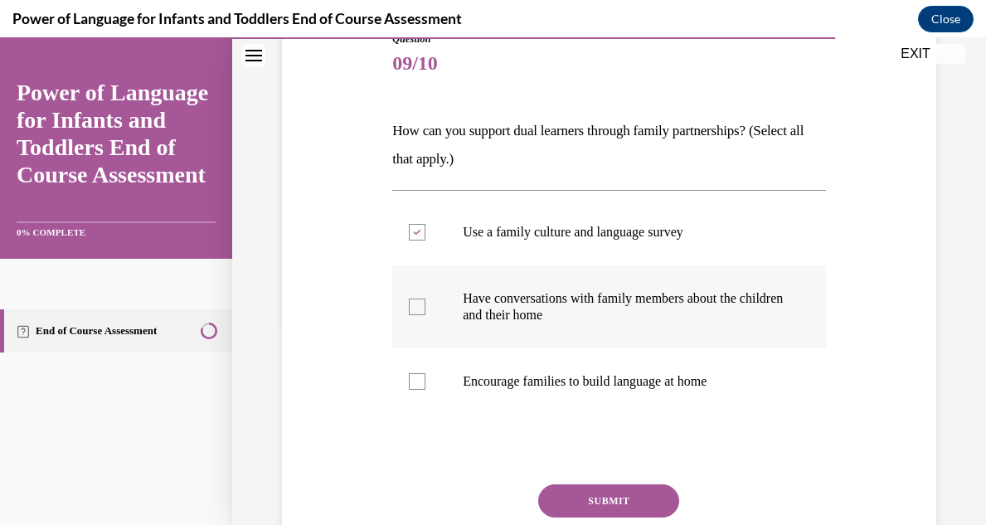
checkbox input "true"
click at [415, 381] on div at bounding box center [417, 381] width 17 height 17
click at [415, 381] on input "Encourage families to build language at home" at bounding box center [417, 381] width 17 height 17
checkbox input "true"
click at [585, 500] on button "SUBMIT" at bounding box center [608, 500] width 141 height 33
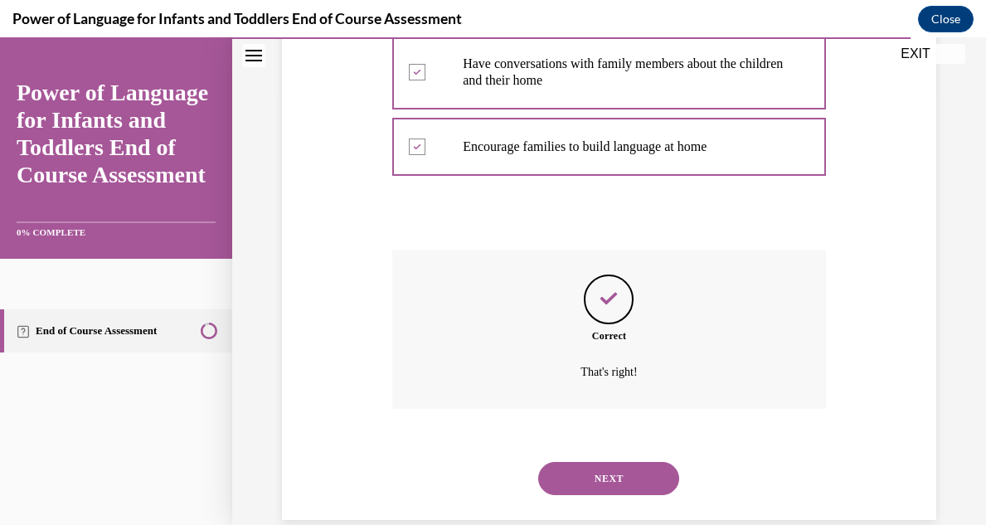
scroll to position [462, 0]
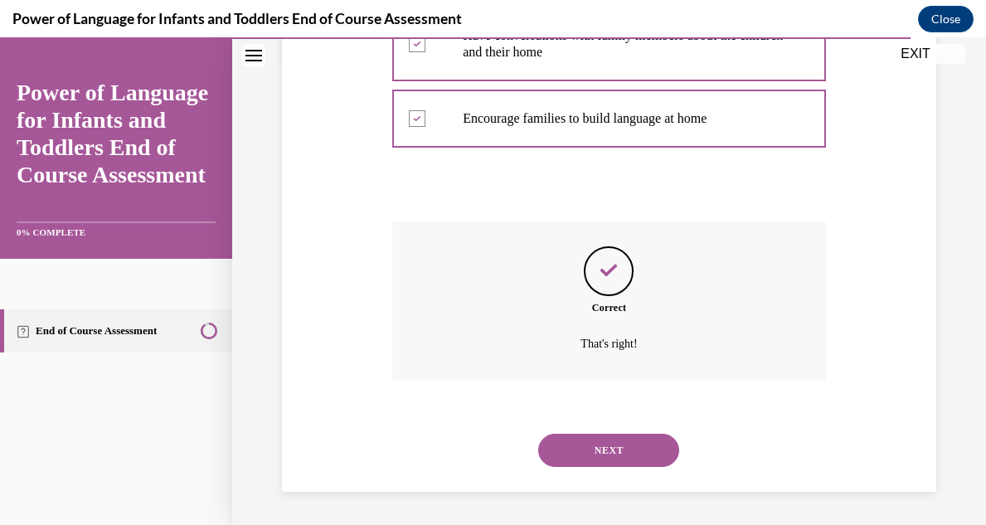
click at [591, 454] on button "NEXT" at bounding box center [608, 450] width 141 height 33
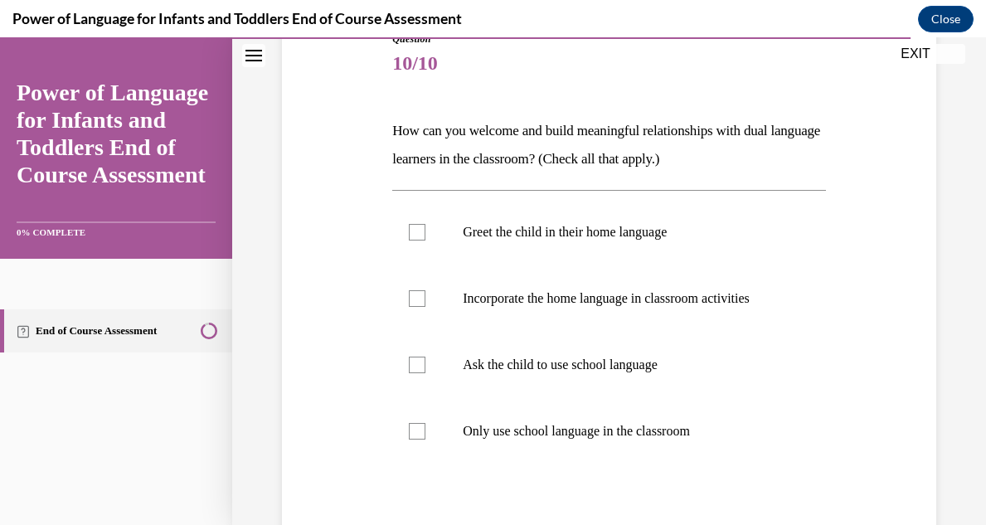
scroll to position [232, 0]
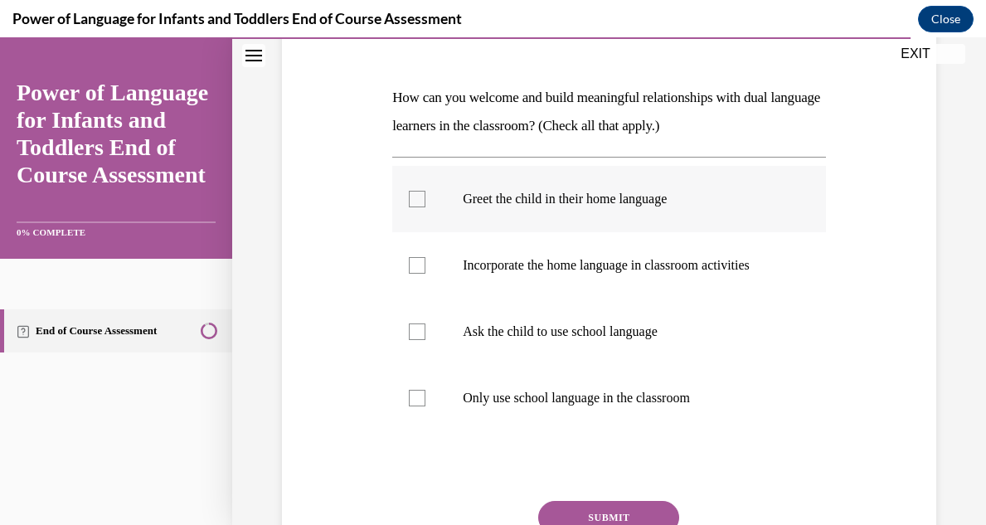
click at [414, 203] on div at bounding box center [417, 199] width 17 height 17
click at [414, 203] on input "Greet the child in their home language" at bounding box center [417, 199] width 17 height 17
checkbox input "true"
click at [420, 263] on div at bounding box center [417, 265] width 17 height 17
click at [420, 263] on input "Incorporate the home language in classroom activities" at bounding box center [417, 265] width 17 height 17
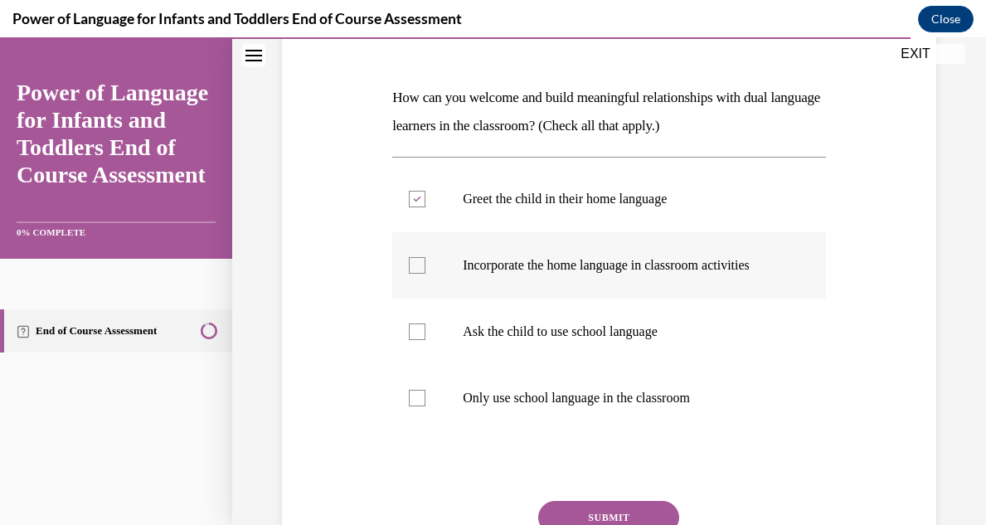
checkbox input "true"
click at [567, 512] on button "SUBMIT" at bounding box center [608, 517] width 141 height 33
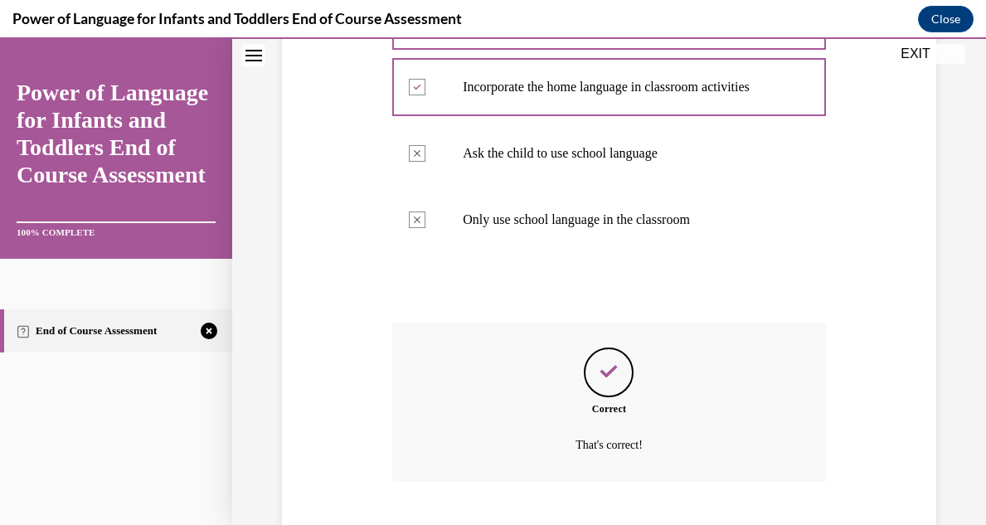
scroll to position [512, 0]
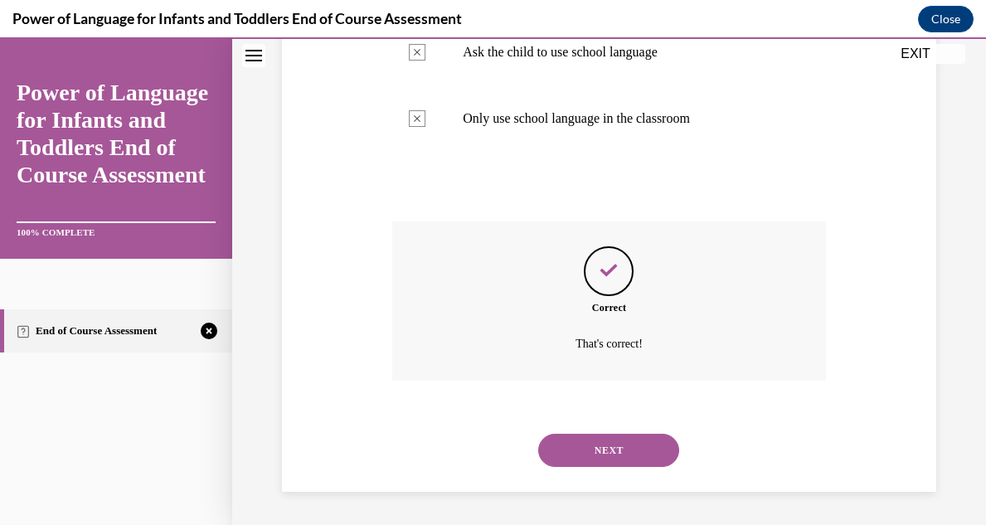
click at [782, 152] on div "Greet the child in their home language Correctly checked Incorporate the home l…" at bounding box center [609, 18] width 434 height 283
click at [604, 446] on button "NEXT" at bounding box center [608, 450] width 141 height 33
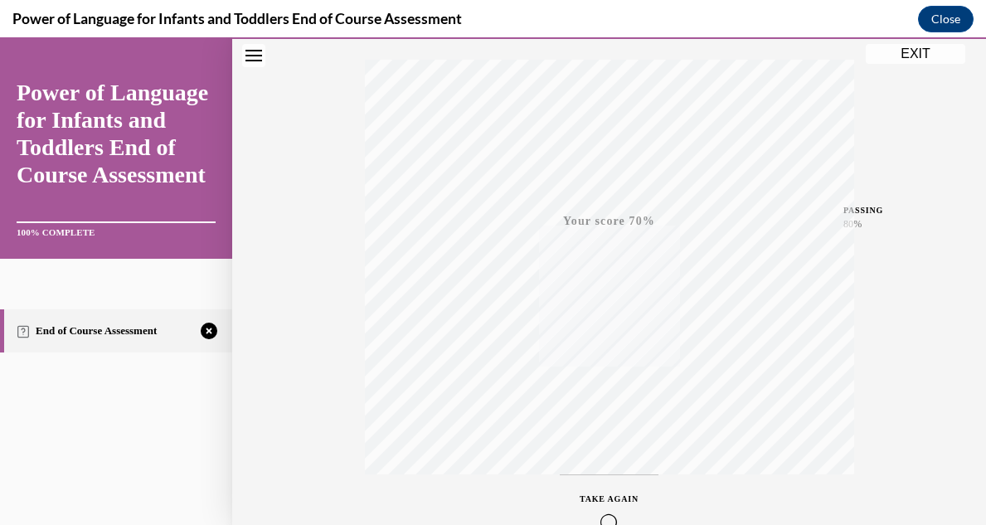
scroll to position [297, 0]
click at [613, 474] on div "TAKE AGAIN" at bounding box center [609, 478] width 59 height 39
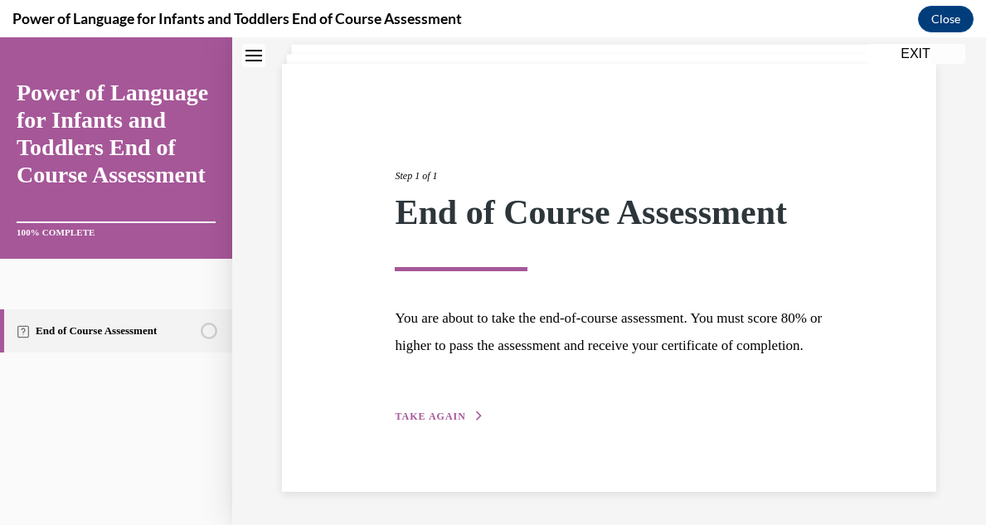
click at [415, 419] on span "TAKE AGAIN" at bounding box center [430, 416] width 70 height 12
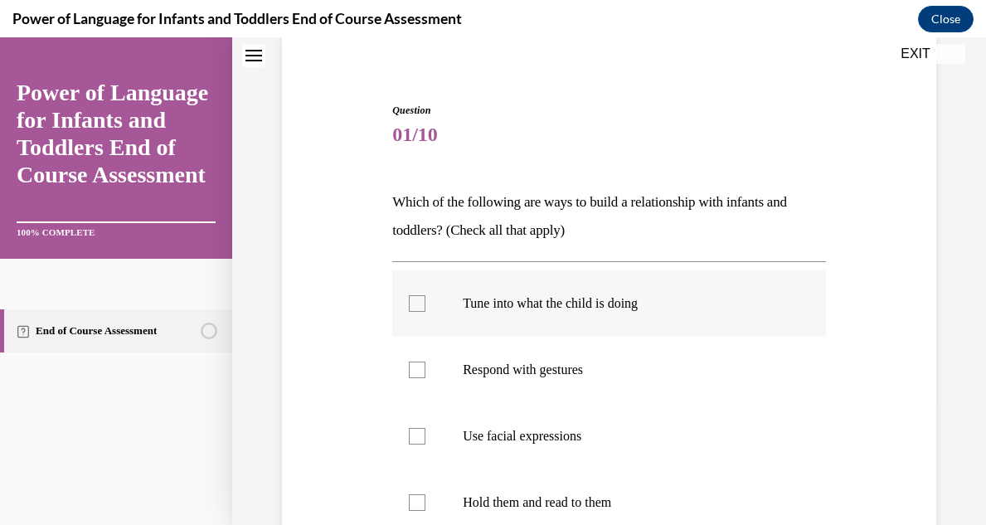
click at [415, 308] on div at bounding box center [417, 303] width 17 height 17
click at [415, 308] on input "Tune into what the child is doing" at bounding box center [417, 303] width 17 height 17
checkbox input "true"
click at [415, 363] on div at bounding box center [417, 369] width 17 height 17
click at [415, 363] on input "Respond with gestures" at bounding box center [417, 369] width 17 height 17
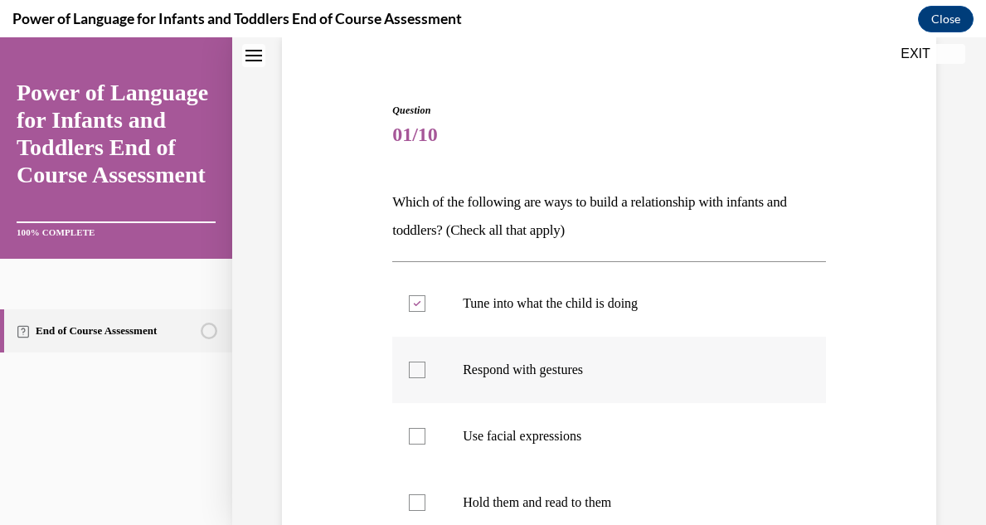
checkbox input "true"
click at [411, 429] on div at bounding box center [417, 436] width 17 height 17
click at [411, 429] on input "Use facial expressions" at bounding box center [417, 436] width 17 height 17
checkbox input "true"
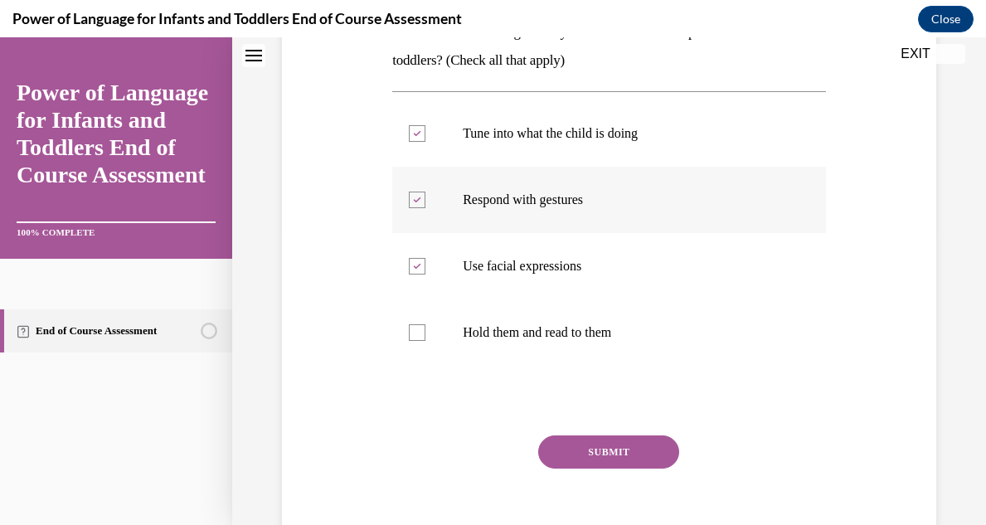
scroll to position [377, 0]
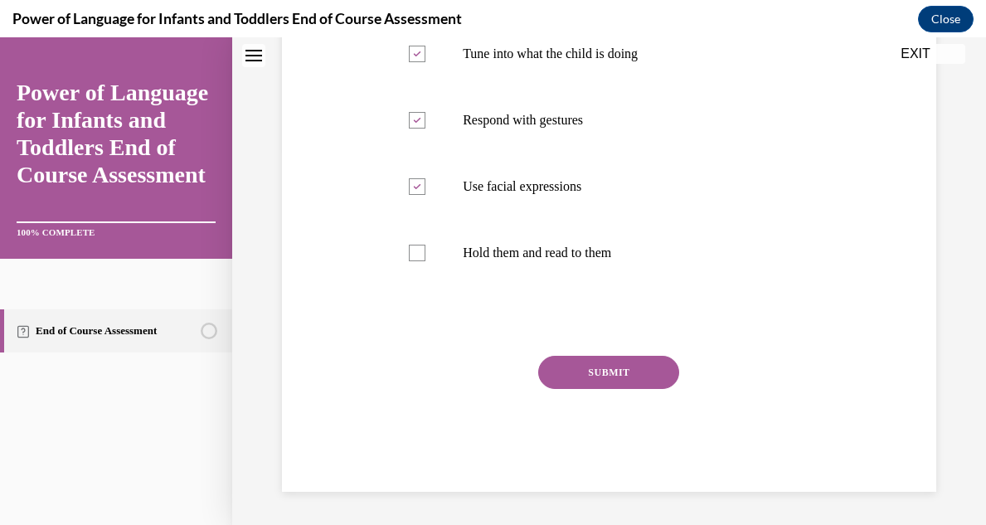
click at [572, 371] on button "SUBMIT" at bounding box center [608, 372] width 141 height 33
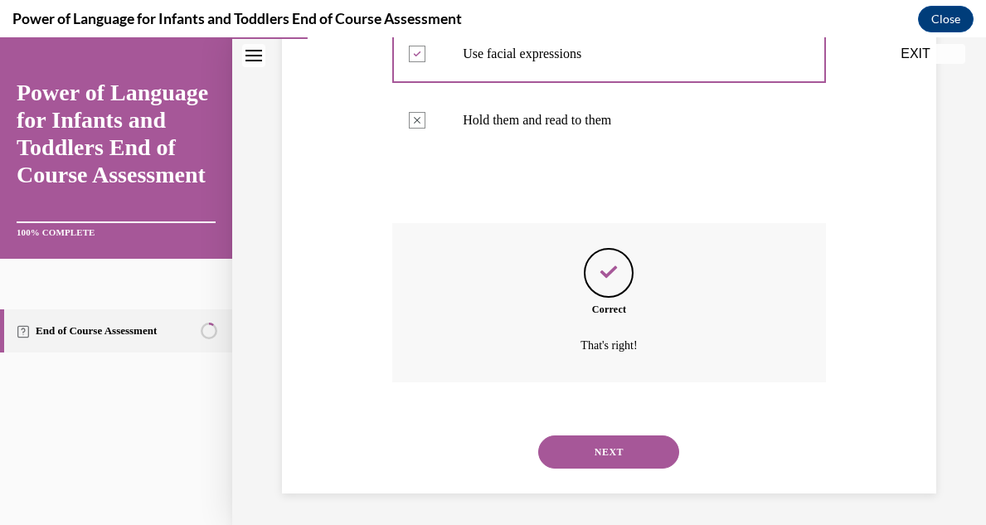
scroll to position [512, 0]
click at [609, 447] on button "NEXT" at bounding box center [608, 450] width 141 height 33
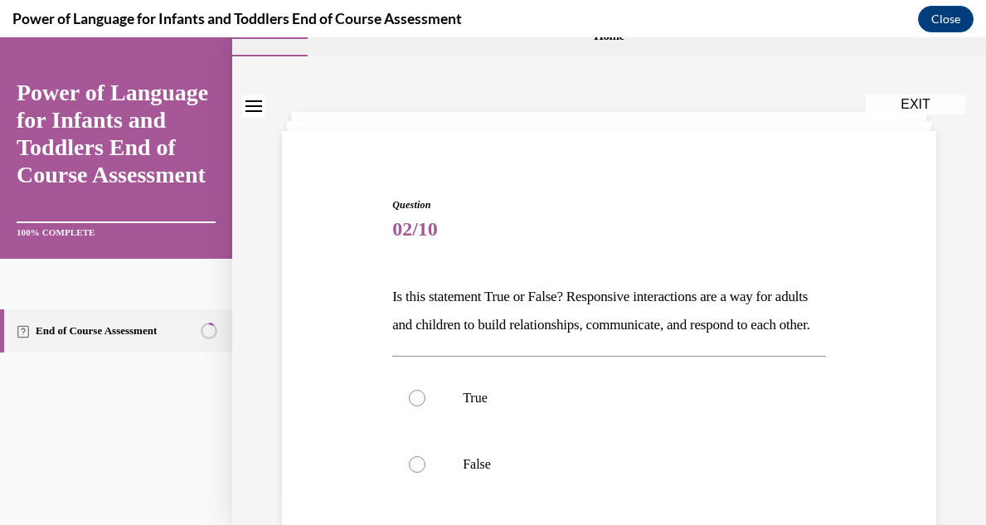
scroll to position [66, 0]
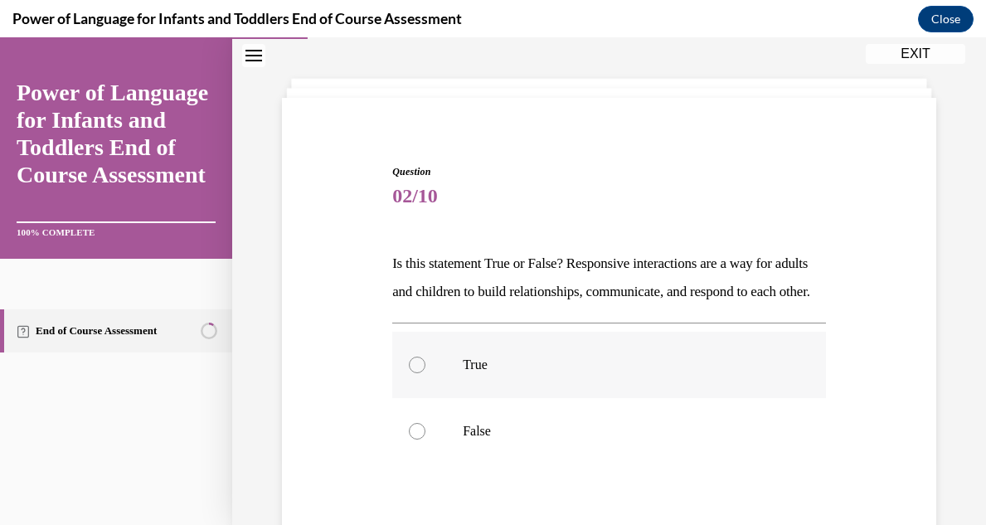
click at [420, 373] on div at bounding box center [417, 365] width 17 height 17
click at [420, 373] on input "True" at bounding box center [417, 365] width 17 height 17
radio input "true"
click at [409, 423] on input "False" at bounding box center [417, 431] width 17 height 17
radio input "true"
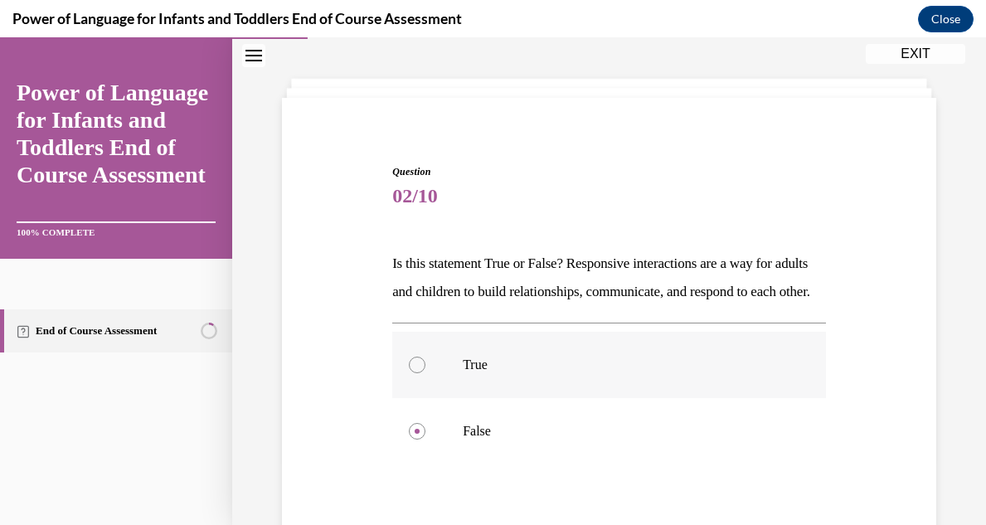
click at [414, 373] on div at bounding box center [417, 365] width 17 height 17
click at [414, 373] on input "True" at bounding box center [417, 365] width 17 height 17
radio input "true"
click at [867, 422] on div "Question 02/10 Is this statement True or False? Responsive interactions are a w…" at bounding box center [609, 391] width 662 height 555
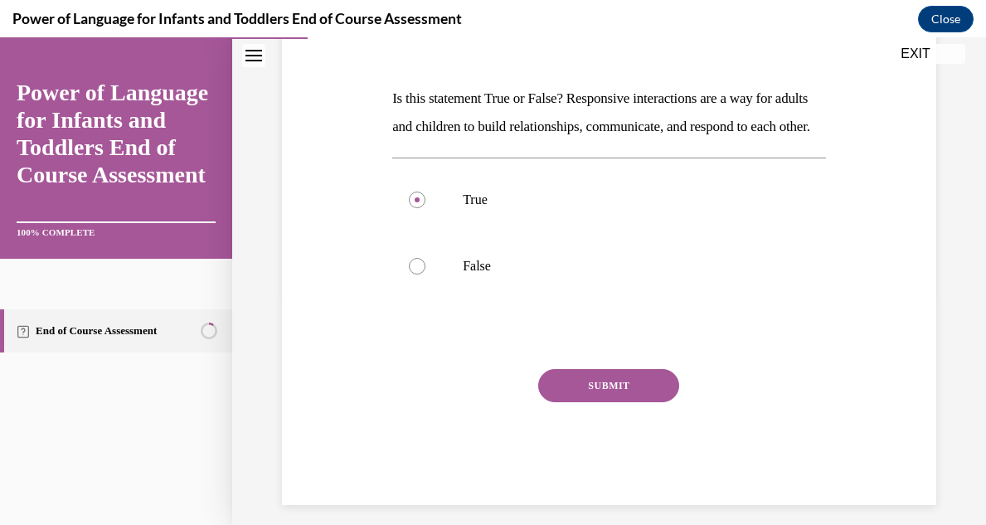
scroll to position [232, 0]
click at [626, 401] on button "SUBMIT" at bounding box center [608, 384] width 141 height 33
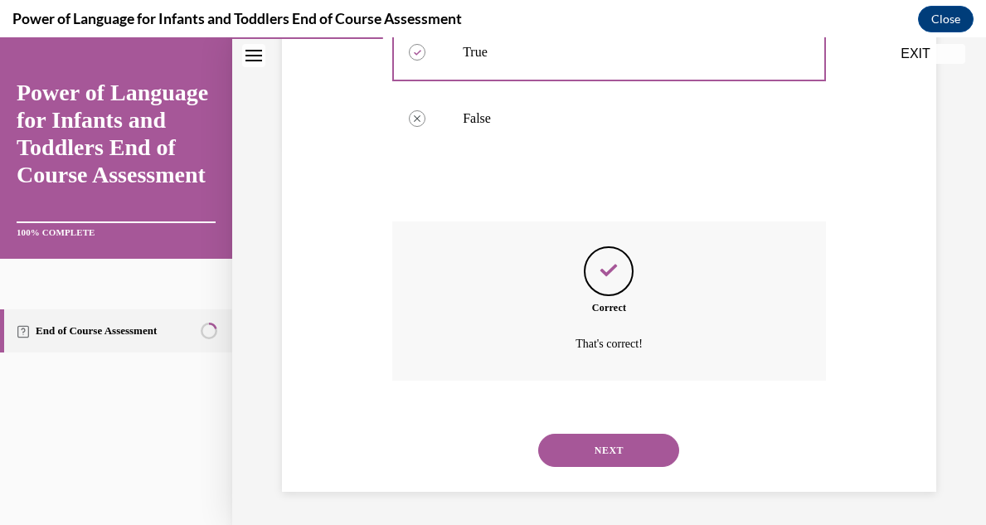
scroll to position [407, 0]
click at [604, 453] on button "NEXT" at bounding box center [608, 450] width 141 height 33
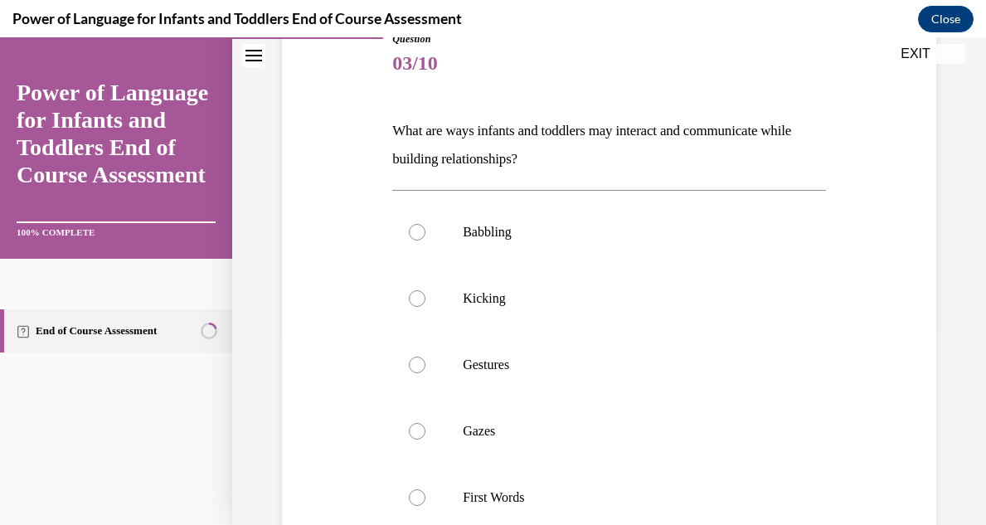
scroll to position [232, 0]
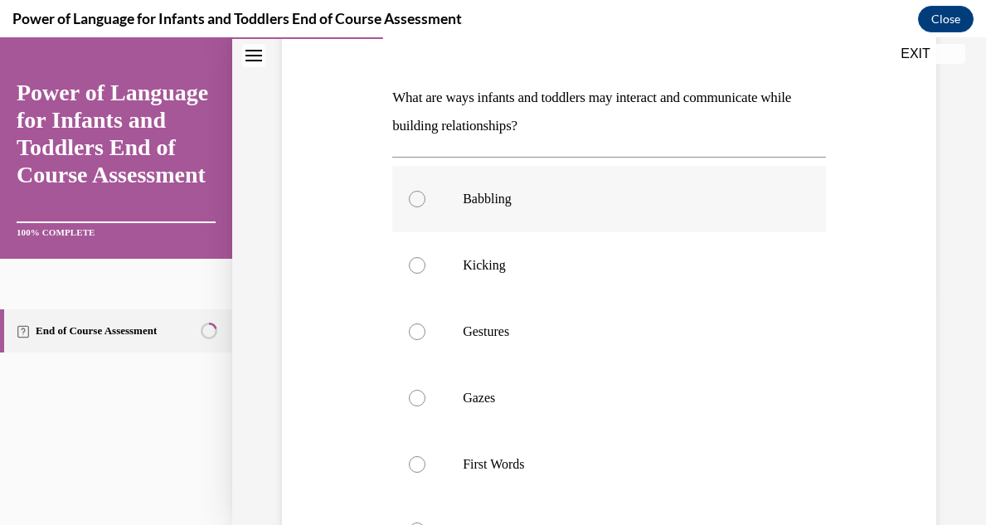
click at [425, 208] on label "Babbling" at bounding box center [609, 199] width 434 height 66
click at [425, 207] on input "Babbling" at bounding box center [417, 199] width 17 height 17
radio input "true"
click at [409, 257] on input "Kicking" at bounding box center [417, 265] width 17 height 17
radio input "true"
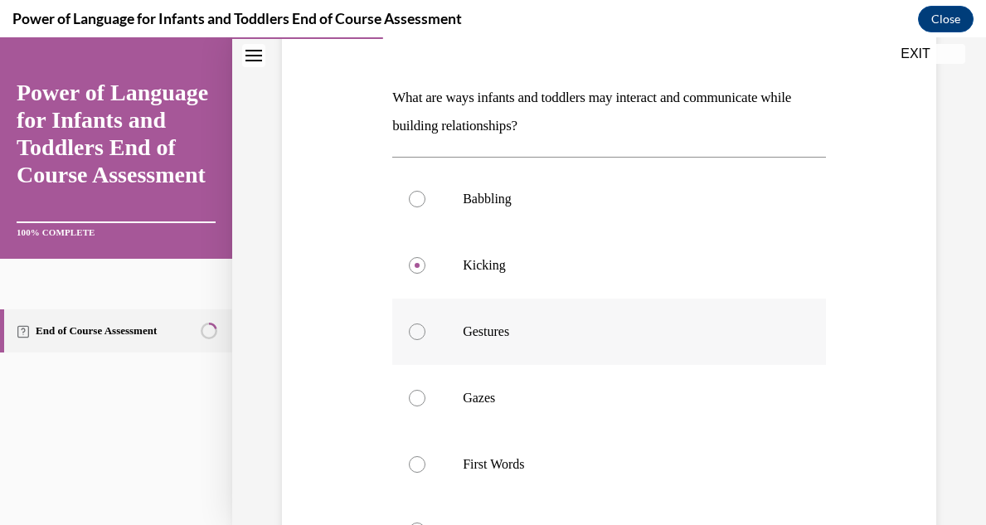
click at [409, 323] on input "Gestures" at bounding box center [417, 331] width 17 height 17
radio input "true"
click at [409, 390] on input "Gazes" at bounding box center [417, 398] width 17 height 17
radio input "true"
click at [409, 456] on input "First Words" at bounding box center [417, 464] width 17 height 17
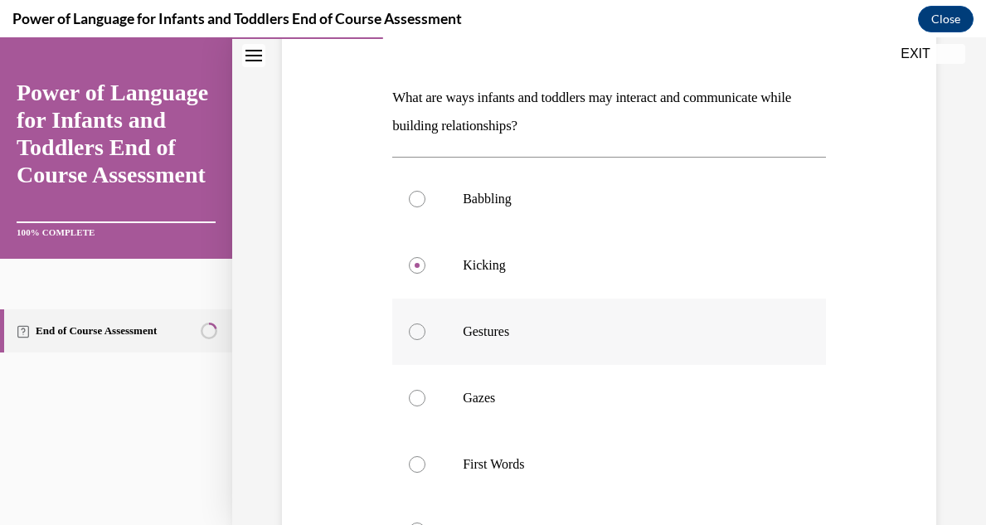
radio input "true"
click at [409, 522] on input "All of the above" at bounding box center [417, 530] width 17 height 17
radio input "true"
click at [409, 191] on input "Babbling" at bounding box center [417, 199] width 17 height 17
radio input "true"
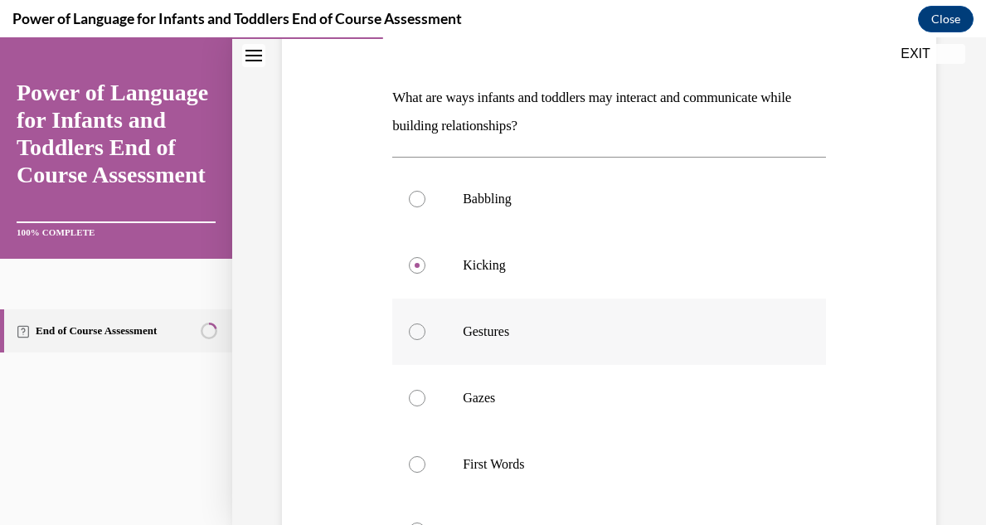
click at [409, 257] on input "Kicking" at bounding box center [417, 265] width 17 height 17
radio input "true"
radio input "false"
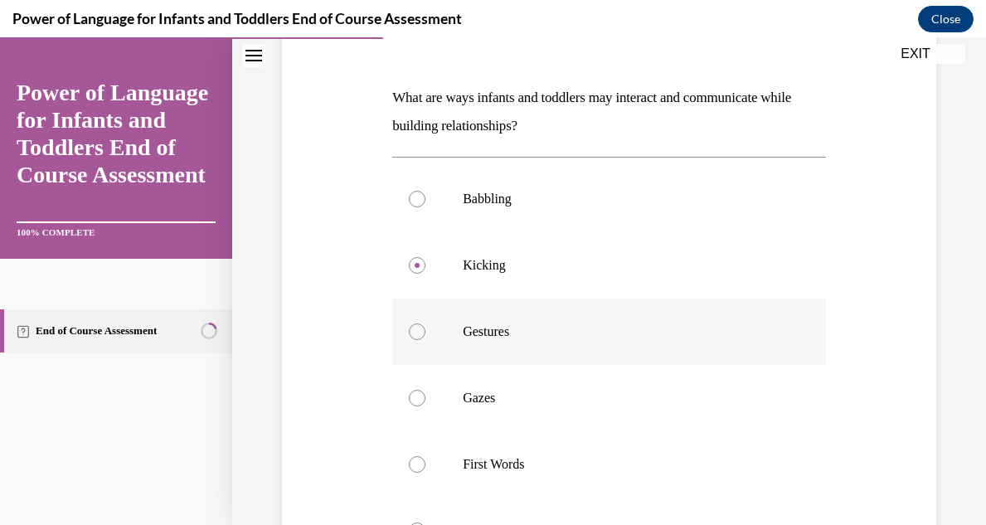
radio input "false"
click at [409, 323] on input "Gestures" at bounding box center [417, 331] width 17 height 17
radio input "true"
click at [409, 390] on input "Gazes" at bounding box center [417, 398] width 17 height 17
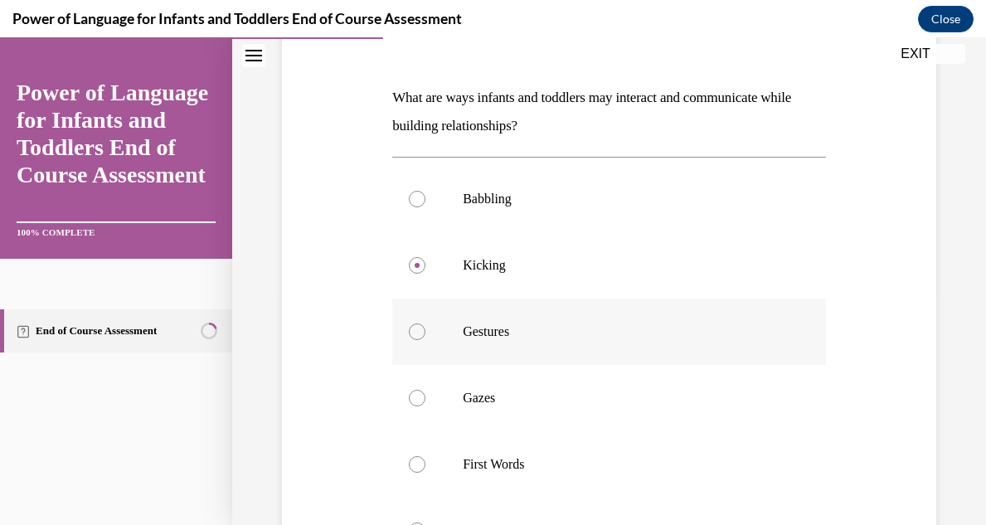
radio input "true"
click at [409, 456] on input "First Words" at bounding box center [417, 464] width 17 height 17
radio input "true"
click at [409, 522] on input "All of the above" at bounding box center [417, 530] width 17 height 17
radio input "true"
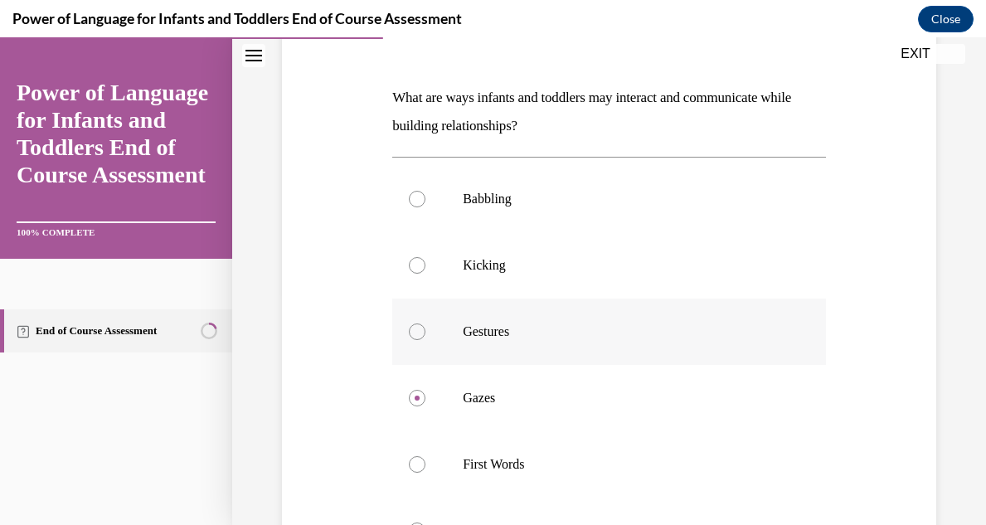
click at [409, 191] on input "Babbling" at bounding box center [417, 199] width 17 height 17
radio input "true"
click at [409, 257] on input "Kicking" at bounding box center [417, 265] width 17 height 17
radio input "true"
click at [409, 323] on input "Gestures" at bounding box center [417, 331] width 17 height 17
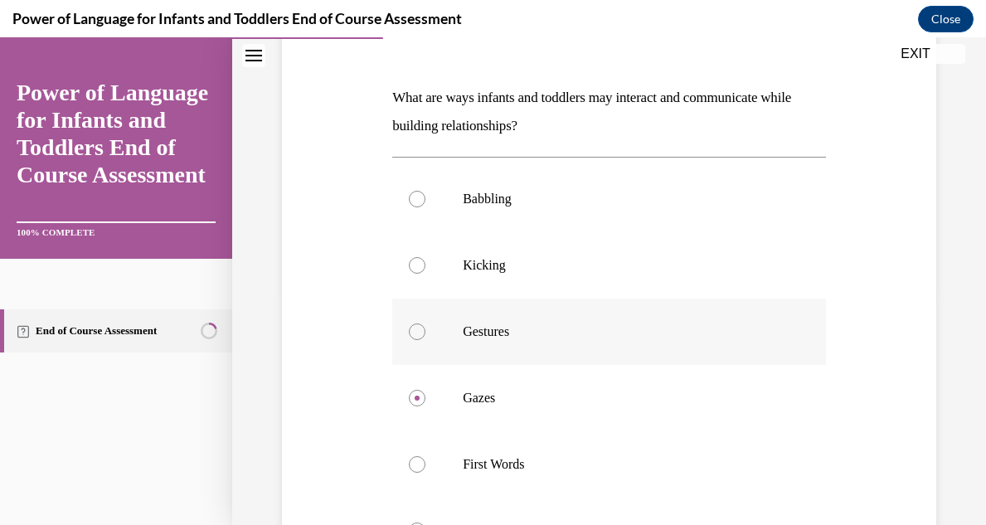
radio input "true"
click at [409, 390] on input "Gazes" at bounding box center [417, 398] width 17 height 17
radio input "true"
radio input "false"
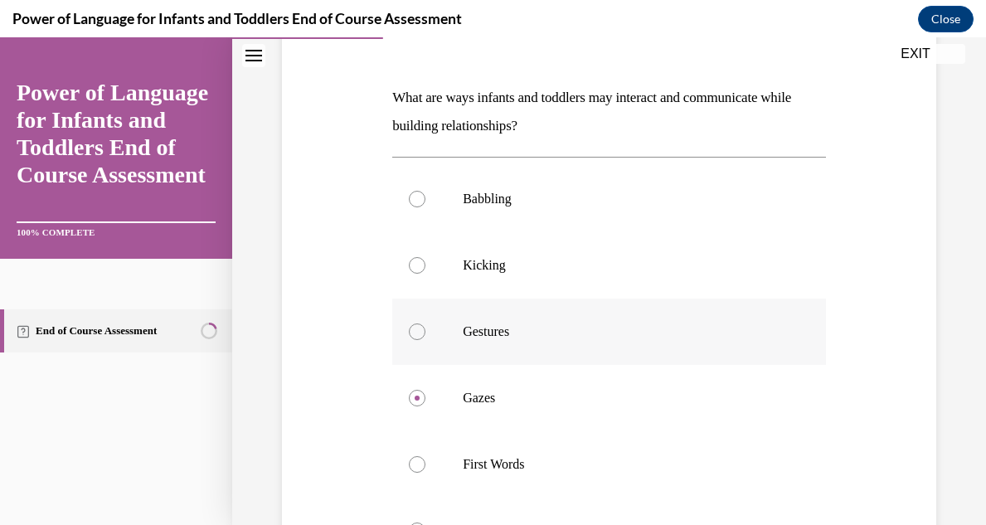
radio input "false"
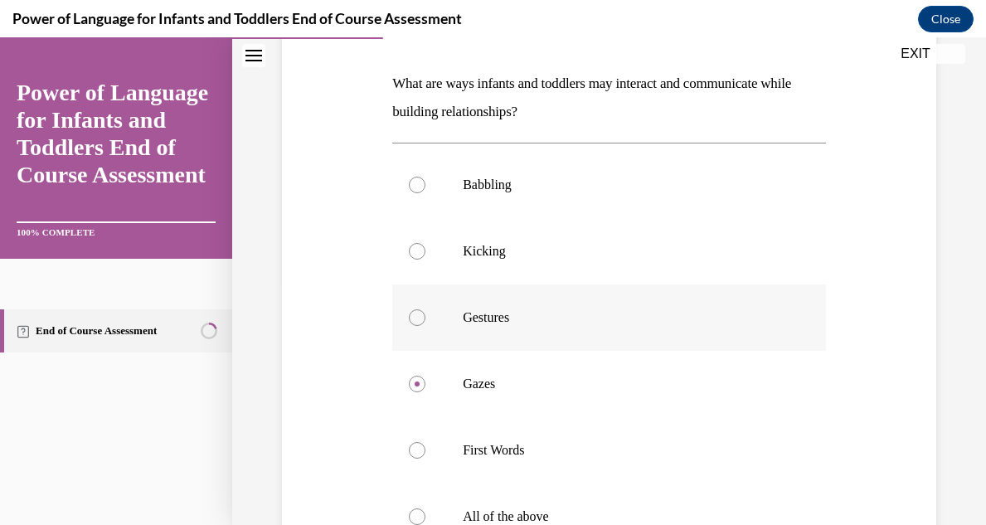
click at [409, 442] on input "First Words" at bounding box center [417, 450] width 17 height 17
radio input "true"
click at [409, 508] on input "All of the above" at bounding box center [417, 516] width 17 height 17
radio input "true"
click at [409, 177] on input "Babbling" at bounding box center [417, 185] width 17 height 17
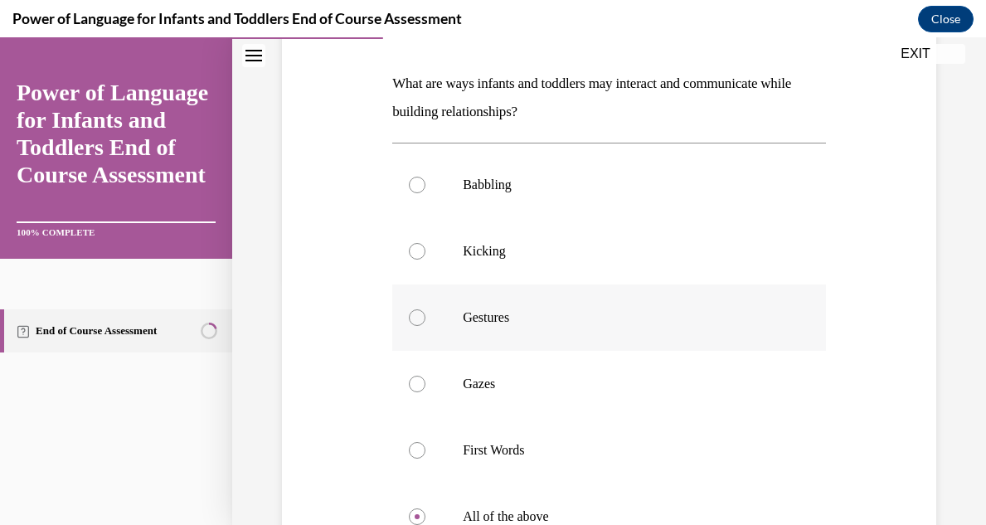
radio input "true"
click at [409, 243] on input "Kicking" at bounding box center [417, 251] width 17 height 17
radio input "true"
click at [409, 309] on input "Gestures" at bounding box center [417, 317] width 17 height 17
radio input "true"
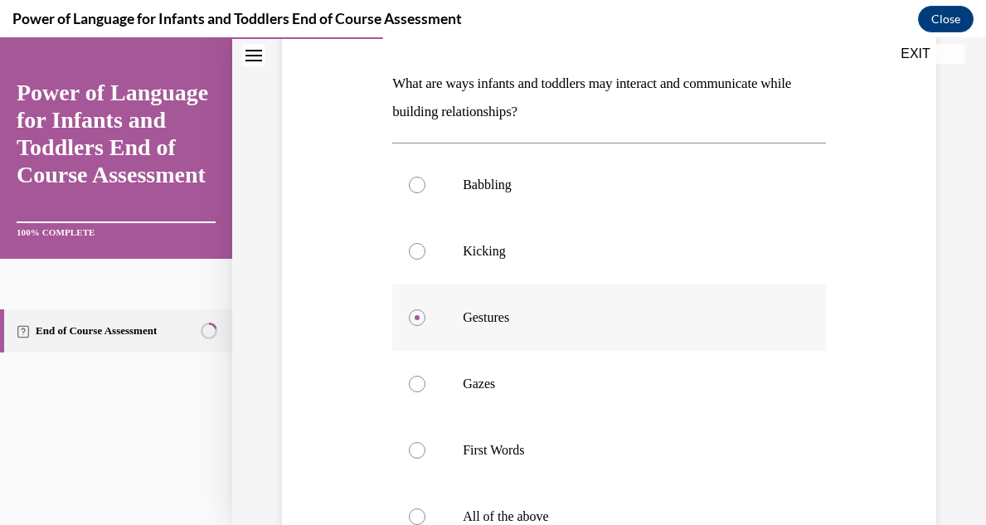
click at [409, 376] on input "Gazes" at bounding box center [417, 384] width 17 height 17
radio input "true"
click at [409, 442] on input "First Words" at bounding box center [417, 450] width 17 height 17
radio input "true"
radio input "false"
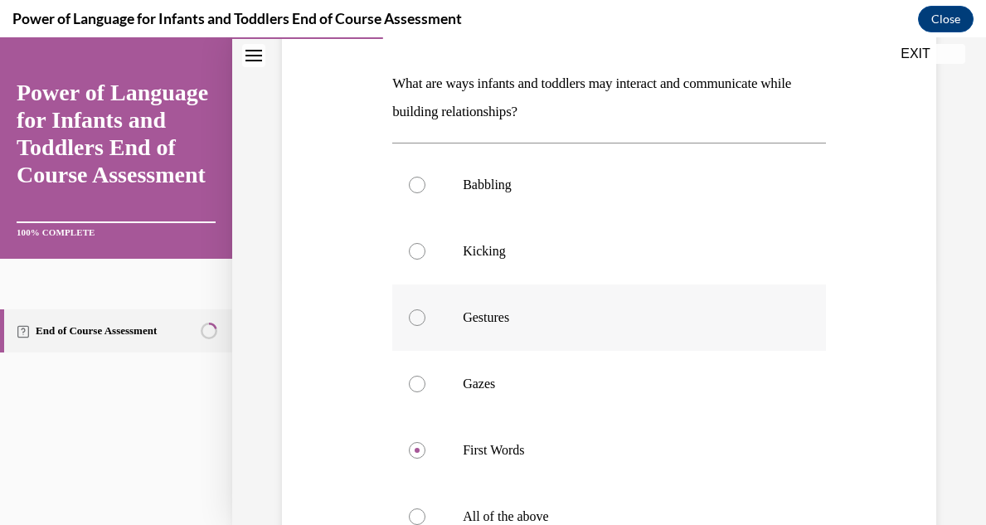
click at [409, 508] on input "All of the above" at bounding box center [417, 516] width 17 height 17
radio input "true"
click at [409, 177] on input "Babbling" at bounding box center [417, 185] width 17 height 17
radio input "true"
radio input "false"
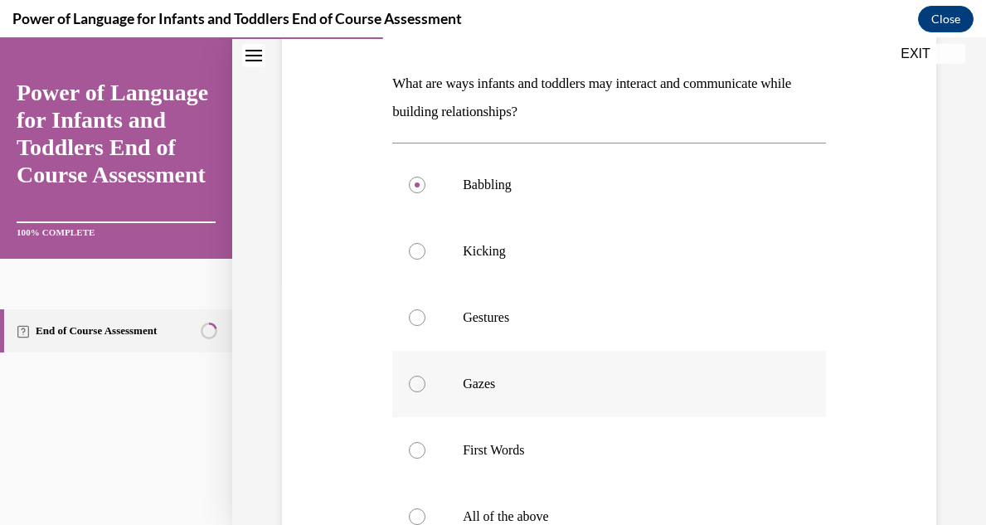
click at [409, 243] on input "Kicking" at bounding box center [417, 251] width 17 height 17
radio input "true"
click at [409, 309] on input "Gestures" at bounding box center [417, 317] width 17 height 17
radio input "true"
click at [409, 376] on input "Gazes" at bounding box center [417, 384] width 17 height 17
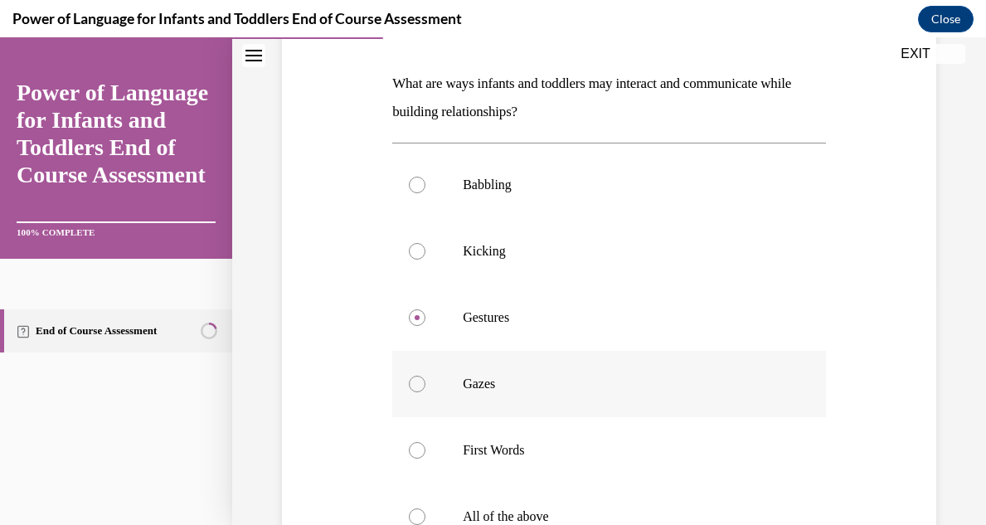
radio input "true"
click at [409, 442] on input "First Words" at bounding box center [417, 450] width 17 height 17
radio input "true"
click at [409, 508] on input "All of the above" at bounding box center [417, 516] width 17 height 17
radio input "true"
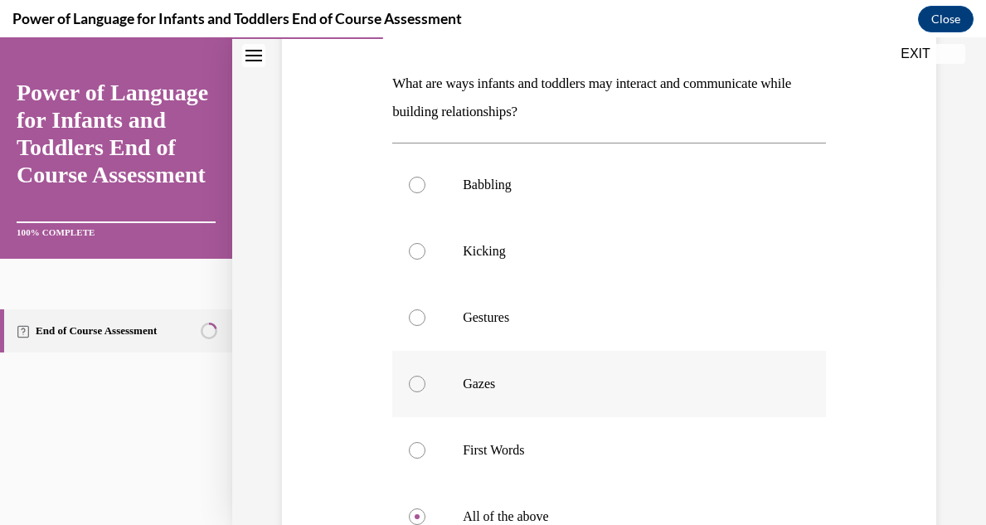
click at [409, 177] on input "Babbling" at bounding box center [417, 185] width 17 height 17
radio input "true"
click at [409, 243] on input "Kicking" at bounding box center [417, 251] width 17 height 17
radio input "true"
click at [409, 309] on input "Gestures" at bounding box center [417, 317] width 17 height 17
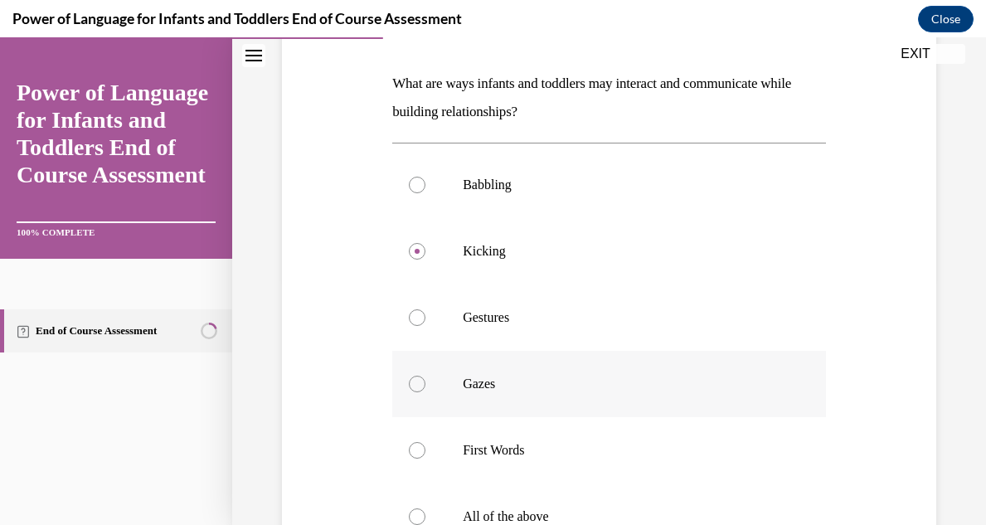
radio input "true"
click at [409, 376] on input "Gazes" at bounding box center [417, 384] width 17 height 17
radio input "true"
click at [409, 442] on input "First Words" at bounding box center [417, 450] width 17 height 17
radio input "true"
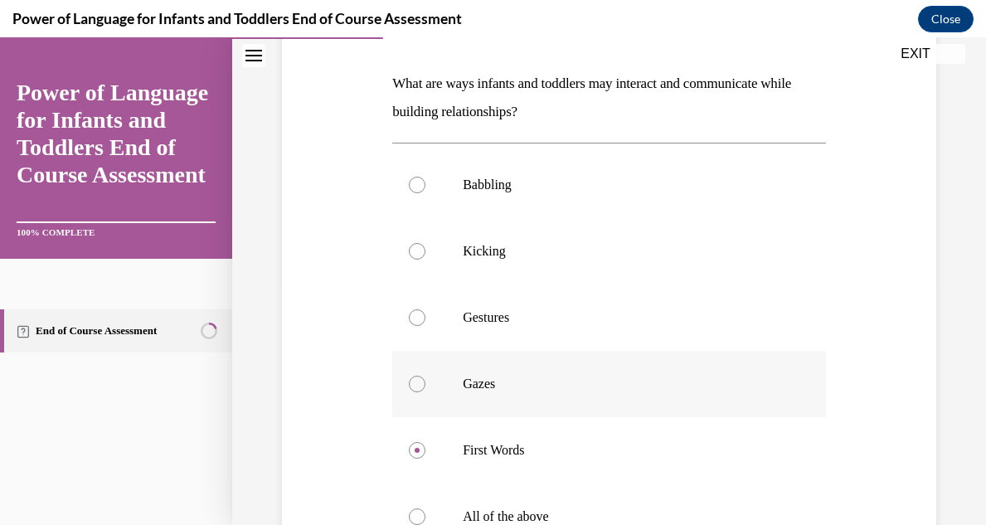
click at [409, 508] on input "All of the above" at bounding box center [417, 516] width 17 height 17
radio input "true"
click at [667, 355] on label "Gazes" at bounding box center [609, 384] width 434 height 66
click at [425, 376] on input "Gazes" at bounding box center [417, 384] width 17 height 17
radio input "true"
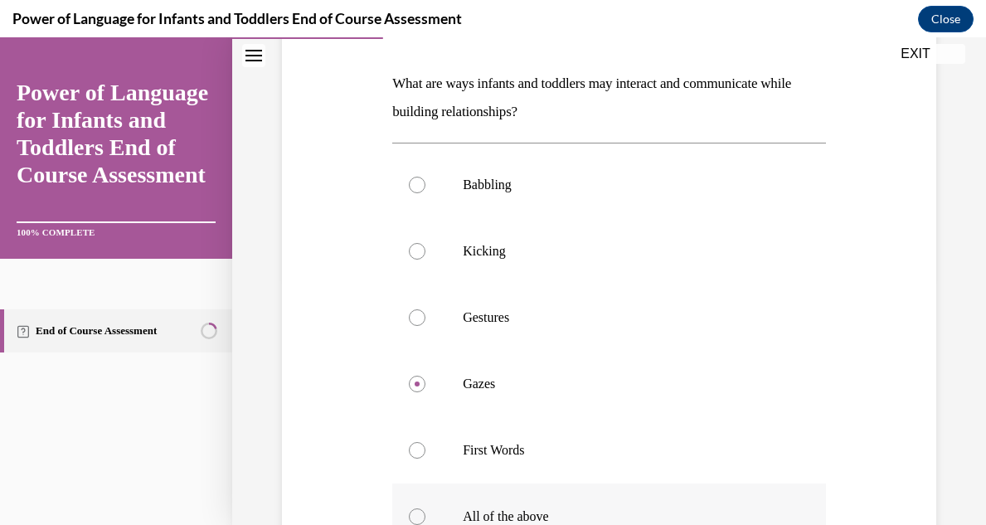
click at [417, 514] on div at bounding box center [417, 516] width 17 height 17
click at [417, 514] on input "All of the above" at bounding box center [417, 516] width 17 height 17
radio input "true"
click at [409, 177] on input "Babbling" at bounding box center [417, 185] width 17 height 17
radio input "true"
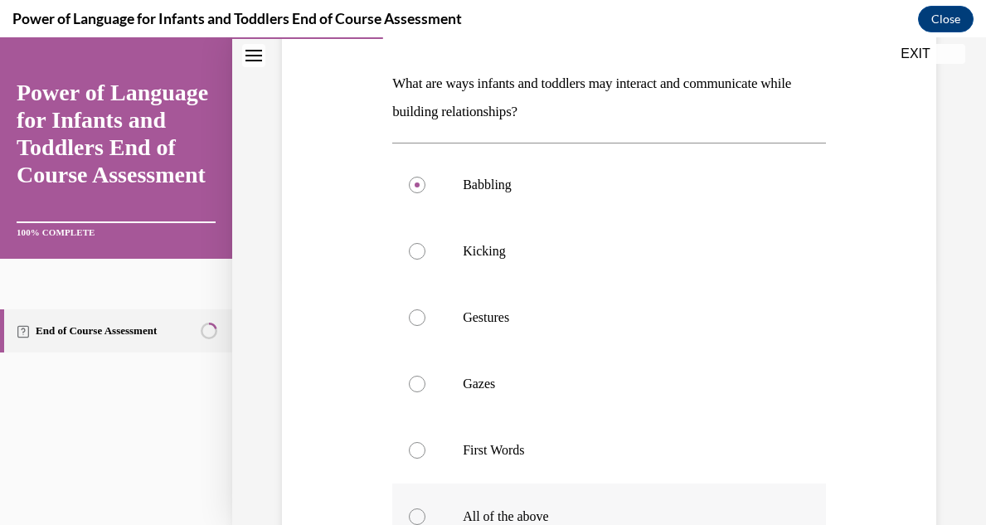
click at [409, 243] on input "Kicking" at bounding box center [417, 251] width 17 height 17
radio input "true"
click at [852, 409] on div "Question 03/10 What are ways infants and toddlers may interact and communicate …" at bounding box center [609, 345] width 662 height 821
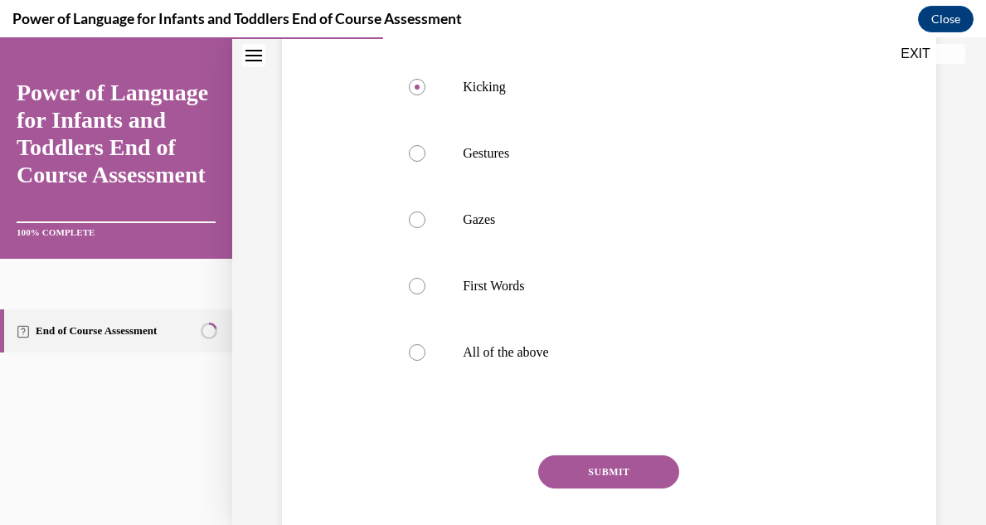
scroll to position [412, 0]
click at [416, 348] on div at bounding box center [417, 350] width 17 height 17
click at [416, 348] on input "All of the above" at bounding box center [417, 350] width 17 height 17
radio input "true"
click at [587, 467] on button "SUBMIT" at bounding box center [608, 470] width 141 height 33
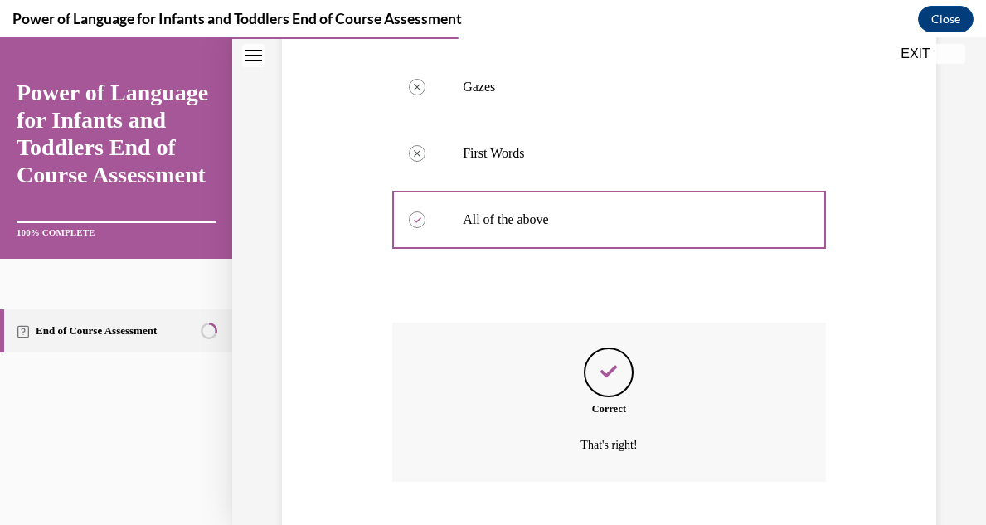
scroll to position [644, 0]
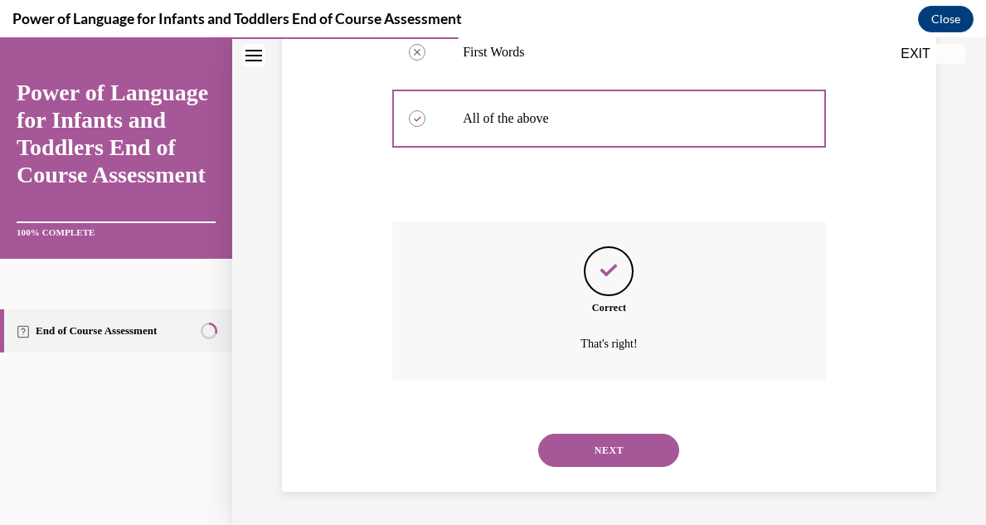
click at [594, 444] on button "NEXT" at bounding box center [608, 450] width 141 height 33
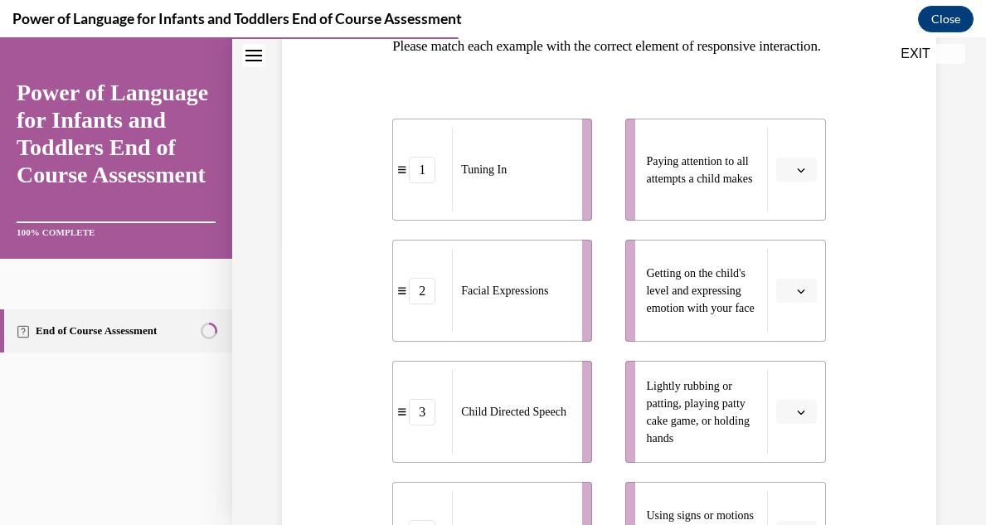
scroll to position [298, 0]
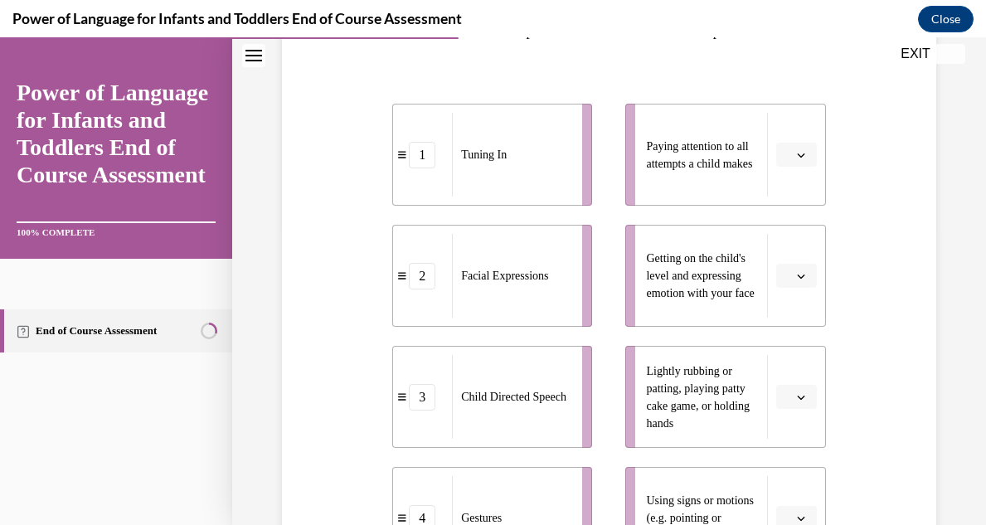
click at [797, 161] on span "button" at bounding box center [801, 155] width 12 height 12
click at [792, 318] on span "3" at bounding box center [790, 319] width 6 height 13
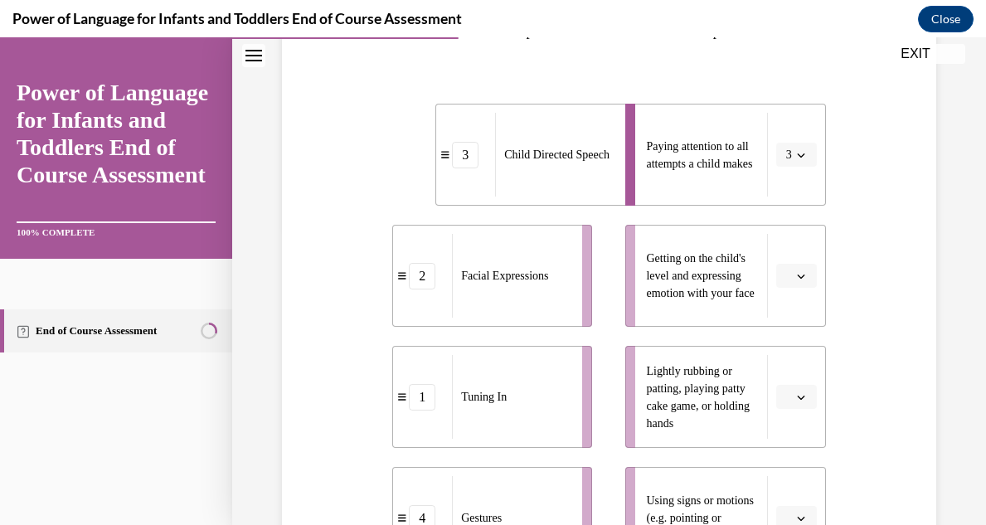
click at [798, 280] on icon "button" at bounding box center [801, 276] width 8 height 8
click at [781, 167] on div "2" at bounding box center [794, 167] width 41 height 33
click at [798, 401] on icon "button" at bounding box center [801, 397] width 8 height 8
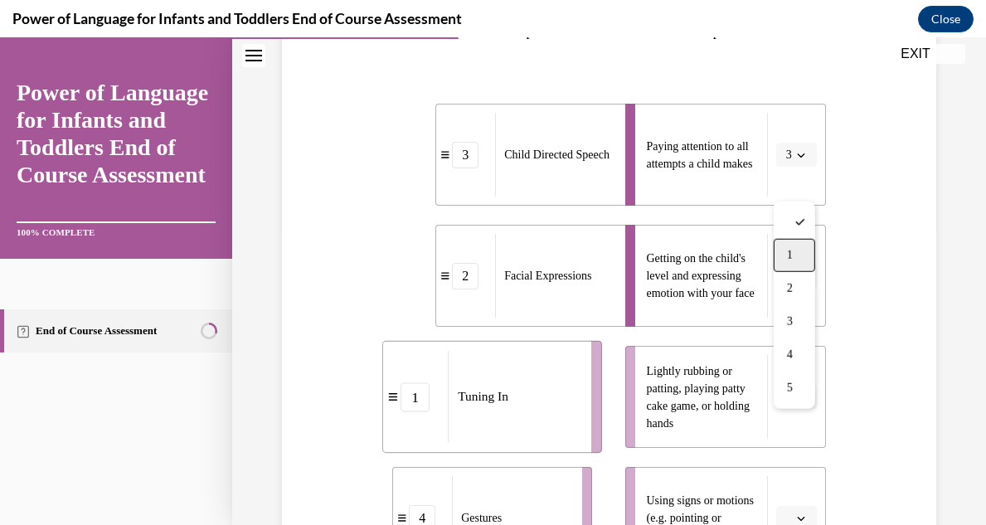
click at [784, 256] on div "1" at bounding box center [794, 255] width 41 height 33
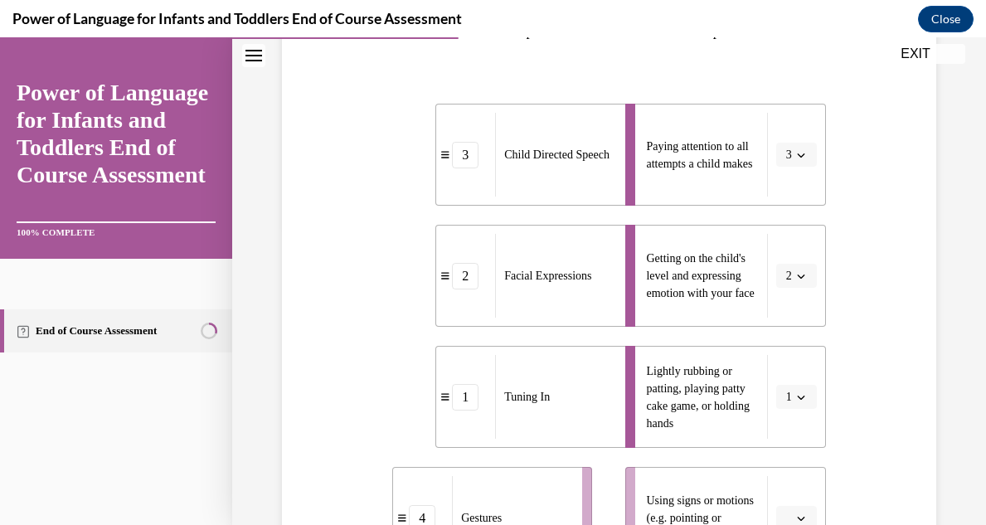
click at [919, 444] on div "Question 04/10 Please match each example with the correct element of responsive…" at bounding box center [609, 388] width 662 height 1013
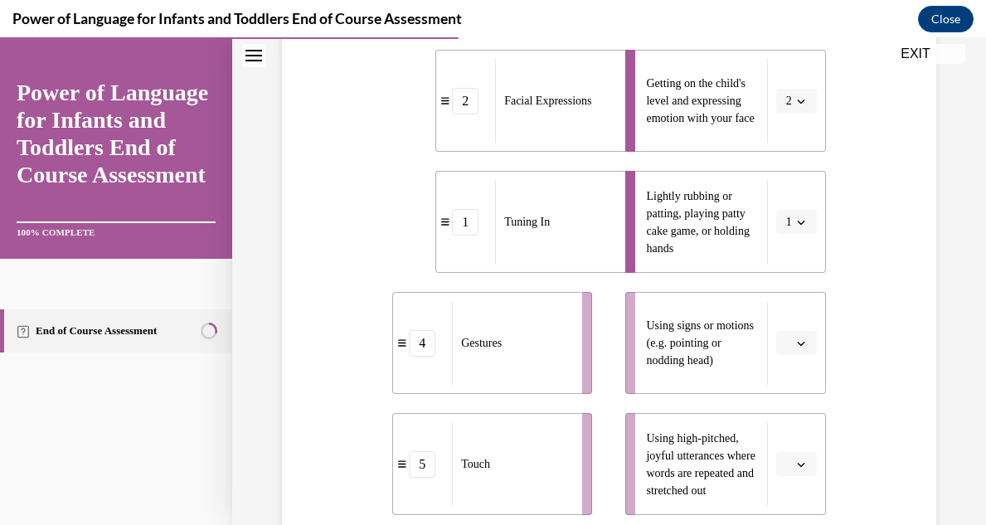
scroll to position [531, 0]
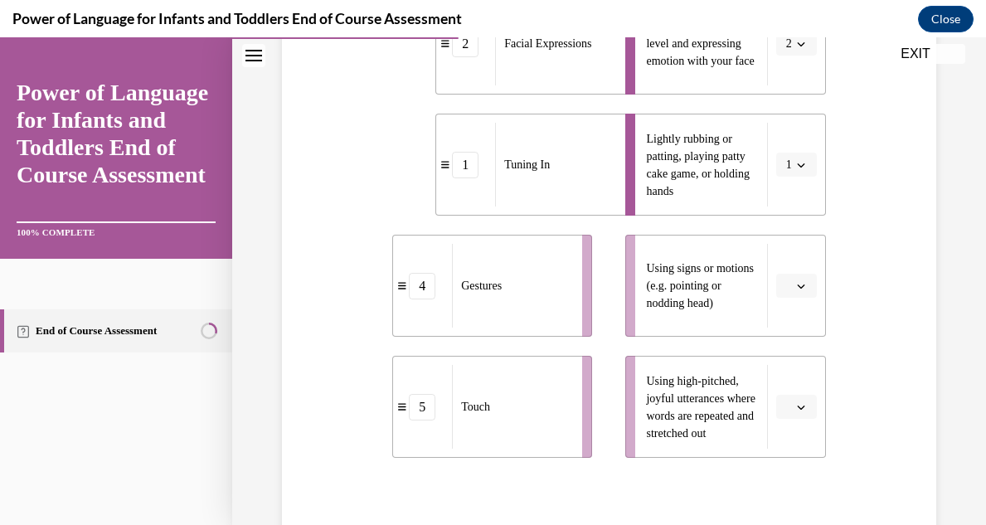
click at [797, 290] on icon "button" at bounding box center [801, 286] width 8 height 8
click at [786, 288] on div "5" at bounding box center [794, 276] width 41 height 33
click at [849, 365] on div "Question 04/10 Please match each example with the correct element of responsive…" at bounding box center [609, 156] width 662 height 1013
click at [801, 410] on icon "button" at bounding box center [800, 407] width 7 height 4
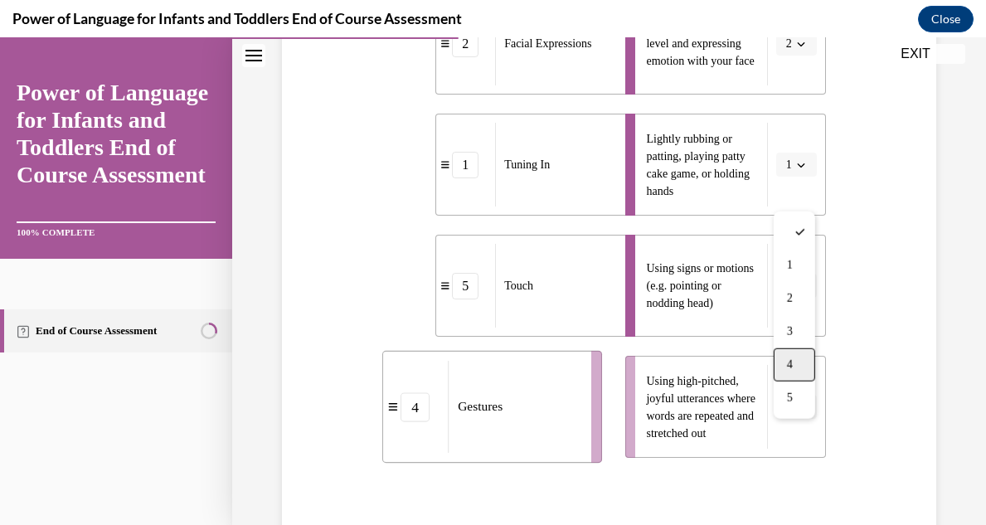
click at [790, 371] on div "4" at bounding box center [794, 364] width 41 height 33
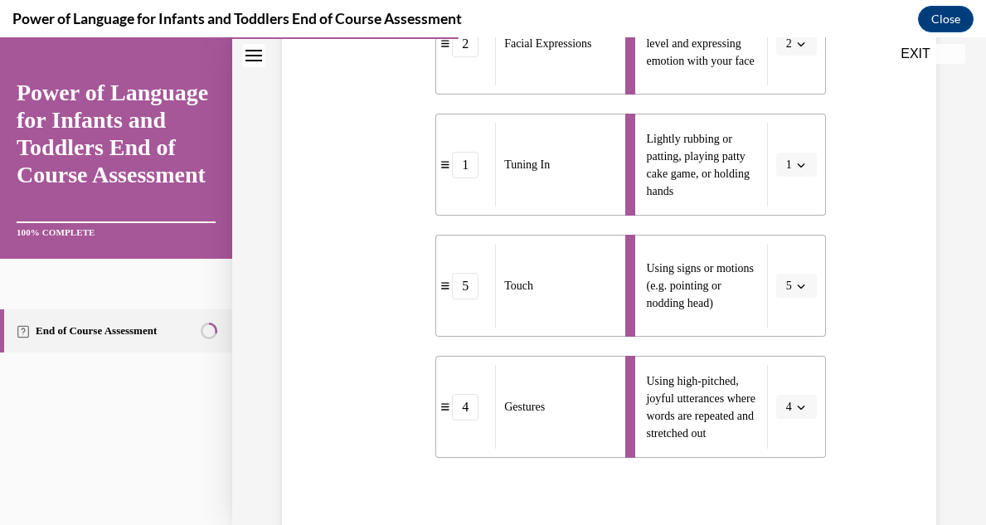
click at [880, 443] on div "Question 04/10 Please match each example with the correct element of responsive…" at bounding box center [609, 156] width 662 height 1013
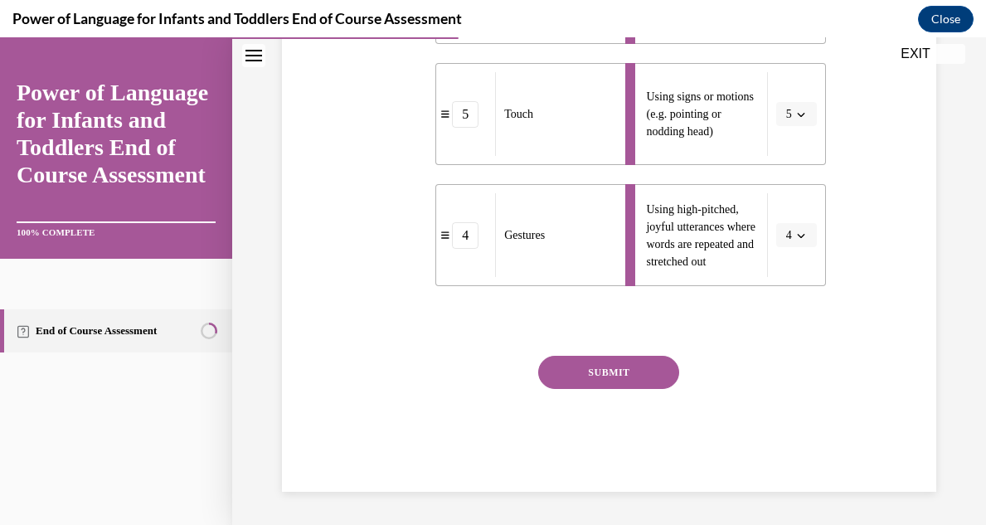
scroll to position [730, 0]
click at [626, 381] on button "SUBMIT" at bounding box center [608, 372] width 141 height 33
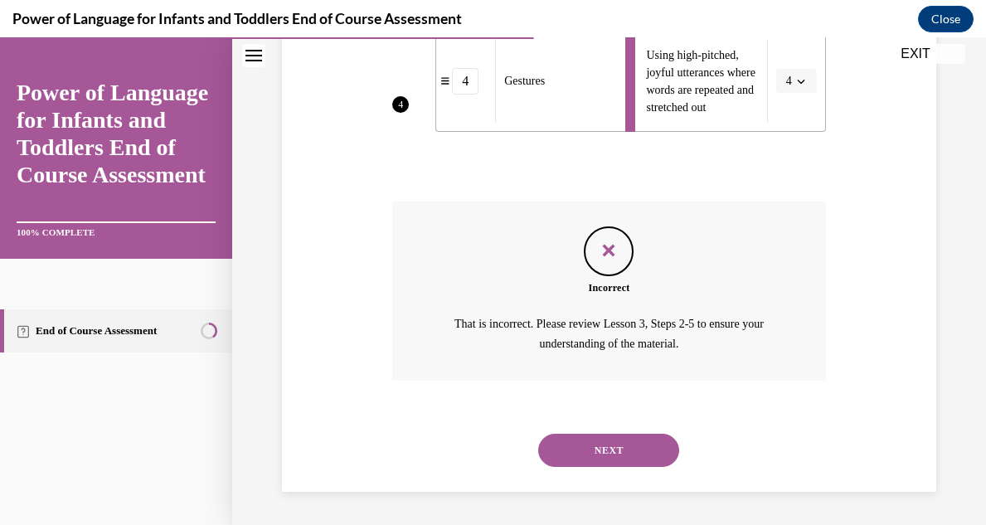
scroll to position [885, 0]
click at [617, 450] on button "NEXT" at bounding box center [608, 450] width 141 height 33
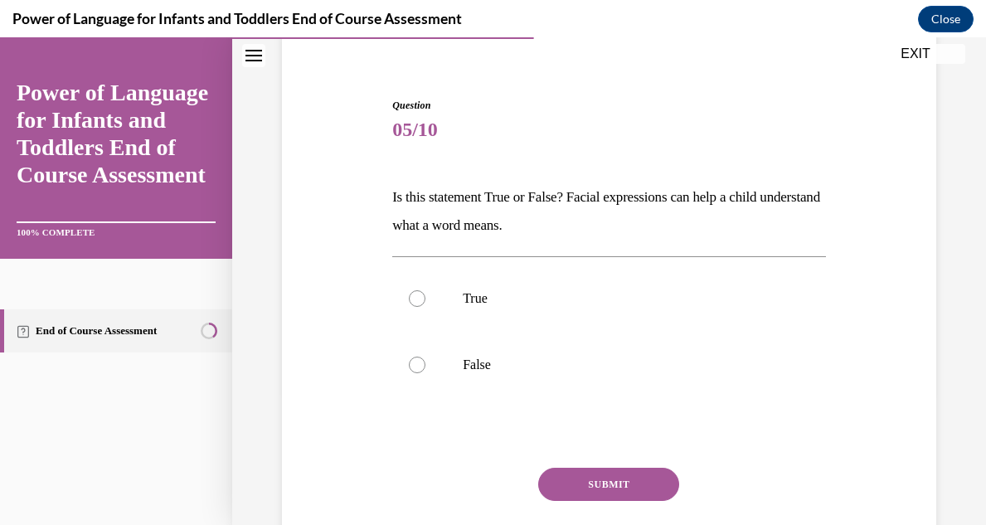
scroll to position [166, 0]
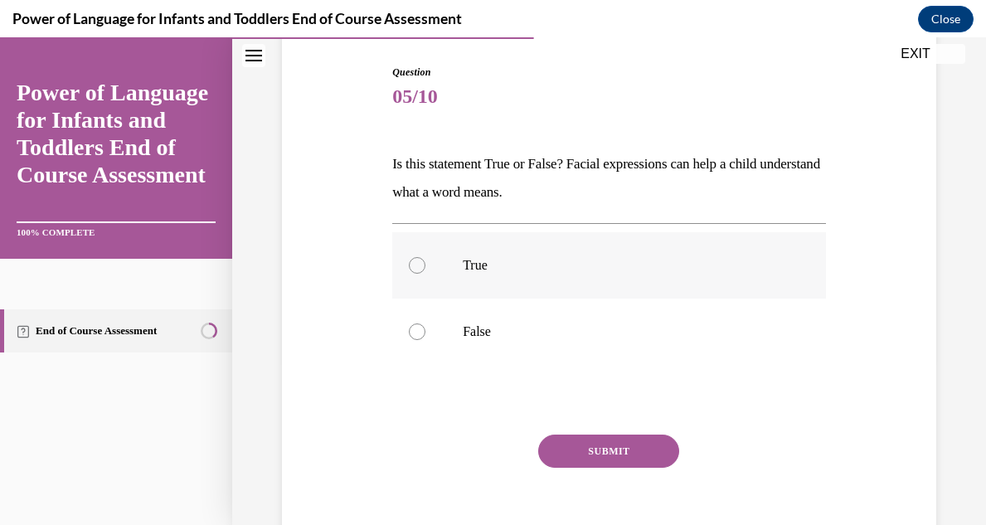
click at [415, 266] on div at bounding box center [417, 265] width 17 height 17
click at [415, 266] on input "True" at bounding box center [417, 265] width 17 height 17
radio input "true"
click at [600, 451] on button "SUBMIT" at bounding box center [608, 450] width 141 height 33
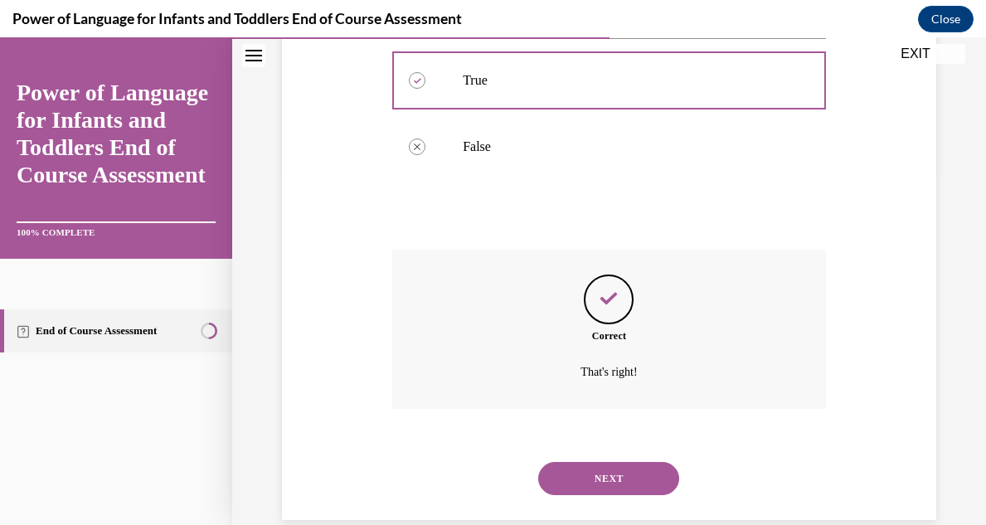
scroll to position [379, 0]
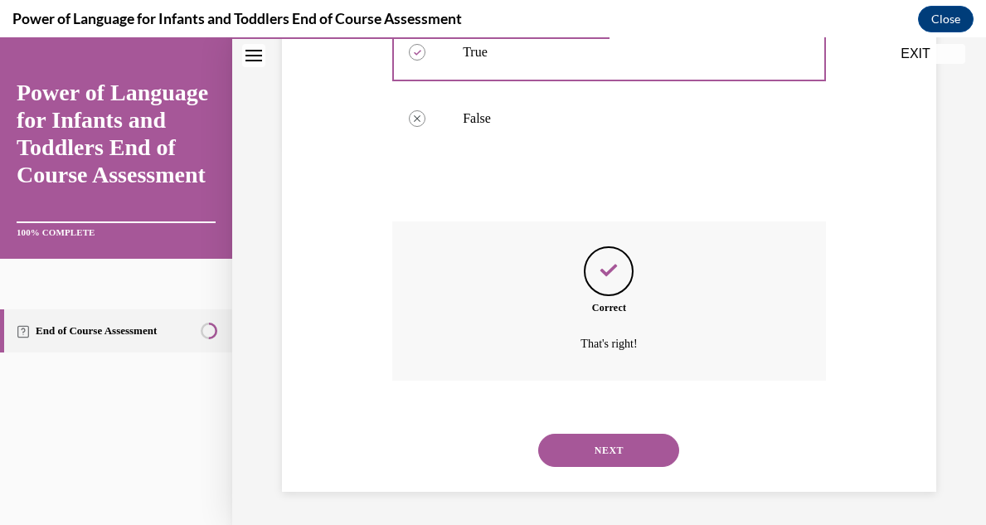
click at [601, 455] on button "NEXT" at bounding box center [608, 450] width 141 height 33
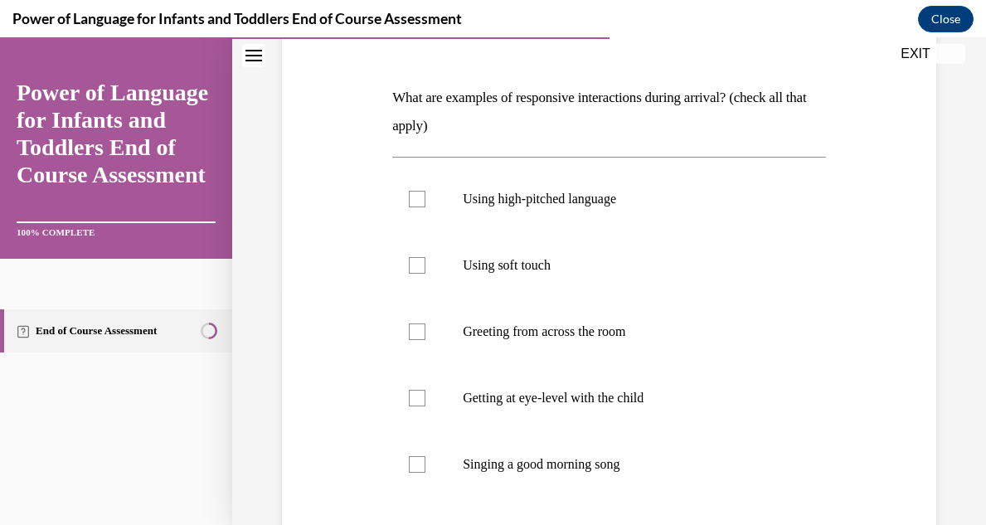
scroll to position [265, 0]
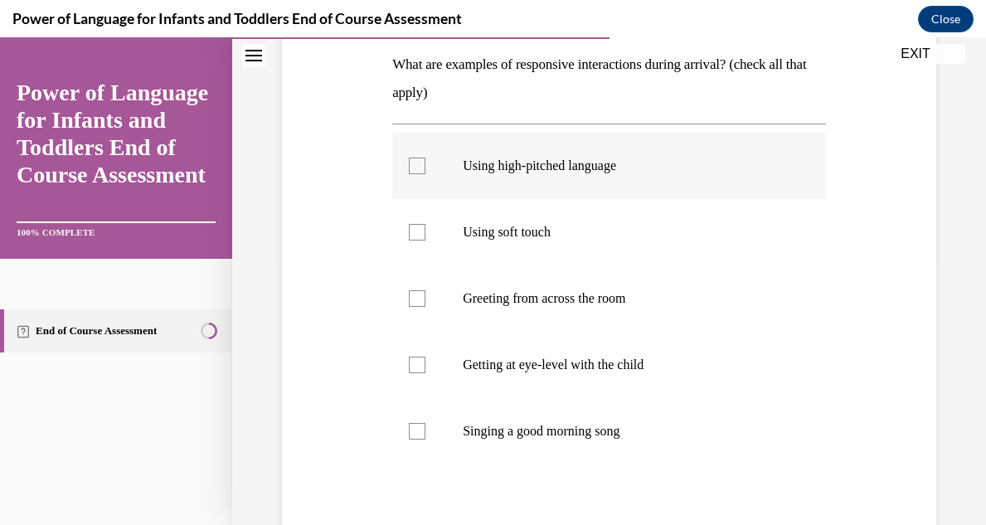
click at [407, 174] on label "Using high-pitched language" at bounding box center [609, 166] width 434 height 66
click at [409, 174] on input "Using high-pitched language" at bounding box center [417, 166] width 17 height 17
checkbox input "true"
click at [416, 235] on div at bounding box center [417, 232] width 17 height 17
click at [416, 235] on input "Using soft touch" at bounding box center [417, 232] width 17 height 17
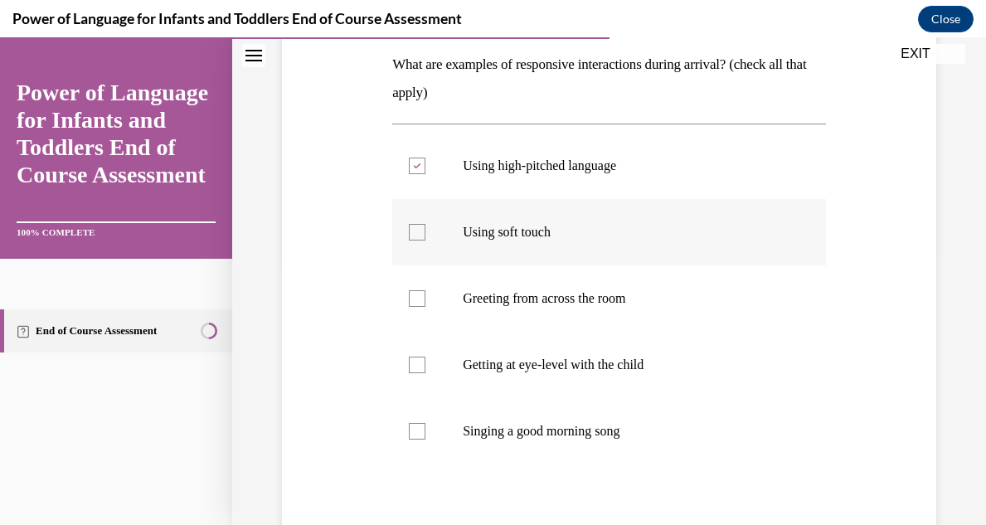
checkbox input "true"
click at [414, 373] on label "Getting at eye-level with the child" at bounding box center [609, 365] width 434 height 66
click at [414, 373] on input "Getting at eye-level with the child" at bounding box center [417, 365] width 17 height 17
checkbox input "true"
click at [418, 430] on div at bounding box center [417, 431] width 17 height 17
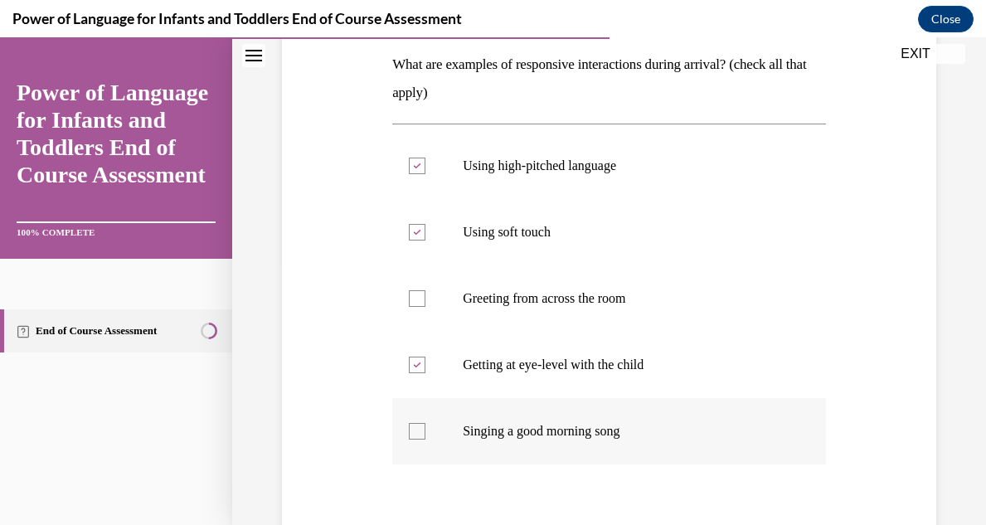
click at [418, 430] on input "Singing a good morning song" at bounding box center [417, 431] width 17 height 17
checkbox input "true"
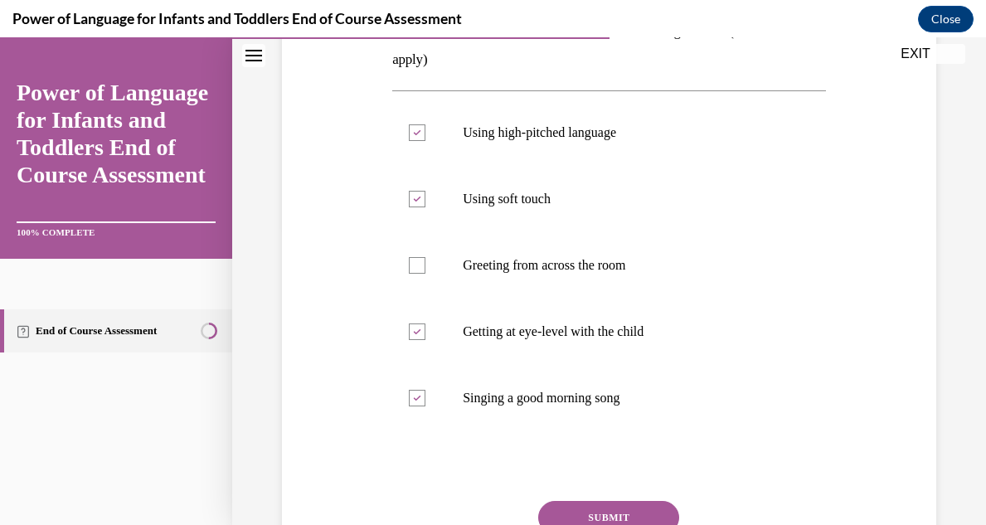
scroll to position [332, 0]
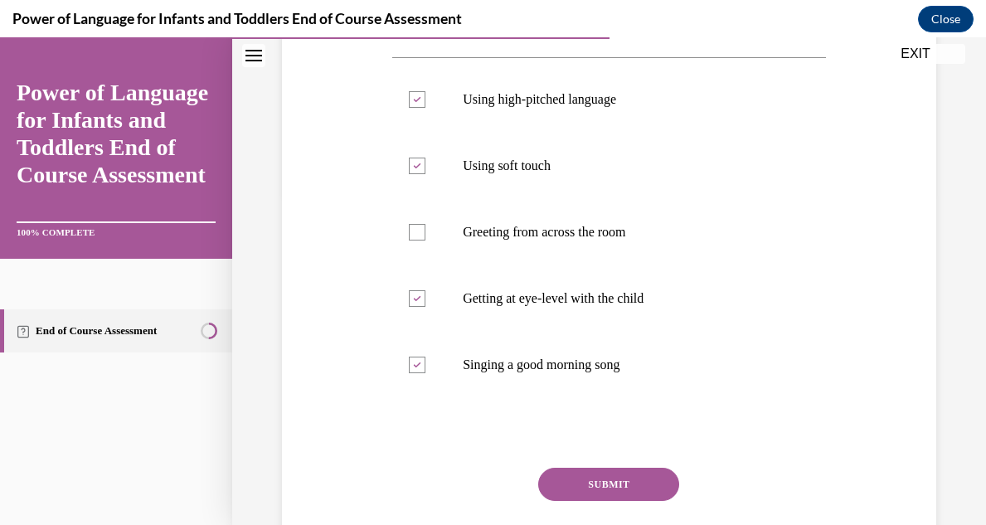
click at [604, 483] on button "SUBMIT" at bounding box center [608, 484] width 141 height 33
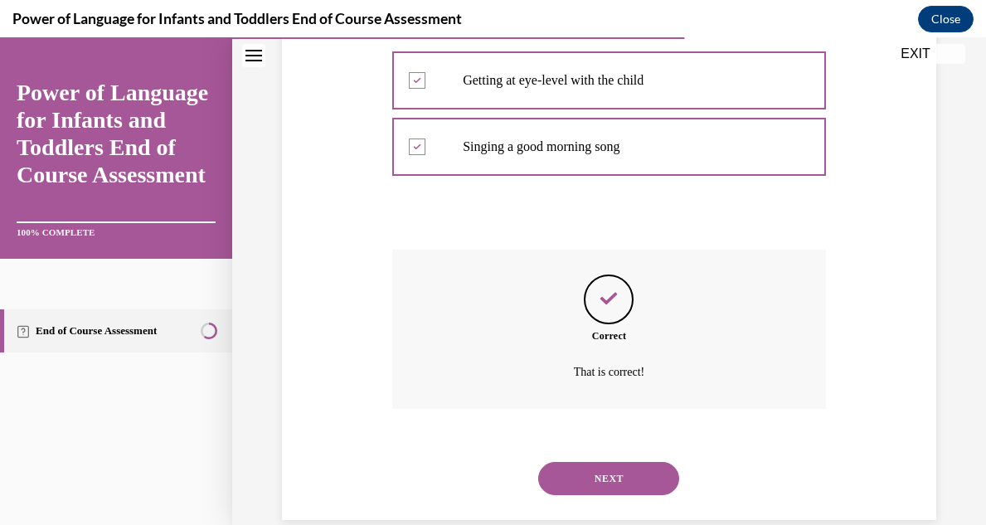
scroll to position [578, 0]
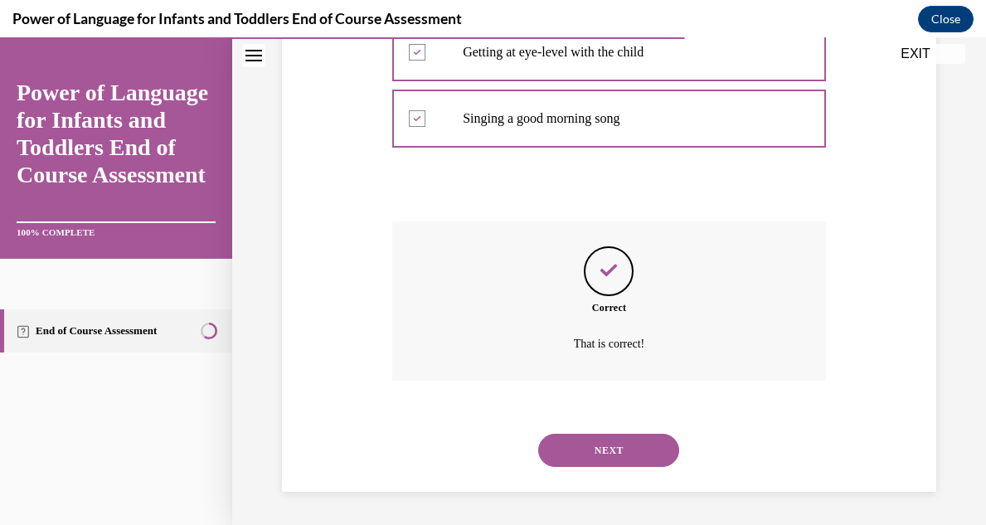
click at [612, 457] on button "NEXT" at bounding box center [608, 450] width 141 height 33
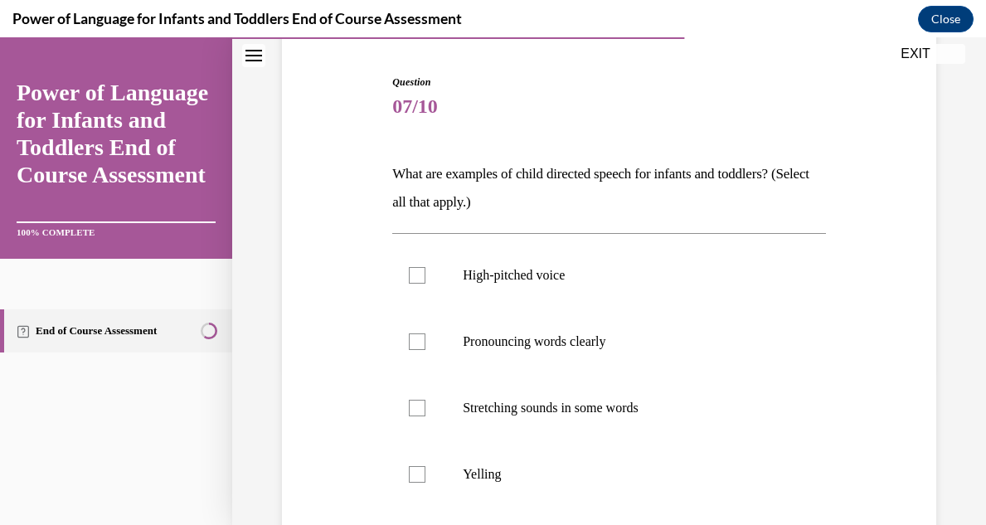
scroll to position [166, 0]
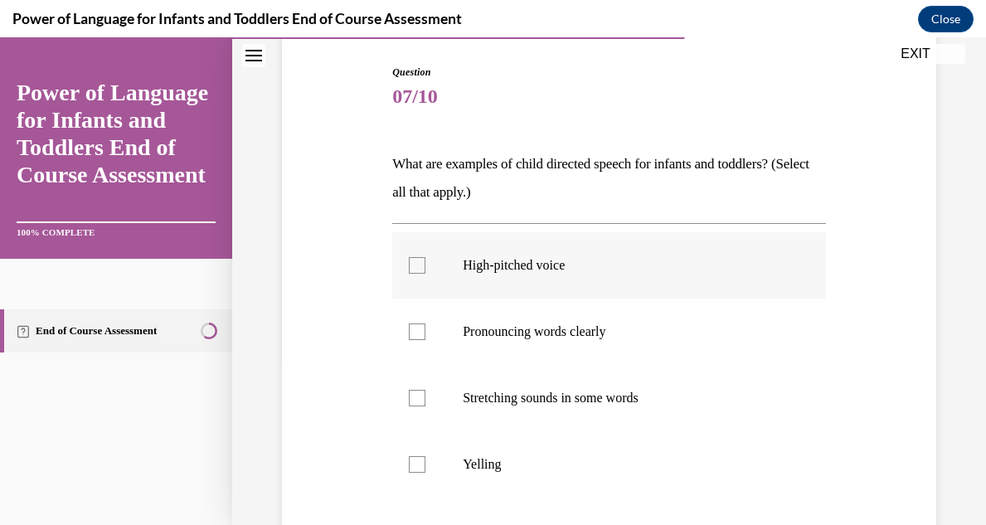
click at [426, 273] on label "High-pitched voice" at bounding box center [609, 265] width 434 height 66
click at [425, 273] on input "High-pitched voice" at bounding box center [417, 265] width 17 height 17
checkbox input "true"
click at [420, 326] on div at bounding box center [417, 331] width 17 height 17
click at [420, 326] on input "Pronouncing words clearly" at bounding box center [417, 331] width 17 height 17
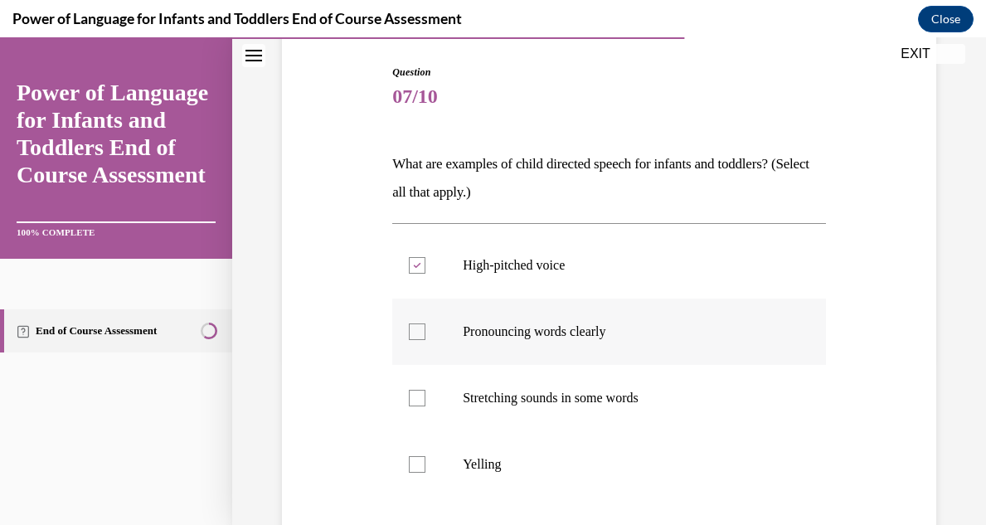
checkbox input "true"
click at [415, 398] on div at bounding box center [417, 398] width 17 height 17
click at [415, 398] on input "Stretching sounds in some words" at bounding box center [417, 398] width 17 height 17
checkbox input "true"
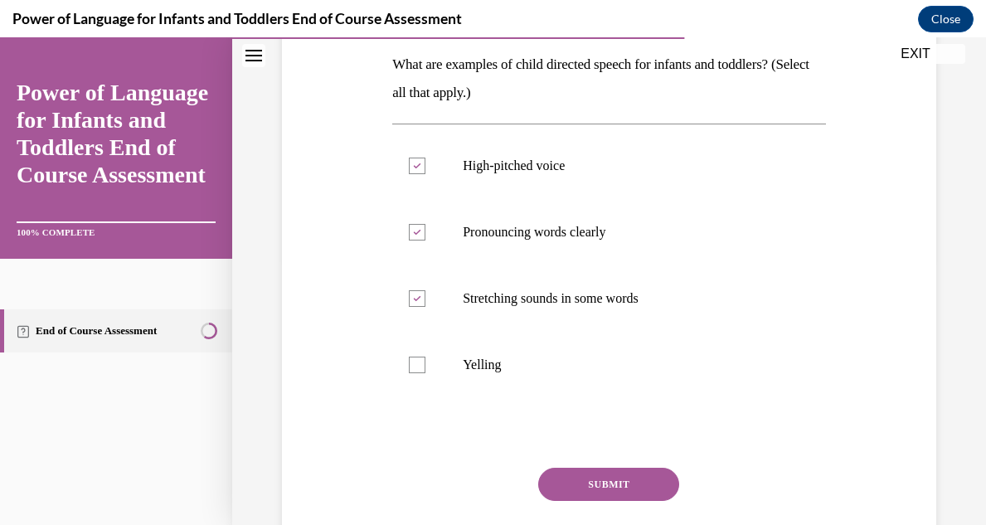
scroll to position [298, 0]
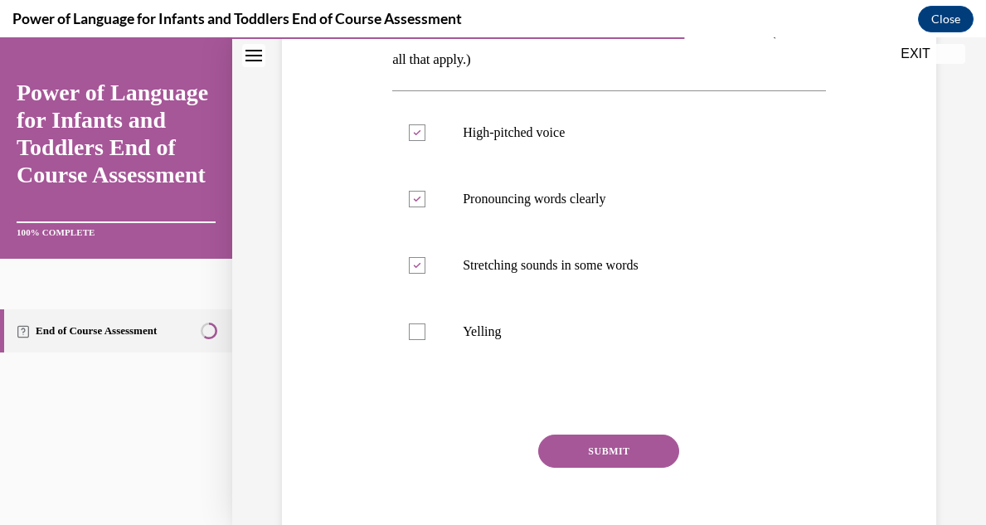
click at [659, 449] on button "SUBMIT" at bounding box center [608, 450] width 141 height 33
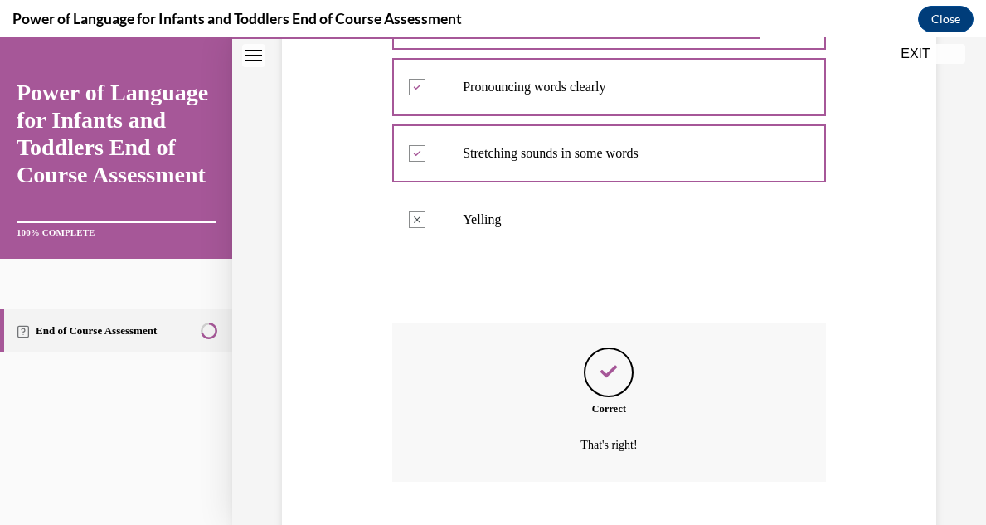
scroll to position [512, 0]
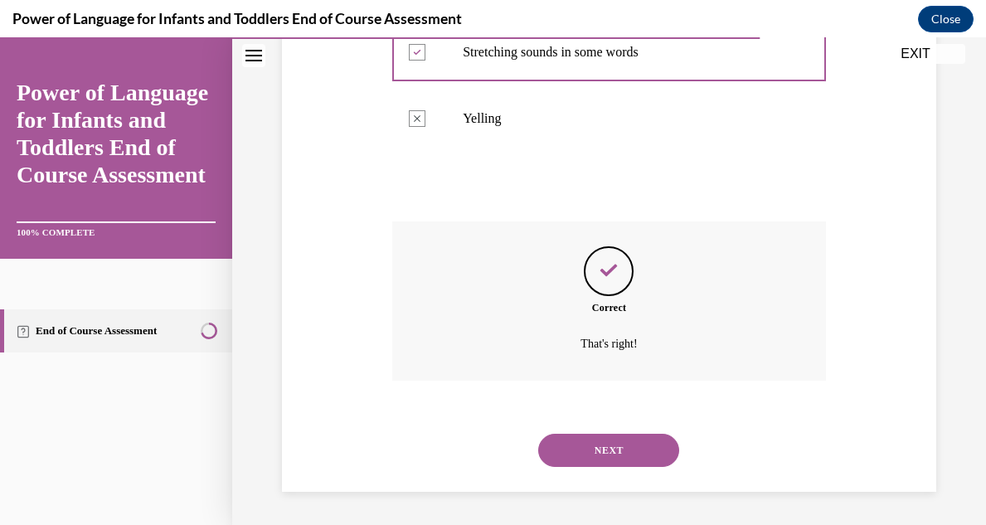
click at [659, 449] on button "NEXT" at bounding box center [608, 450] width 141 height 33
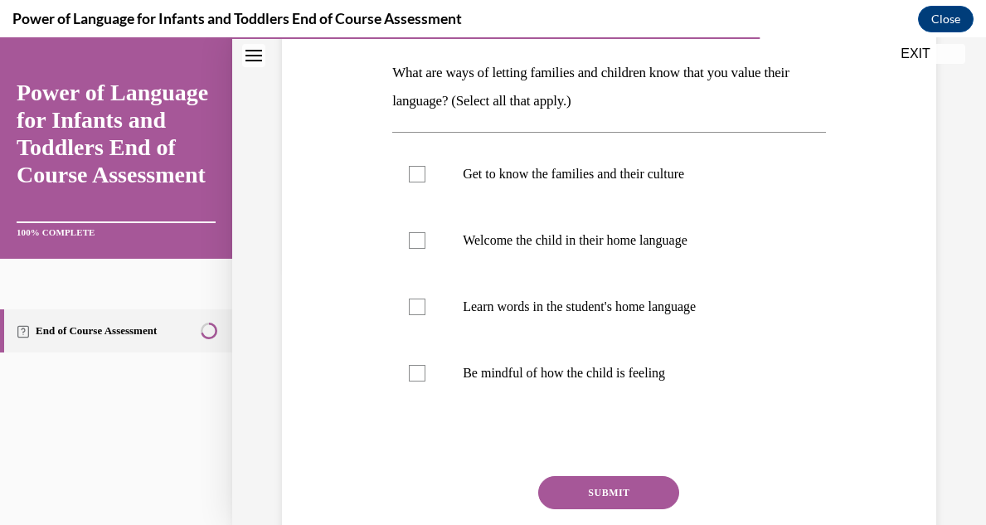
scroll to position [265, 0]
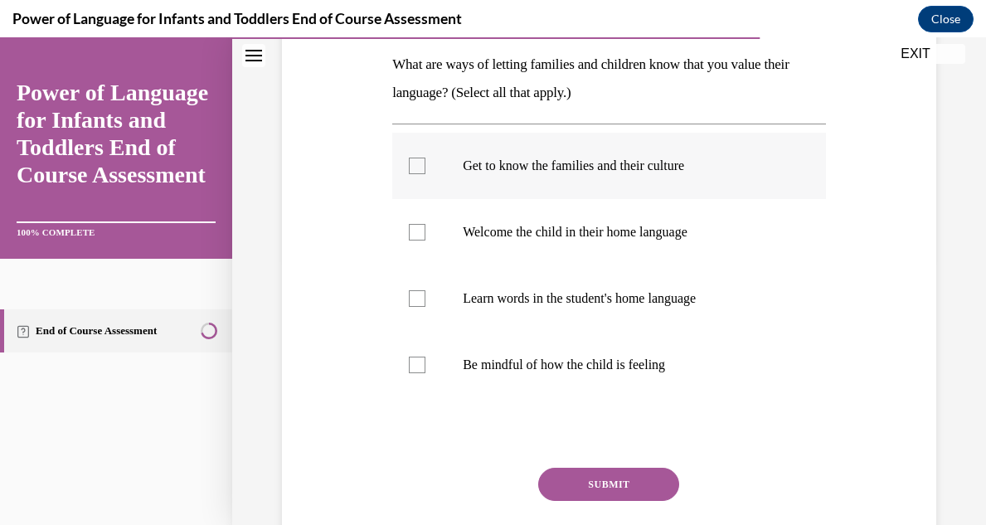
click at [414, 171] on div at bounding box center [417, 166] width 17 height 17
click at [414, 171] on input "Get to know the families and their culture" at bounding box center [417, 166] width 17 height 17
checkbox input "true"
click at [417, 235] on div at bounding box center [417, 232] width 17 height 17
click at [417, 235] on input "Welcome the child in their home language" at bounding box center [417, 232] width 17 height 17
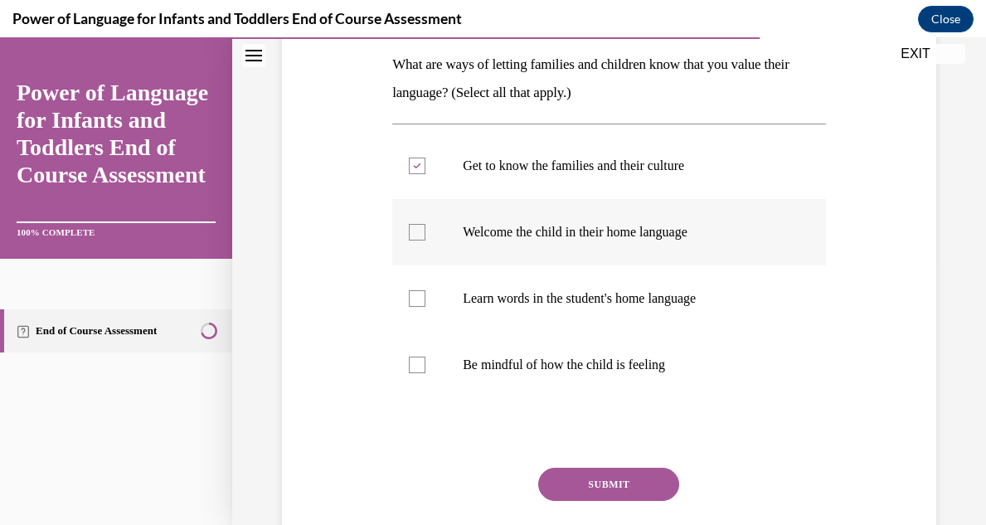
checkbox input "true"
click at [419, 299] on div at bounding box center [417, 298] width 17 height 17
click at [419, 299] on input "Learn words in the student's home language" at bounding box center [417, 298] width 17 height 17
checkbox input "true"
click at [416, 365] on div at bounding box center [417, 365] width 17 height 17
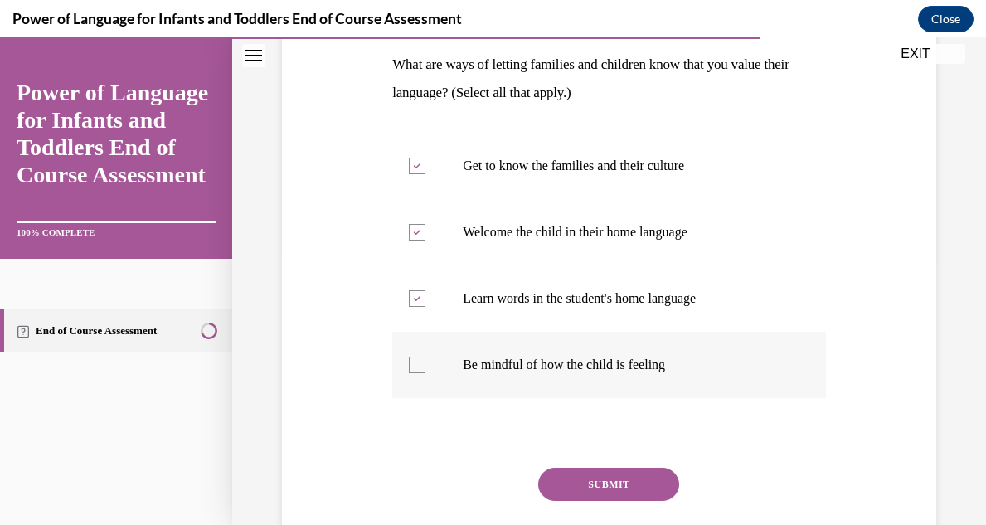
click at [416, 365] on input "Be mindful of how the child is feeling" at bounding box center [417, 365] width 17 height 17
checkbox input "true"
click at [570, 481] on button "SUBMIT" at bounding box center [608, 484] width 141 height 33
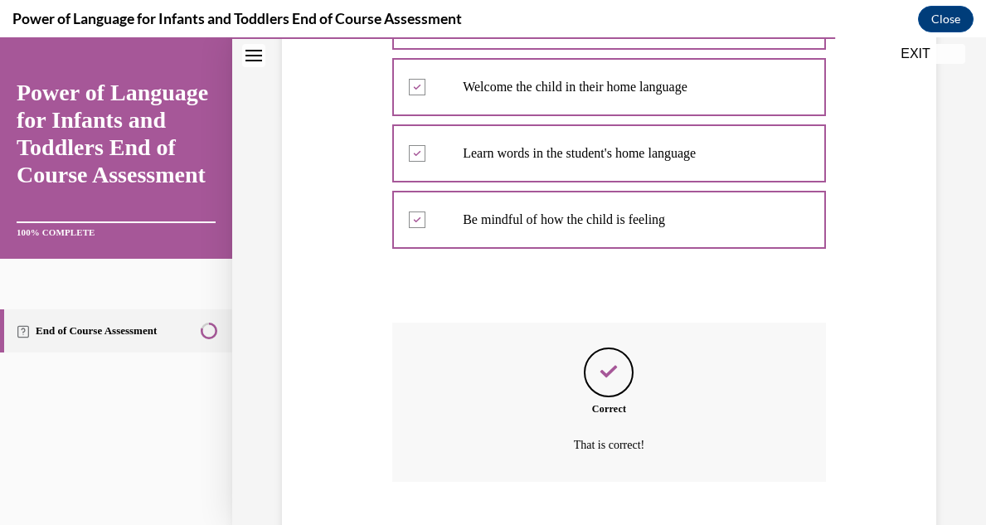
scroll to position [512, 0]
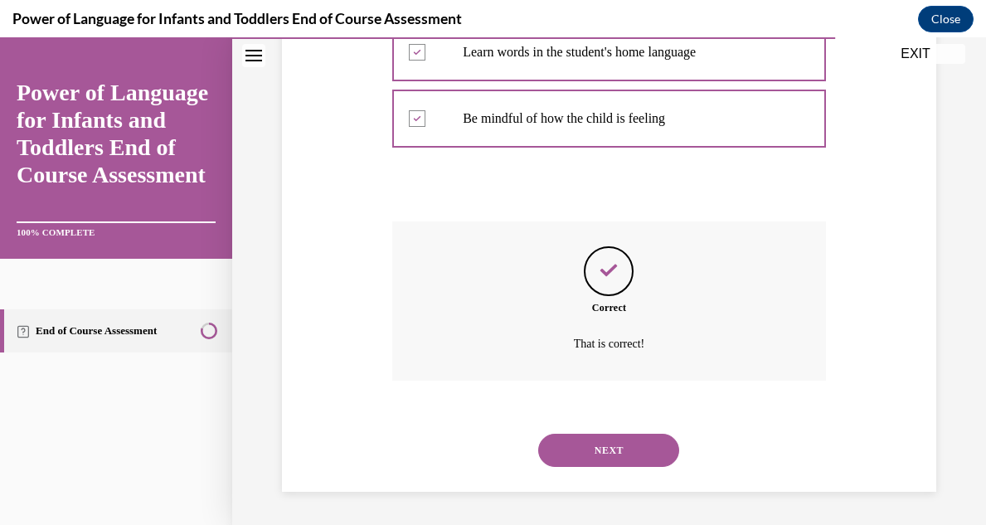
click at [594, 449] on button "NEXT" at bounding box center [608, 450] width 141 height 33
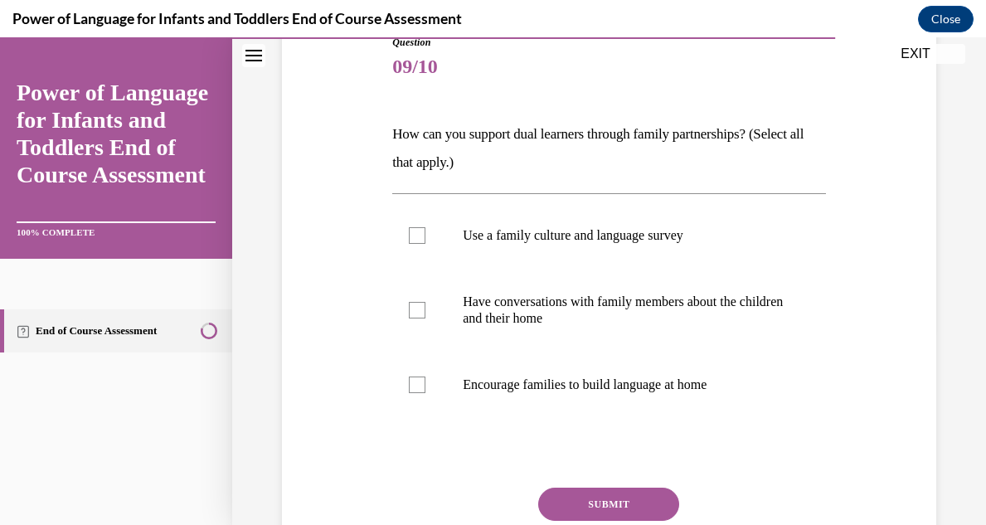
scroll to position [199, 0]
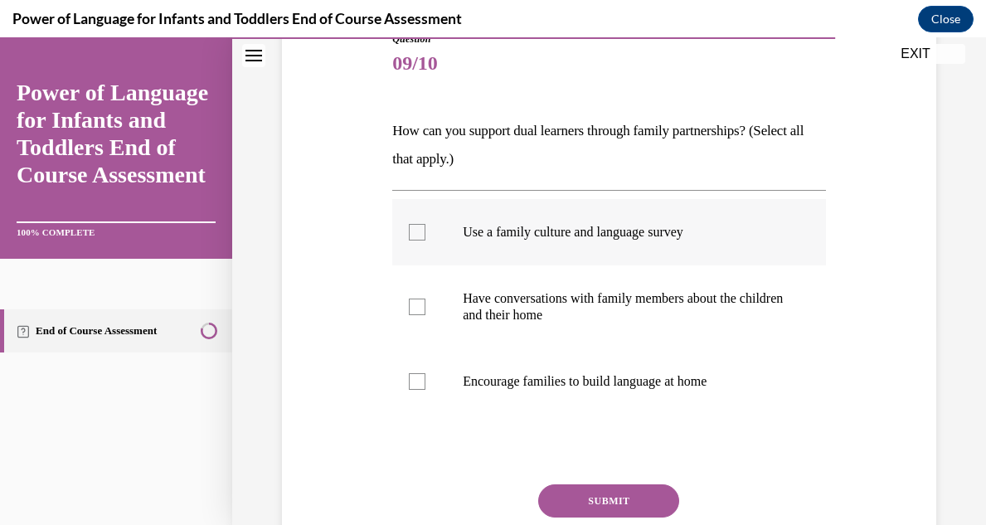
click at [424, 232] on div at bounding box center [417, 232] width 17 height 17
click at [424, 232] on input "Use a family culture and language survey" at bounding box center [417, 232] width 17 height 17
checkbox input "true"
click at [417, 308] on div at bounding box center [417, 306] width 17 height 17
click at [417, 308] on input "Have conversations with family members about the children and their home" at bounding box center [417, 306] width 17 height 17
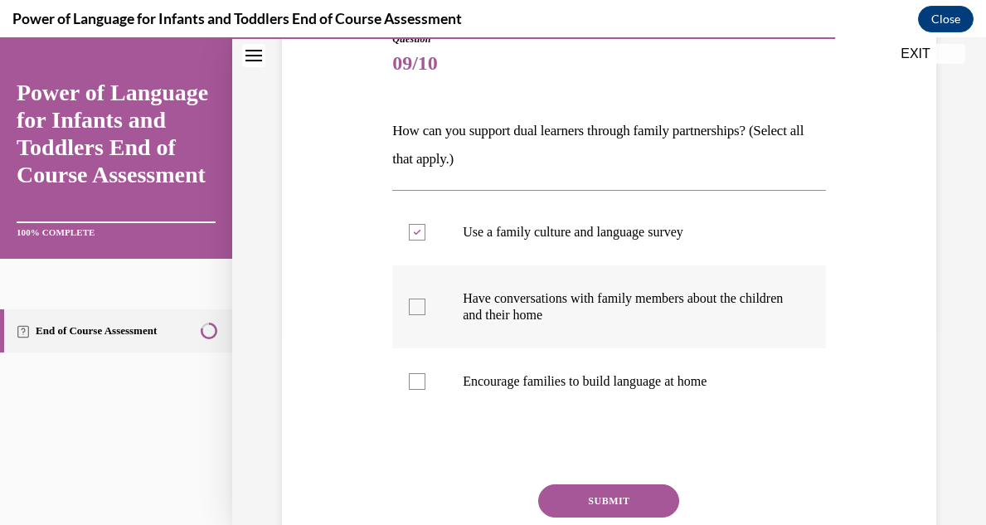
checkbox input "true"
click at [418, 379] on div at bounding box center [417, 381] width 17 height 17
click at [418, 379] on input "Encourage families to build language at home" at bounding box center [417, 381] width 17 height 17
checkbox input "true"
click at [561, 500] on button "SUBMIT" at bounding box center [608, 500] width 141 height 33
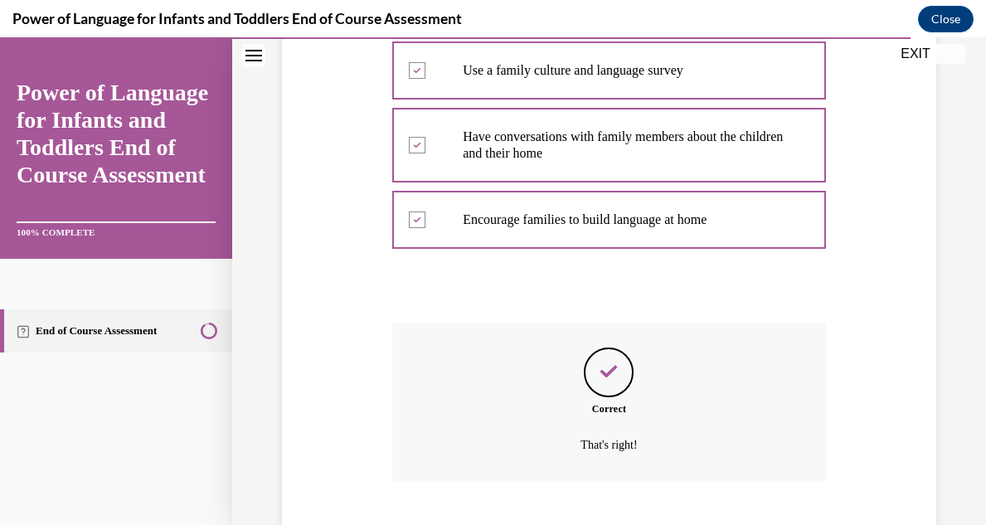
scroll to position [462, 0]
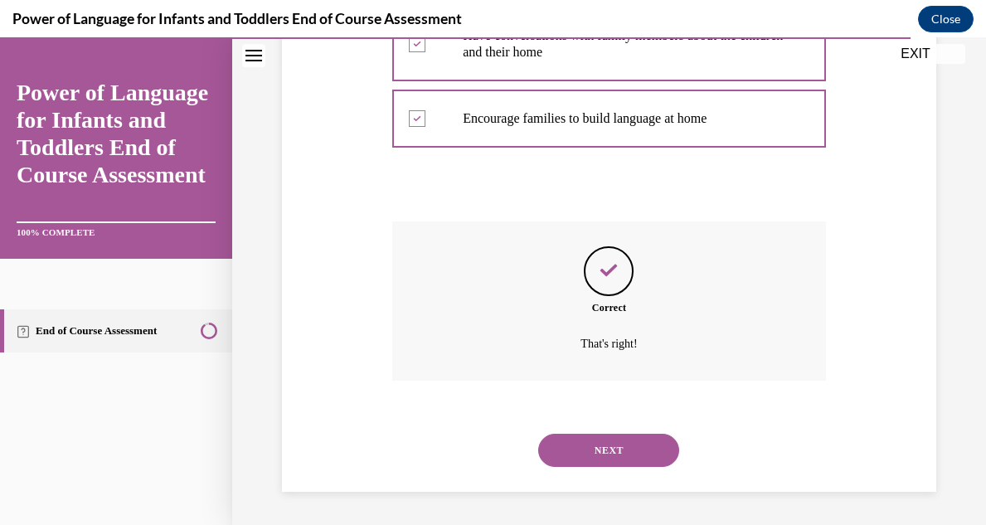
click at [600, 444] on button "NEXT" at bounding box center [608, 450] width 141 height 33
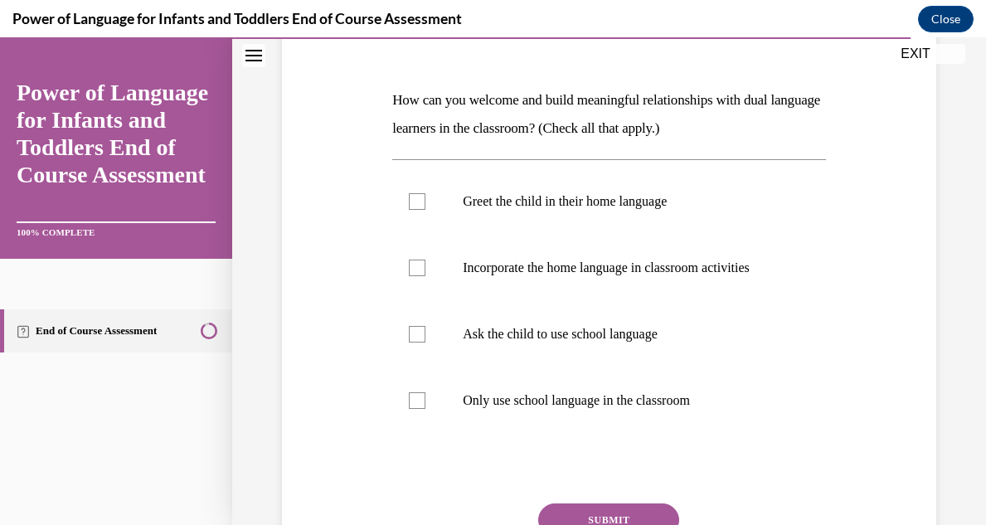
scroll to position [232, 0]
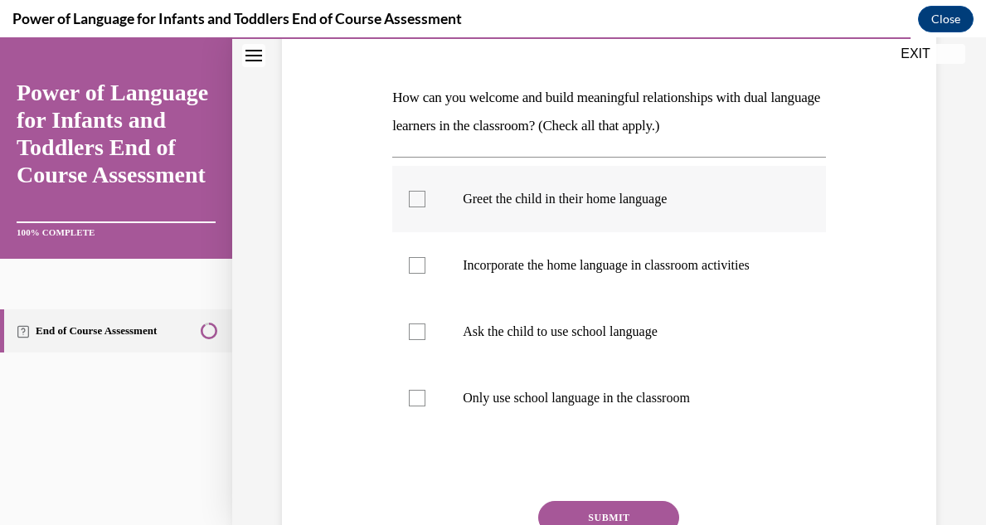
click at [416, 194] on div at bounding box center [417, 199] width 17 height 17
click at [416, 194] on input "Greet the child in their home language" at bounding box center [417, 199] width 17 height 17
checkbox input "true"
click at [417, 261] on div at bounding box center [417, 265] width 17 height 17
click at [417, 261] on input "Incorporate the home language in classroom activities" at bounding box center [417, 265] width 17 height 17
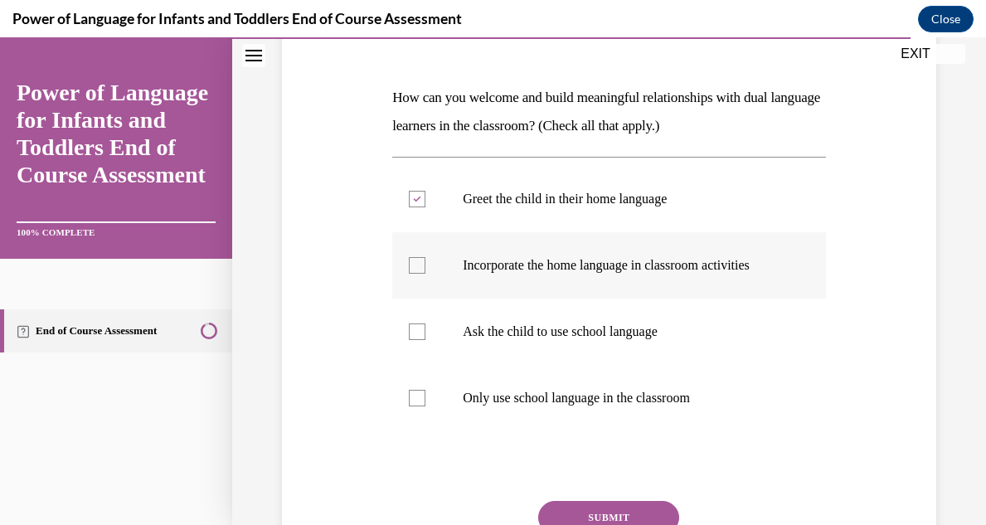
checkbox input "true"
click at [558, 507] on button "SUBMIT" at bounding box center [608, 517] width 141 height 33
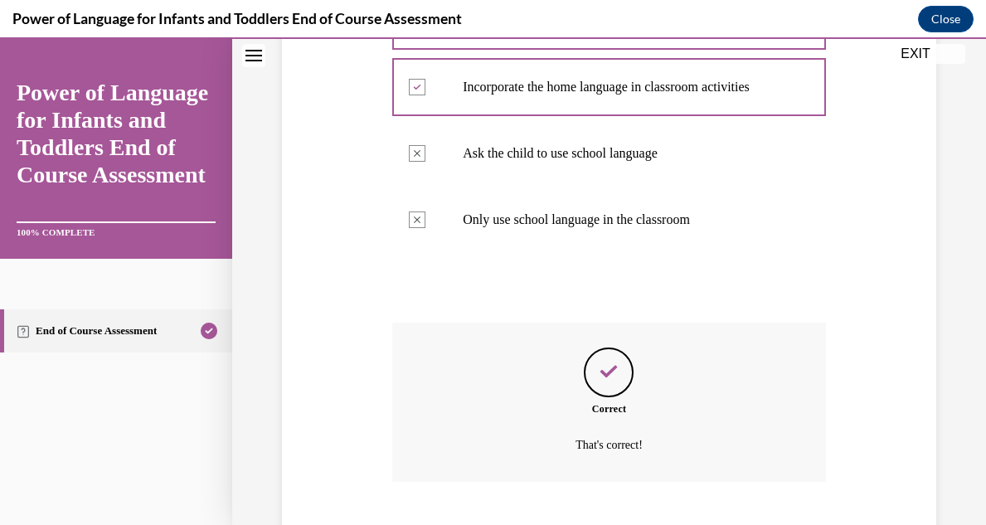
scroll to position [512, 0]
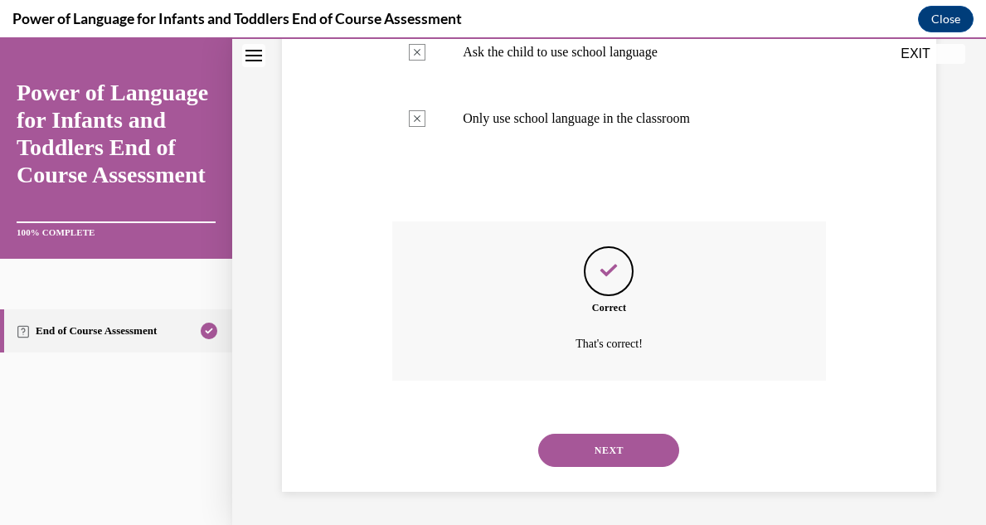
click at [588, 444] on button "NEXT" at bounding box center [608, 450] width 141 height 33
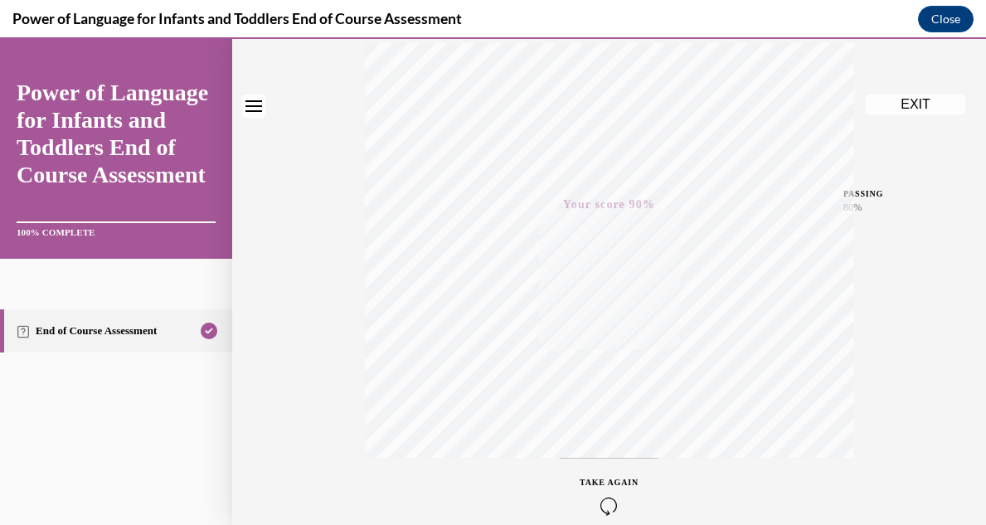
scroll to position [362, 0]
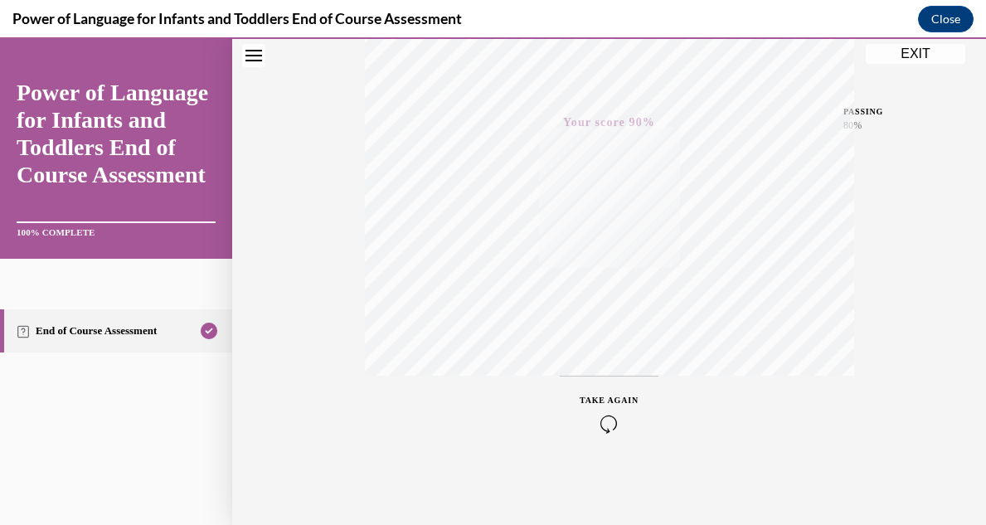
click at [902, 56] on button "EXIT" at bounding box center [915, 54] width 99 height 20
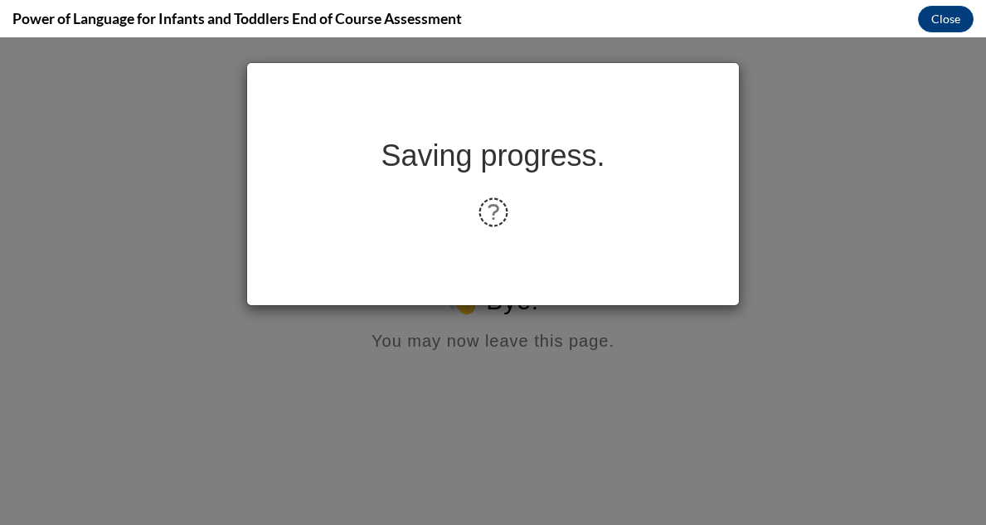
scroll to position [0, 0]
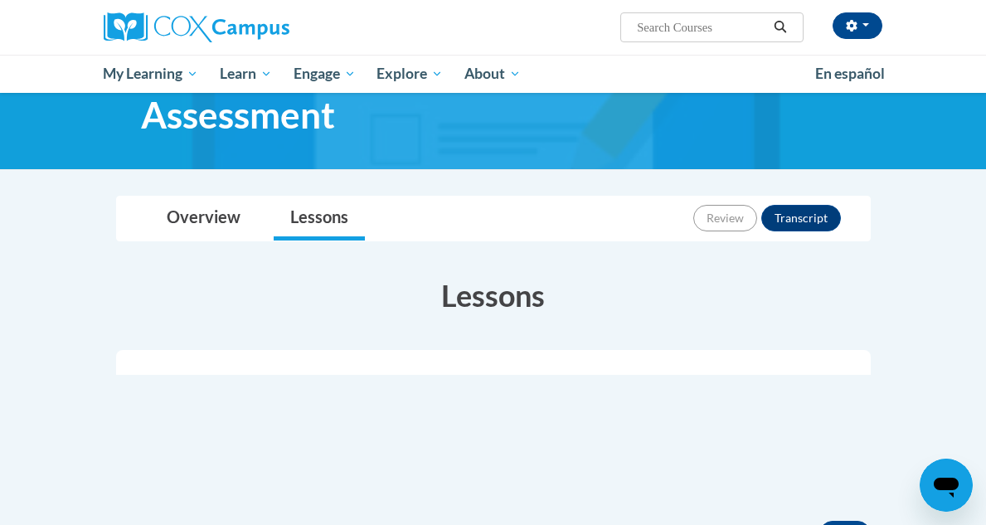
scroll to position [66, 0]
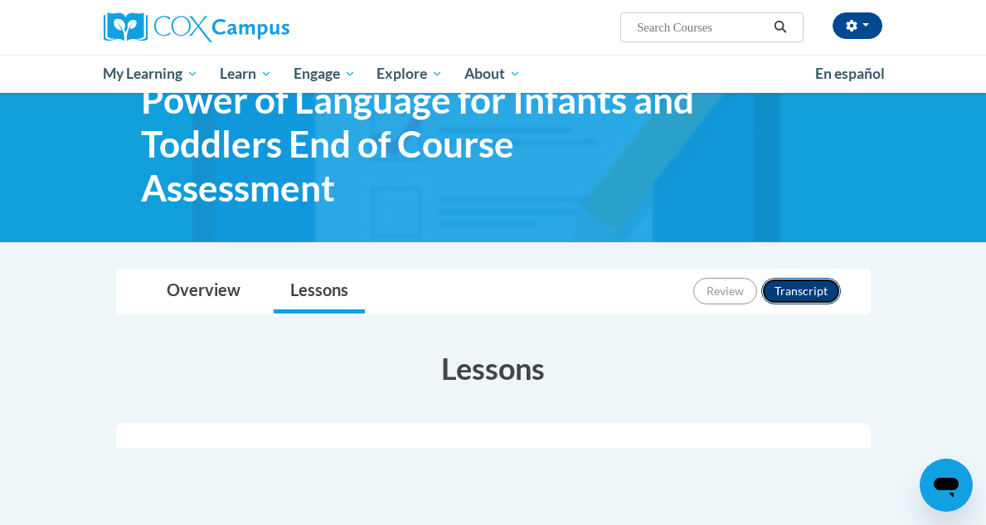
click at [793, 287] on button "Transcript" at bounding box center [801, 291] width 80 height 27
